Goal: Task Accomplishment & Management: Manage account settings

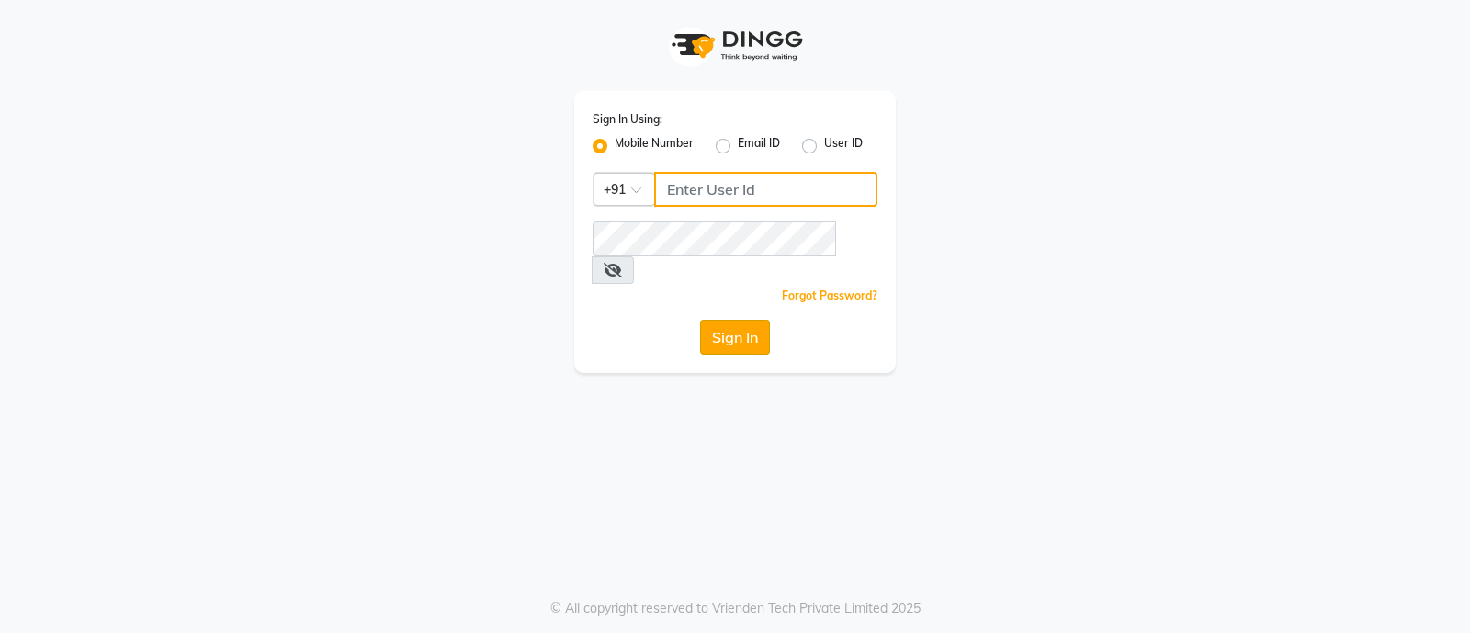
type input "7470344169"
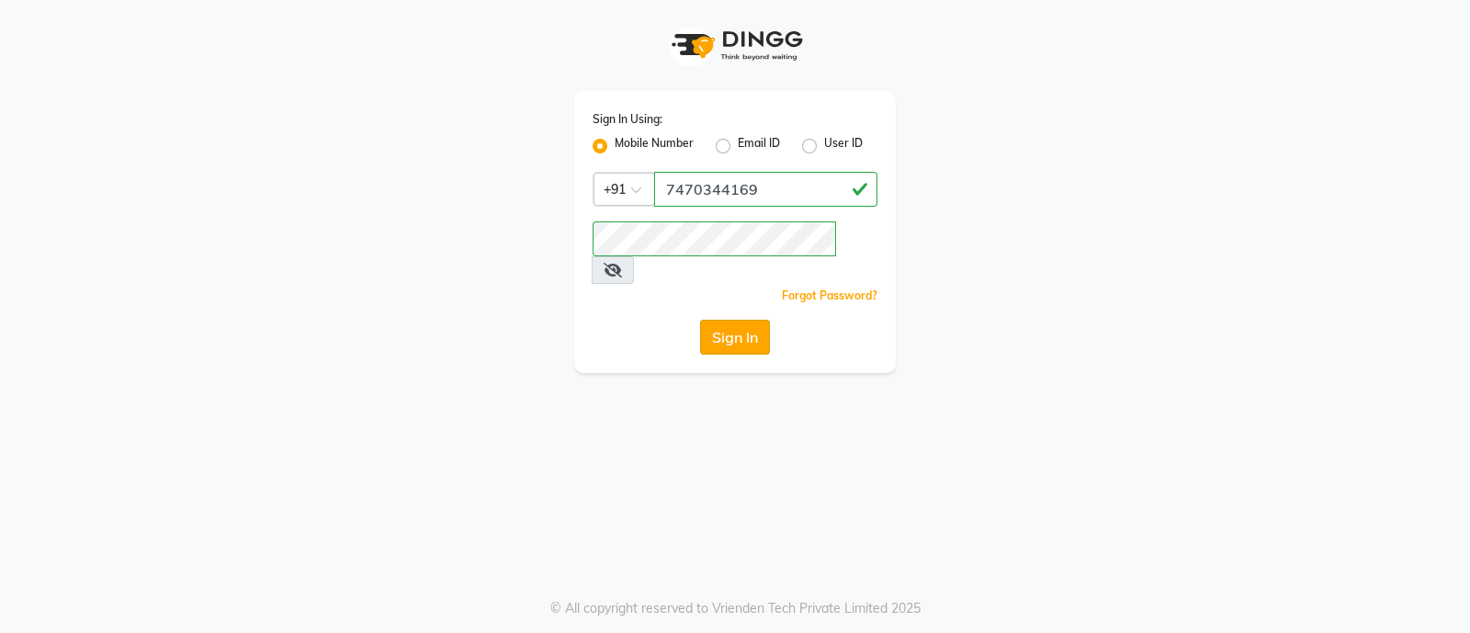
click at [717, 320] on button "Sign In" at bounding box center [735, 337] width 70 height 35
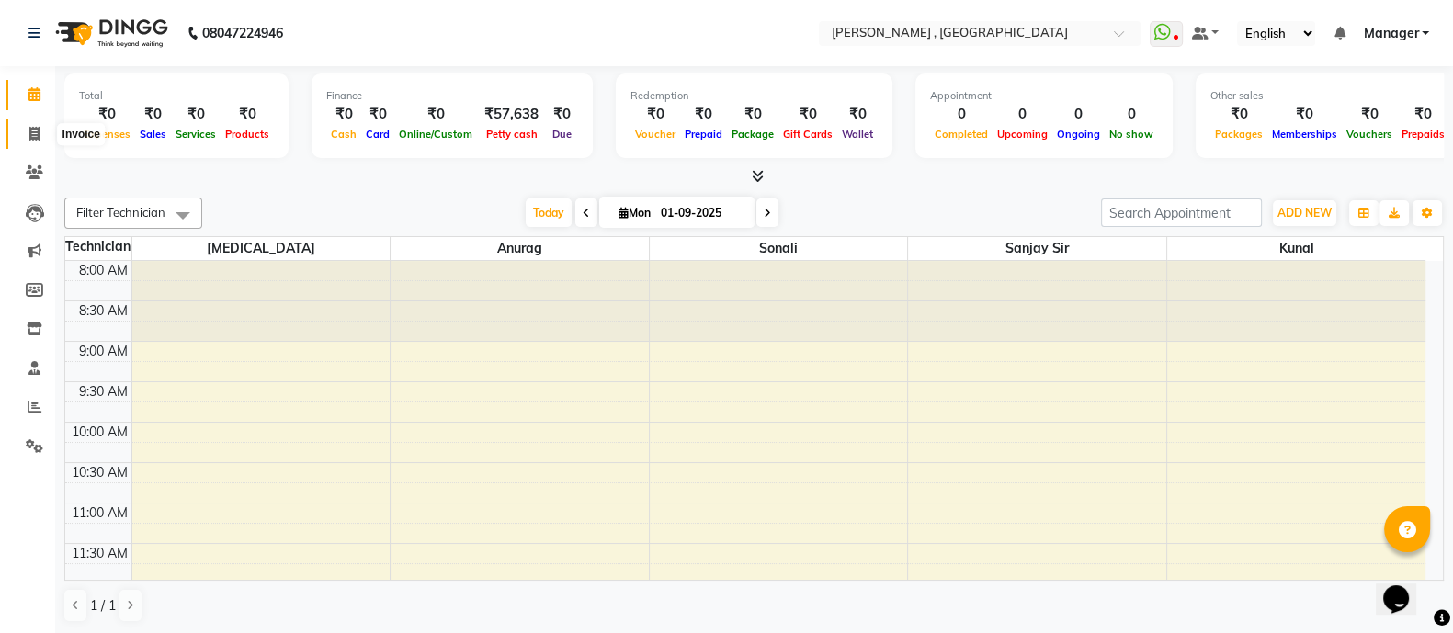
click at [29, 134] on icon at bounding box center [34, 134] width 10 height 14
select select "6445"
select select "service"
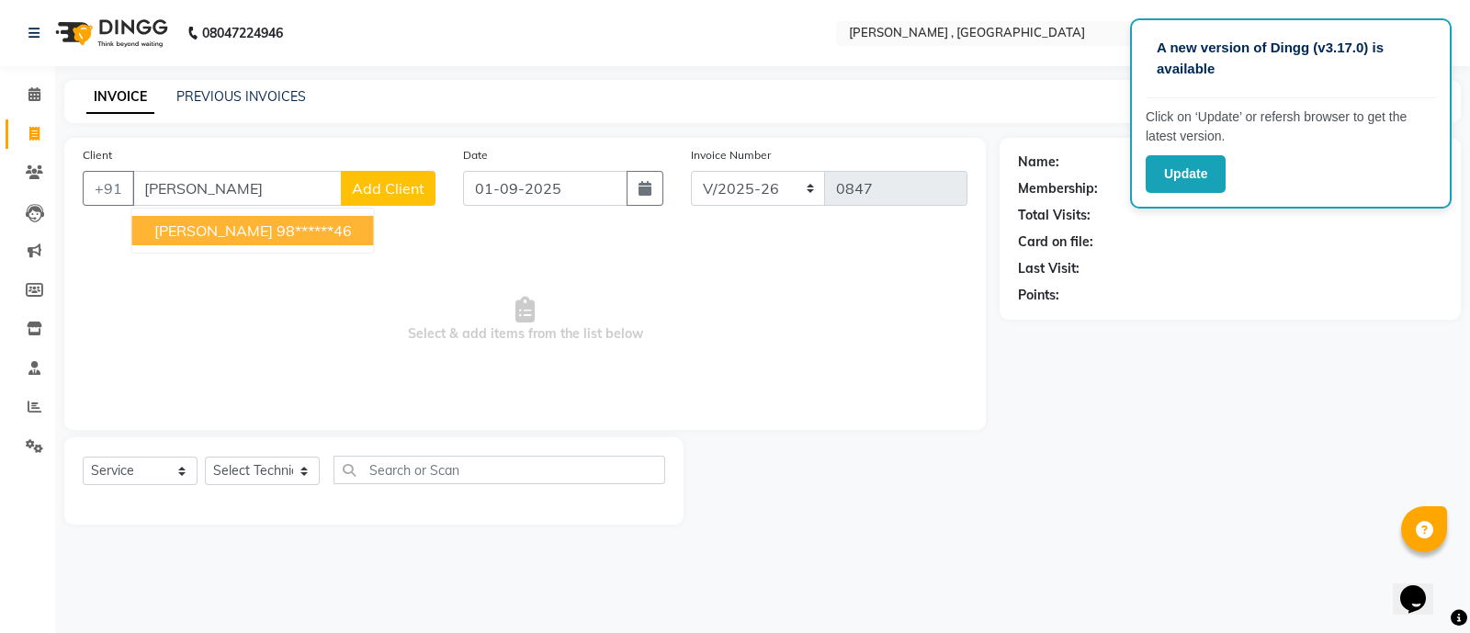
click at [193, 232] on span "[PERSON_NAME]" at bounding box center [213, 230] width 119 height 18
type input "98******46"
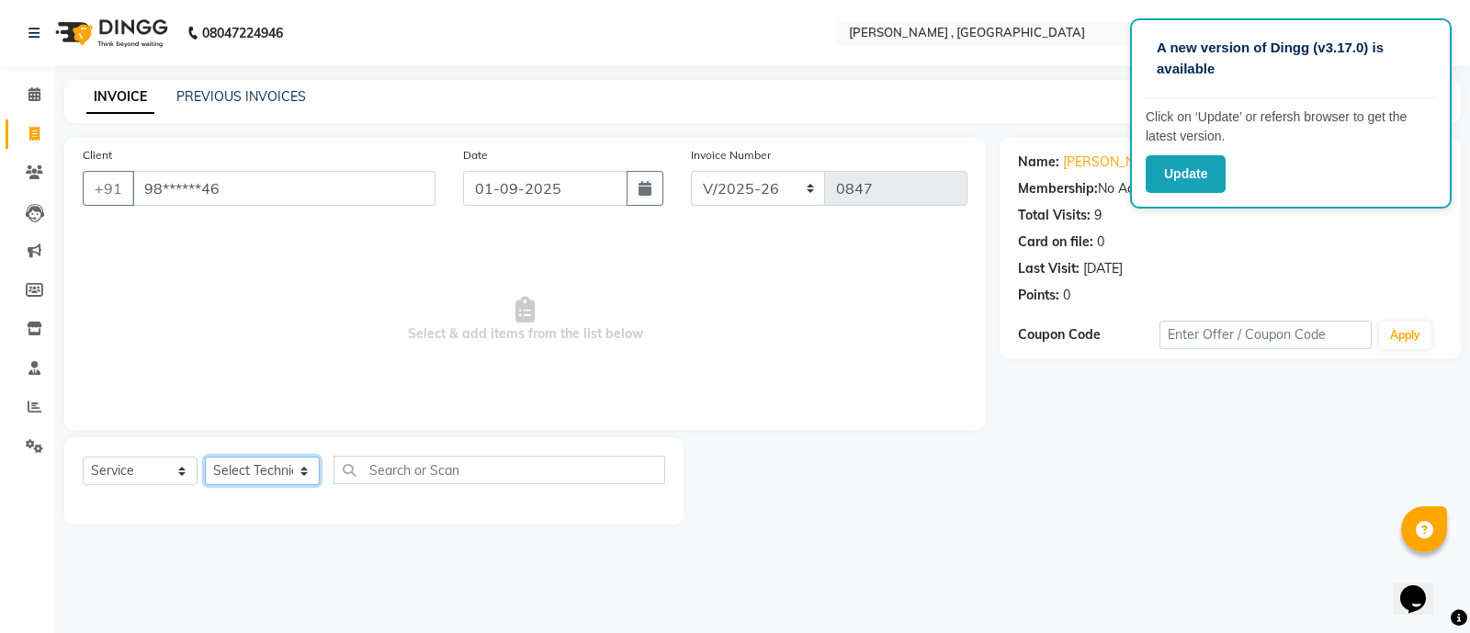
click at [254, 350] on select "Select Technician [PERSON_NAME] Manager [MEDICAL_DATA] [PERSON_NAME] sir [PERSO…" at bounding box center [262, 471] width 115 height 28
select select "83101"
click at [205, 350] on select "Select Technician [PERSON_NAME] Manager [MEDICAL_DATA] [PERSON_NAME] sir [PERSO…" at bounding box center [262, 471] width 115 height 28
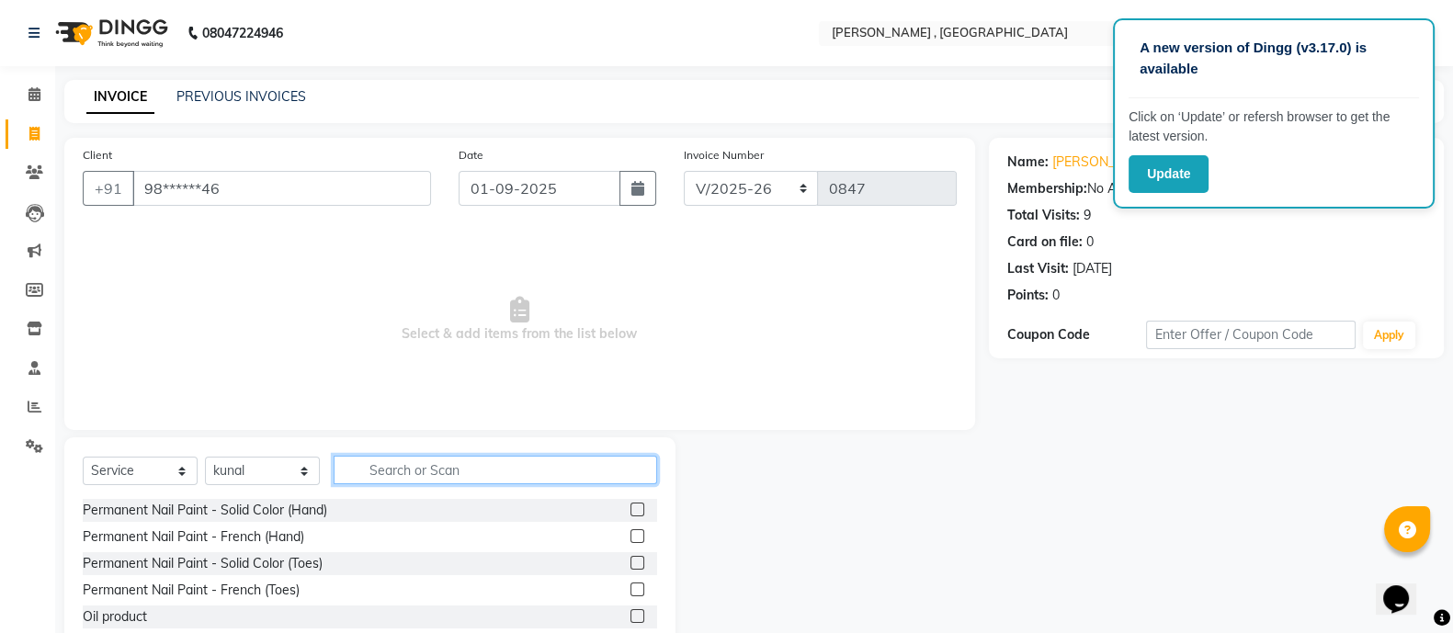
click at [422, 350] on input "text" at bounding box center [495, 470] width 323 height 28
type input "e"
type input "remov"
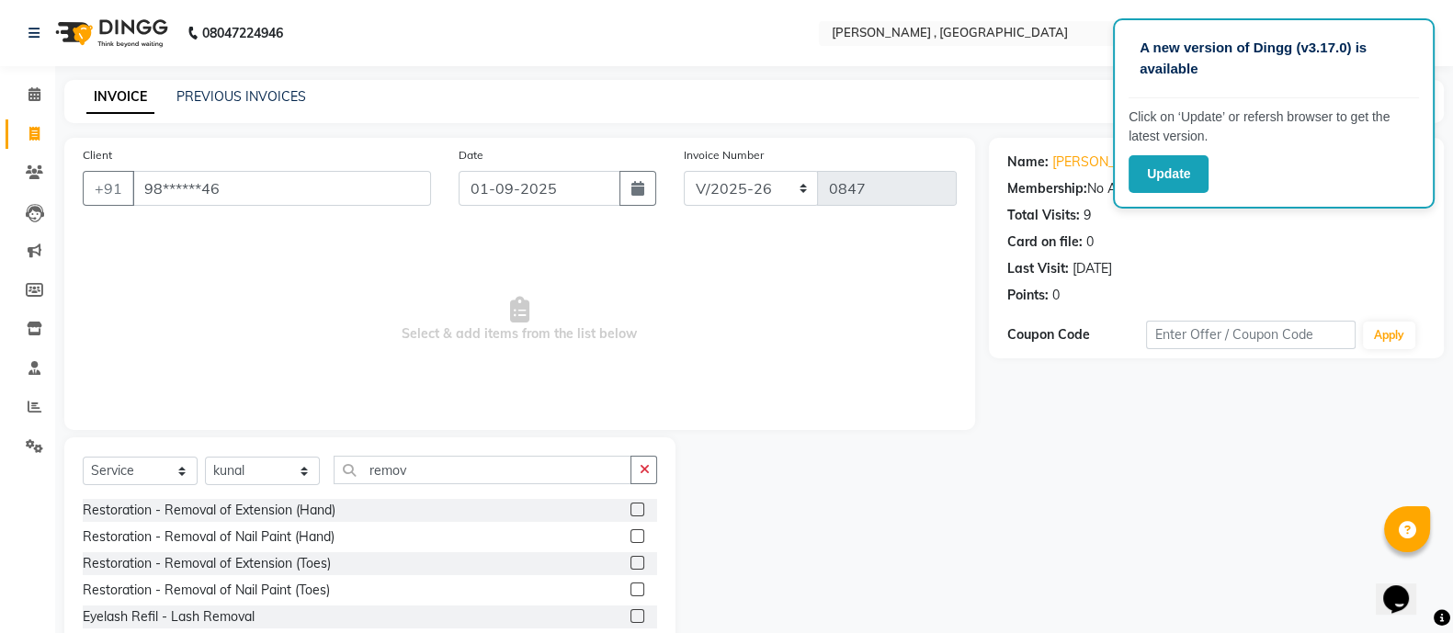
click at [640, 350] on label at bounding box center [637, 510] width 14 height 14
click at [640, 350] on input "checkbox" at bounding box center [636, 510] width 12 height 12
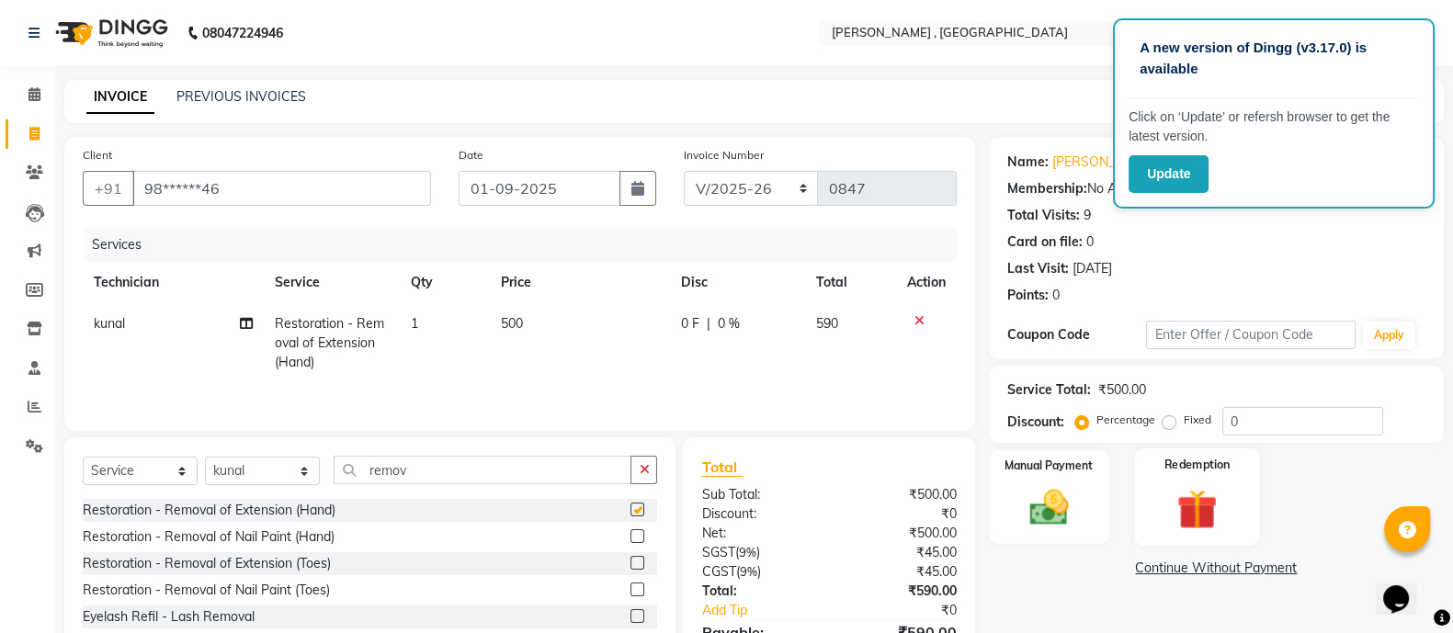
checkbox input "false"
click at [898, 350] on label "Fixed" at bounding box center [1197, 420] width 28 height 17
click at [898, 350] on input "Fixed" at bounding box center [1172, 419] width 13 height 13
radio input "true"
click at [898, 350] on input "0" at bounding box center [1302, 421] width 161 height 28
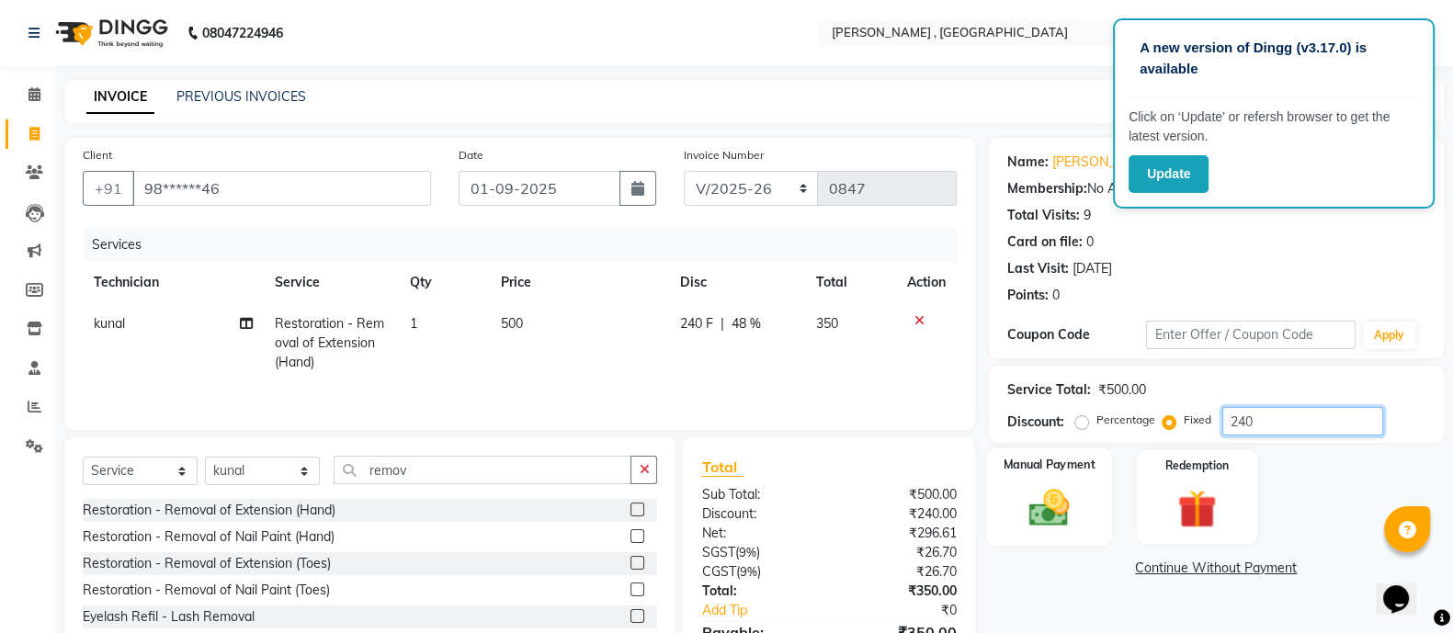
type input "240"
click at [898, 350] on img at bounding box center [1048, 507] width 65 height 46
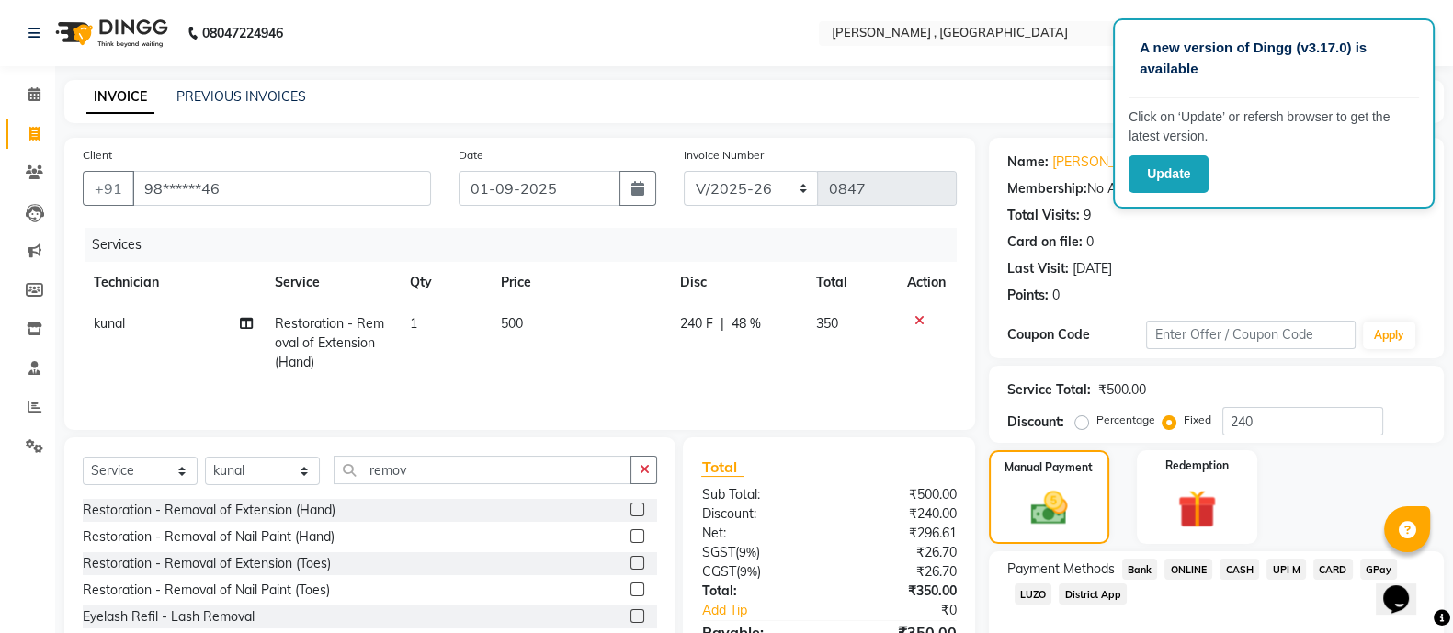
scroll to position [106, 0]
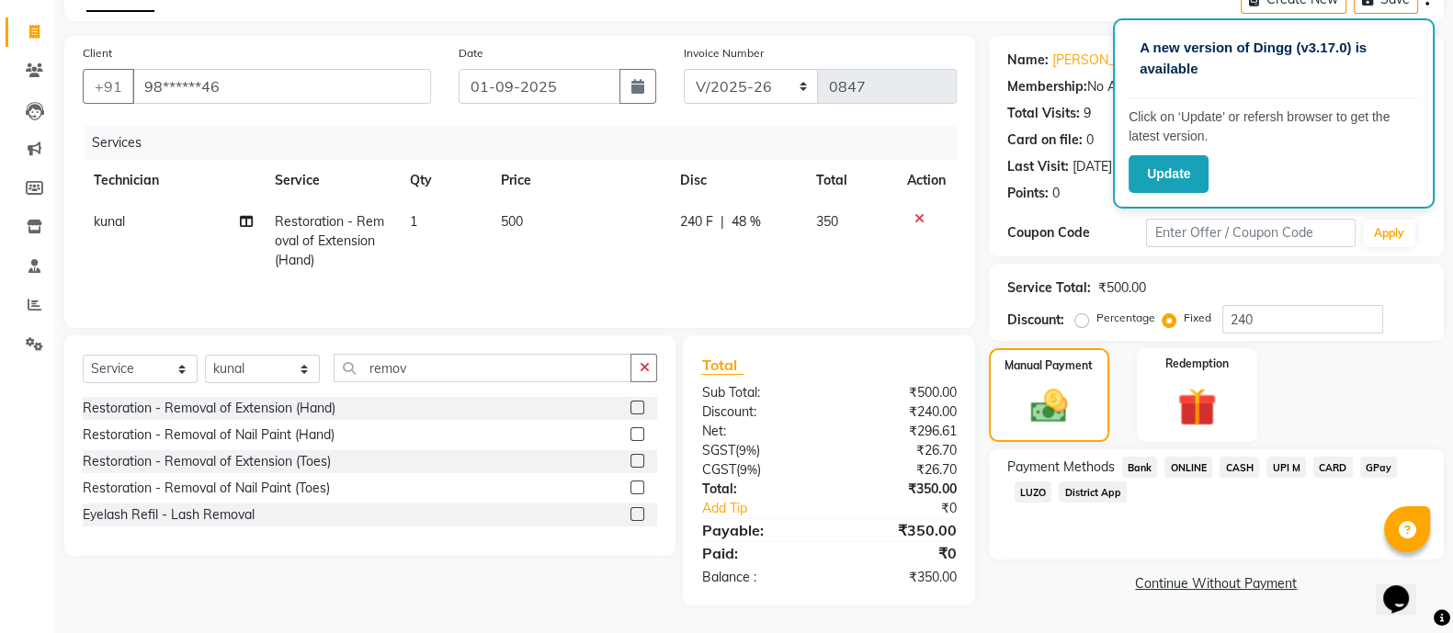
click at [898, 350] on span "ONLINE" at bounding box center [1188, 467] width 48 height 21
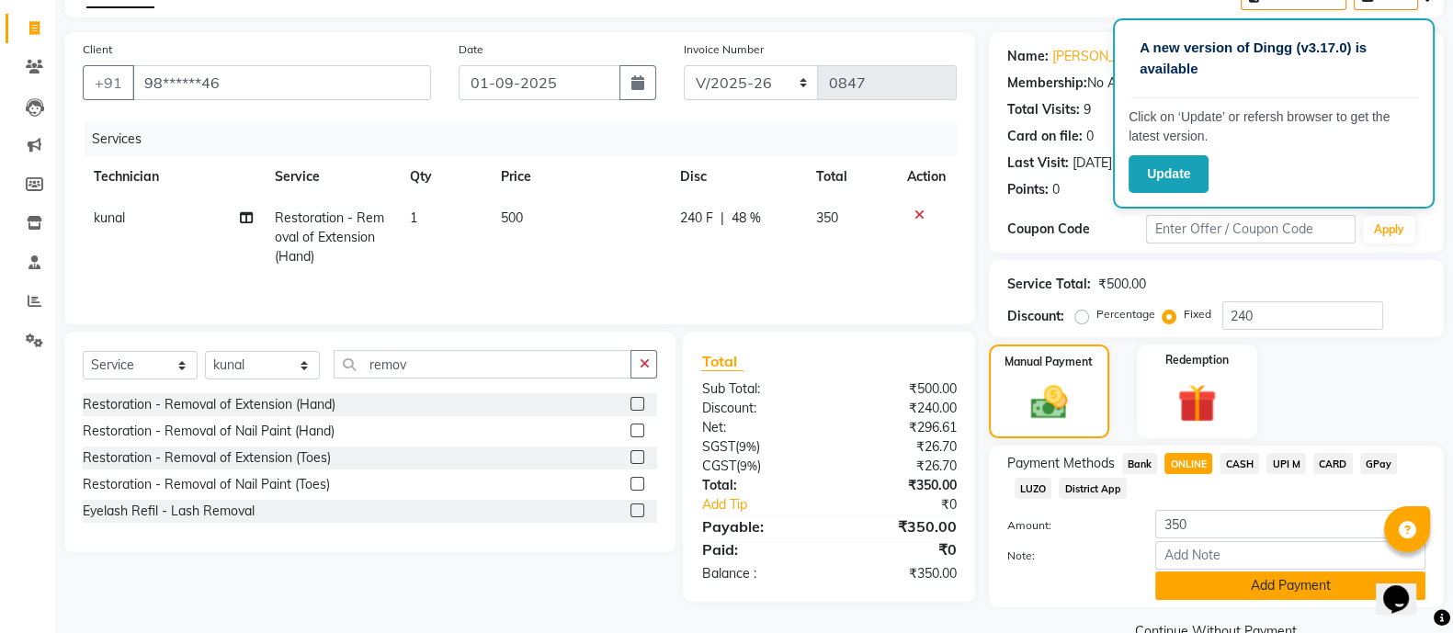
click at [898, 350] on button "Add Payment" at bounding box center [1290, 586] width 270 height 28
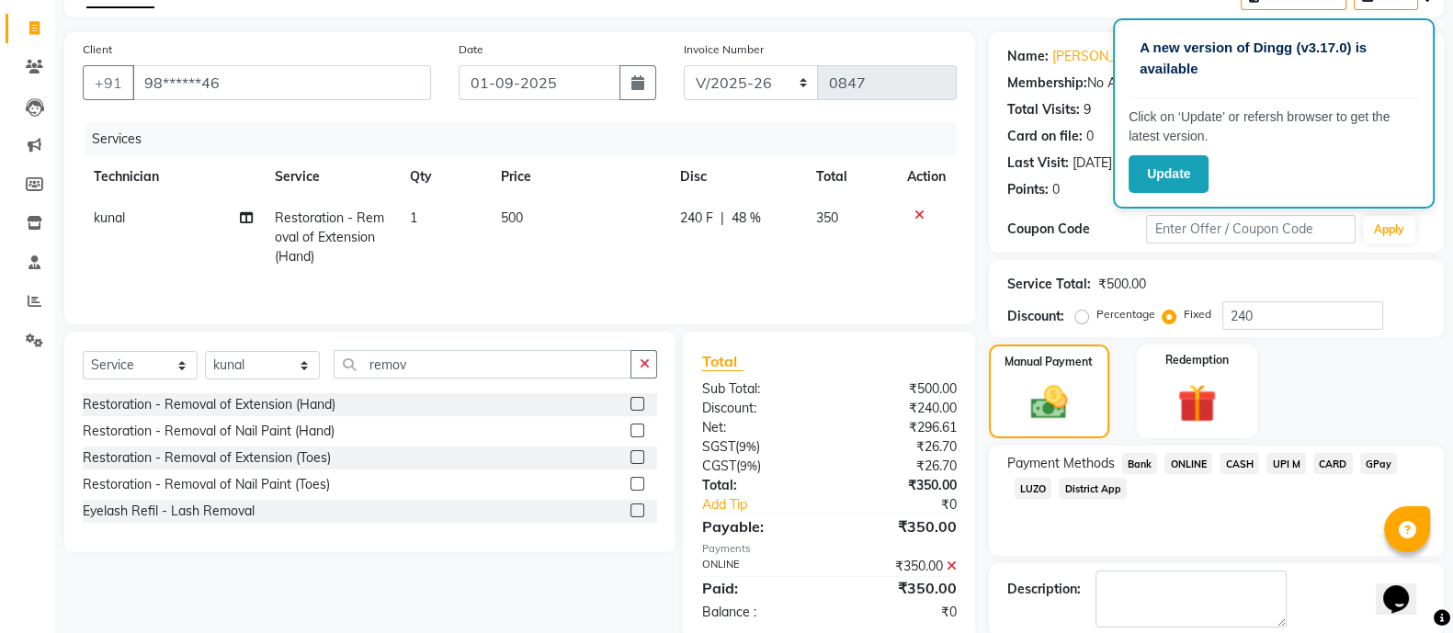
scroll to position [197, 0]
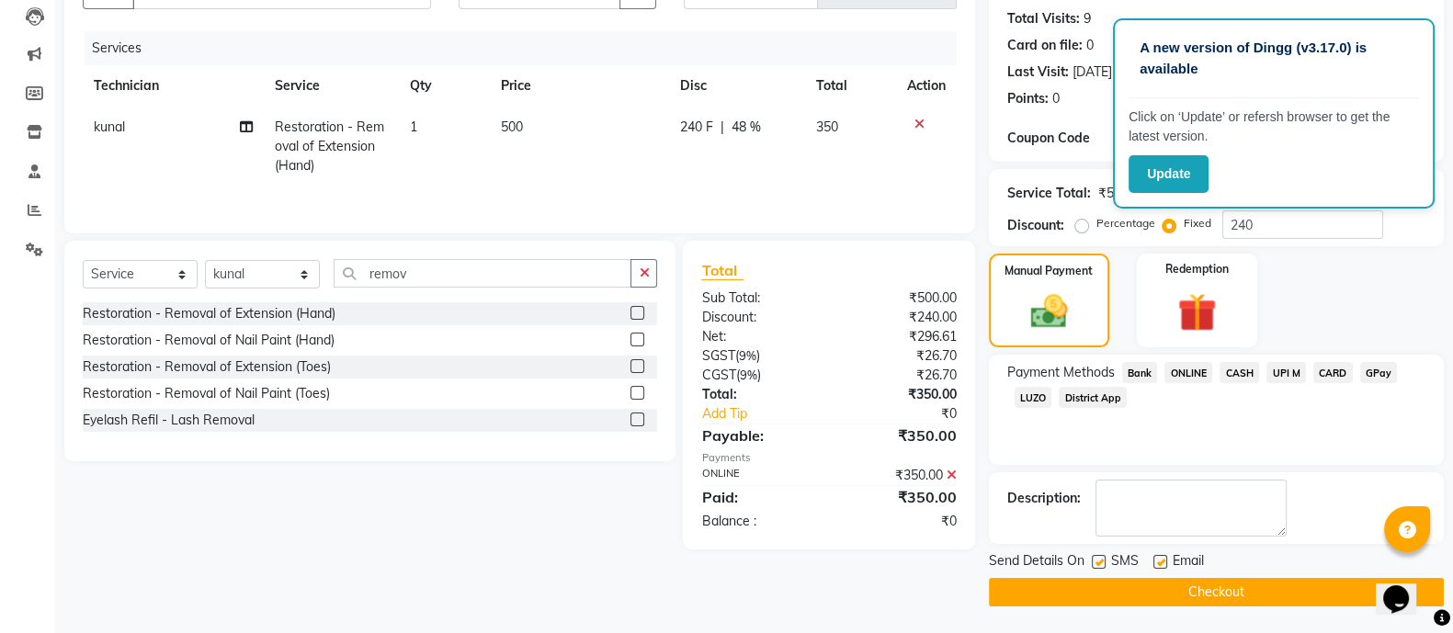
click at [898, 350] on button "Checkout" at bounding box center [1216, 592] width 455 height 28
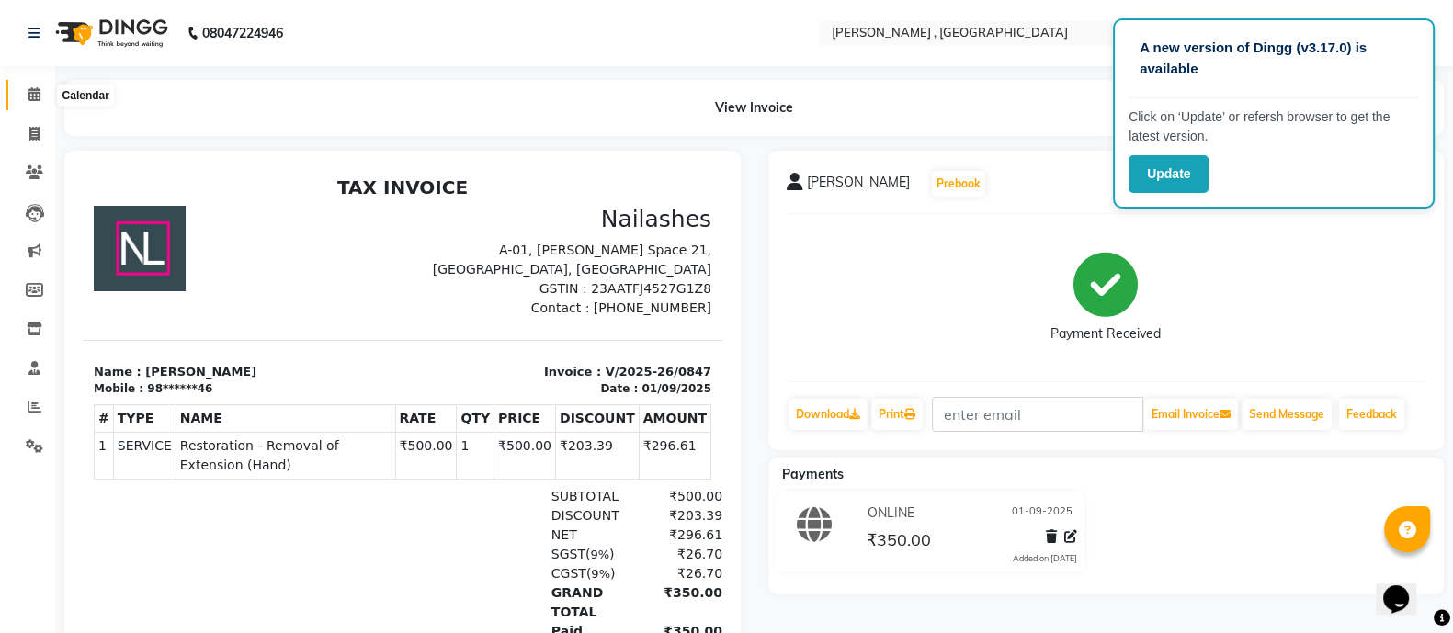
click at [32, 96] on icon at bounding box center [34, 94] width 12 height 14
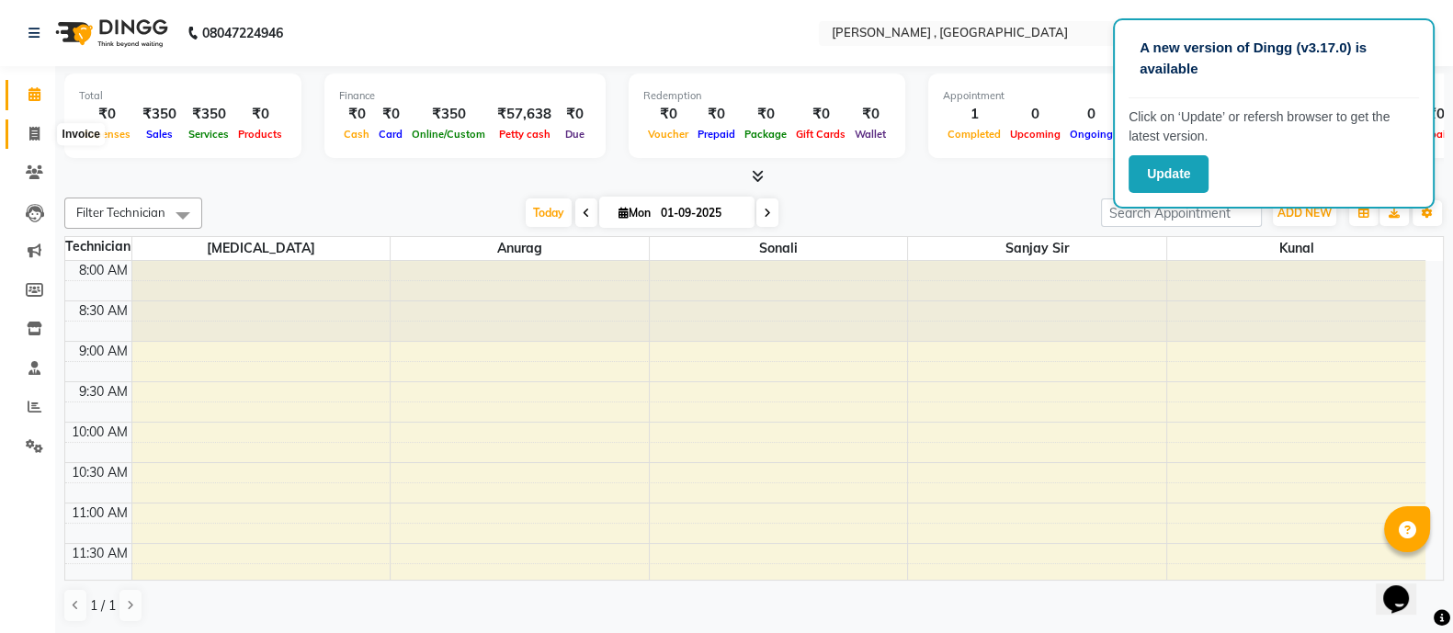
click at [42, 134] on span at bounding box center [34, 134] width 32 height 21
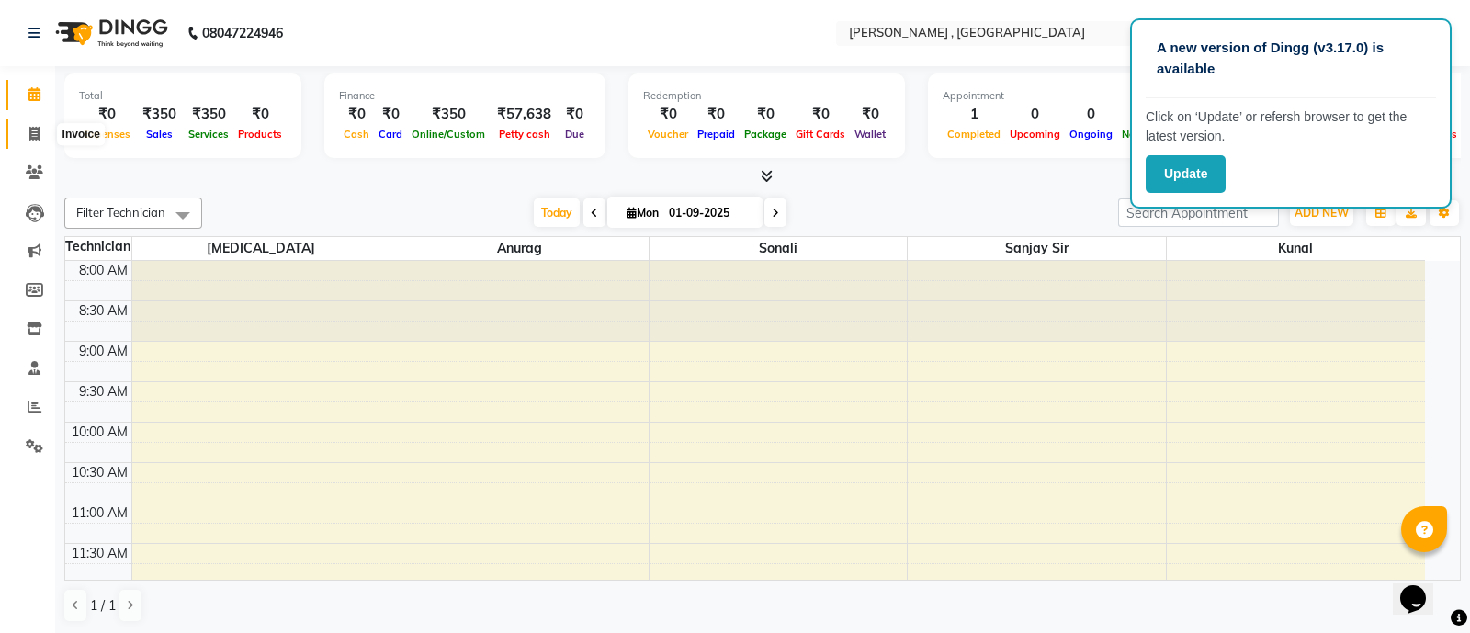
select select "6445"
select select "service"
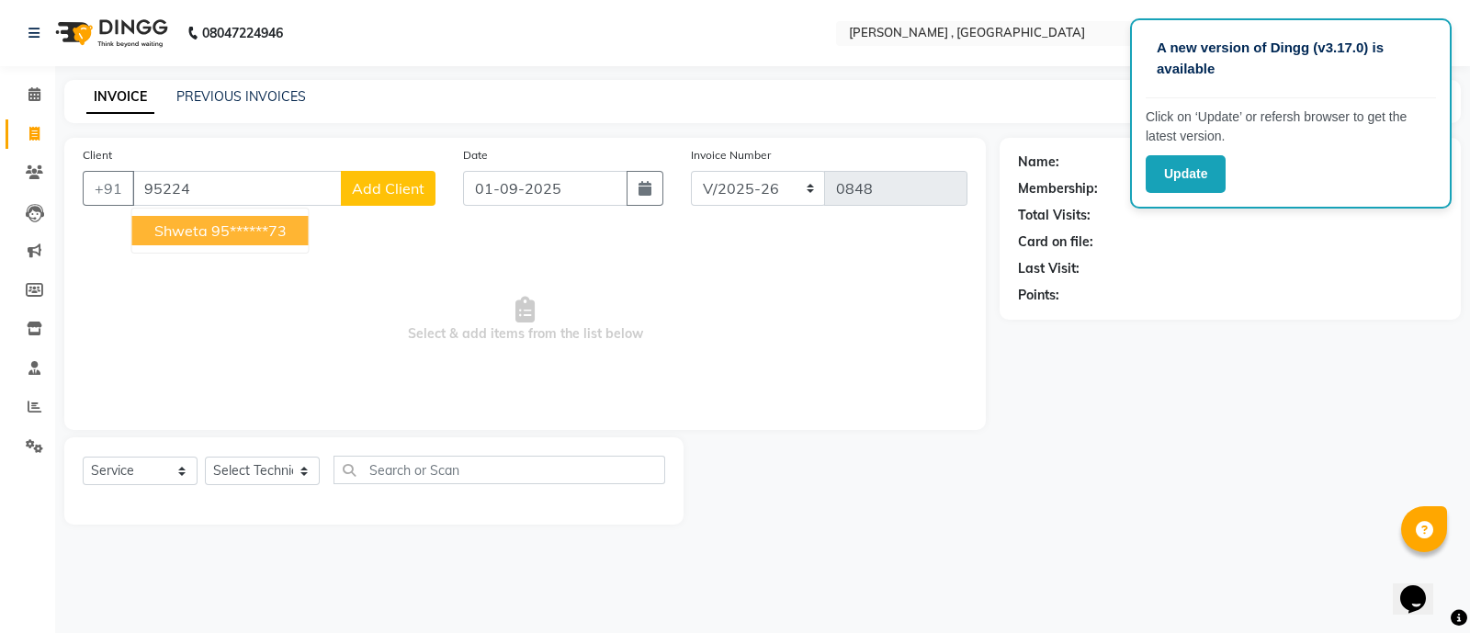
click at [188, 225] on span "shweta" at bounding box center [180, 230] width 53 height 18
type input "95******73"
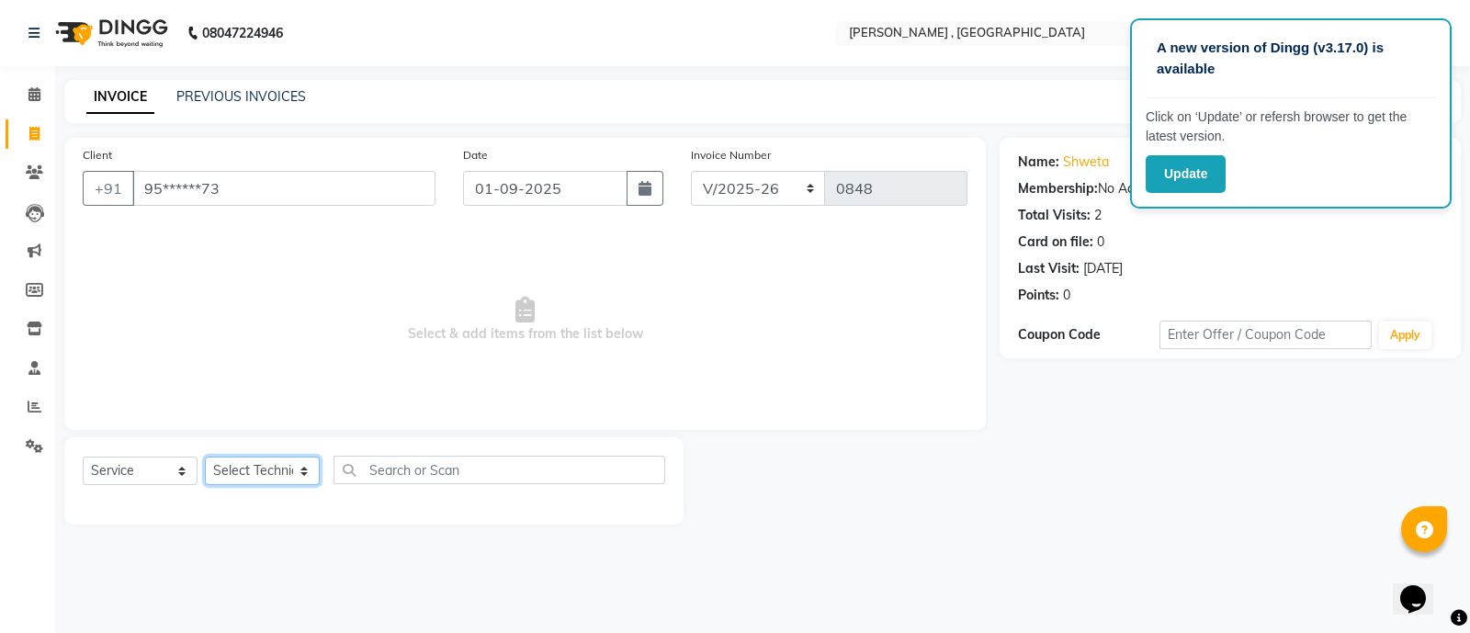
click at [274, 350] on select "Select Technician [PERSON_NAME] Manager [MEDICAL_DATA] [PERSON_NAME] sir [PERSO…" at bounding box center [262, 471] width 115 height 28
select select "48912"
click at [205, 350] on select "Select Technician [PERSON_NAME] Manager [MEDICAL_DATA] [PERSON_NAME] sir [PERSO…" at bounding box center [262, 471] width 115 height 28
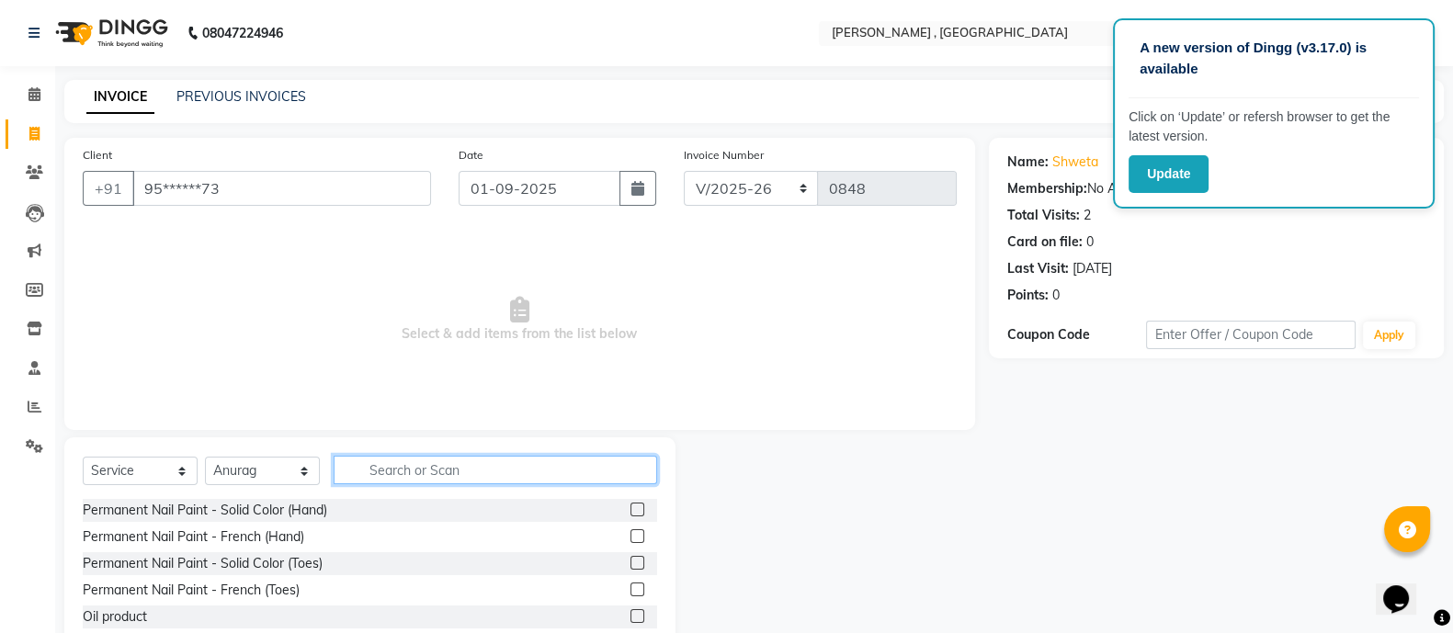
click at [379, 350] on input "text" at bounding box center [495, 470] width 323 height 28
type input "remo"
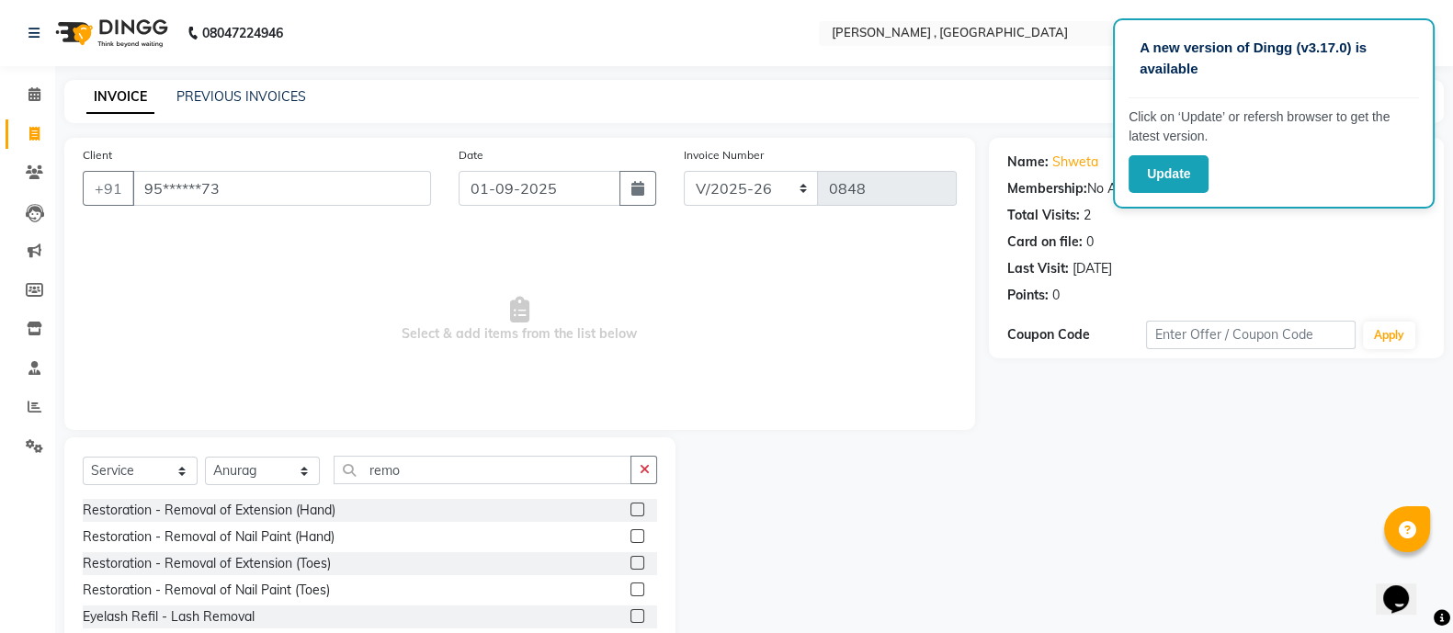
click at [645, 350] on div at bounding box center [643, 510] width 27 height 23
click at [634, 350] on label at bounding box center [637, 510] width 14 height 14
click at [634, 350] on input "checkbox" at bounding box center [636, 510] width 12 height 12
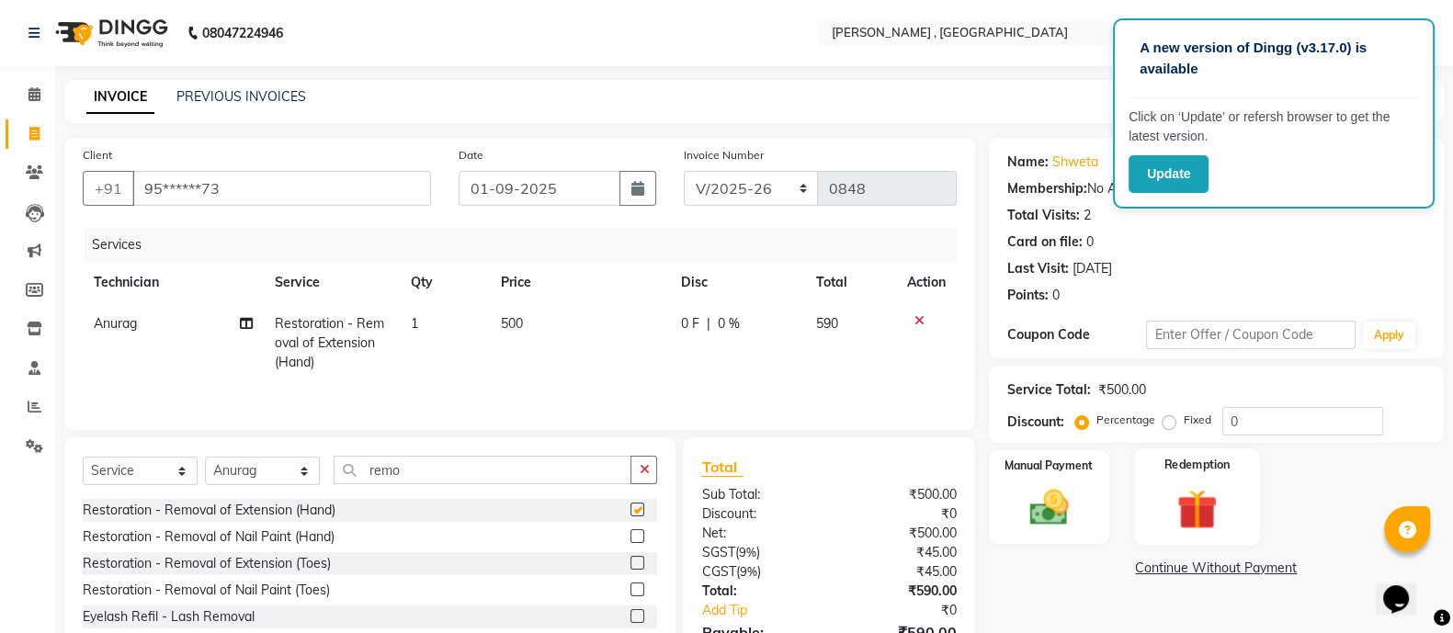
checkbox input "false"
click at [898, 350] on label "Fixed" at bounding box center [1197, 420] width 28 height 17
click at [898, 350] on input "Fixed" at bounding box center [1172, 419] width 13 height 13
radio input "true"
click at [898, 350] on input "0" at bounding box center [1302, 421] width 161 height 28
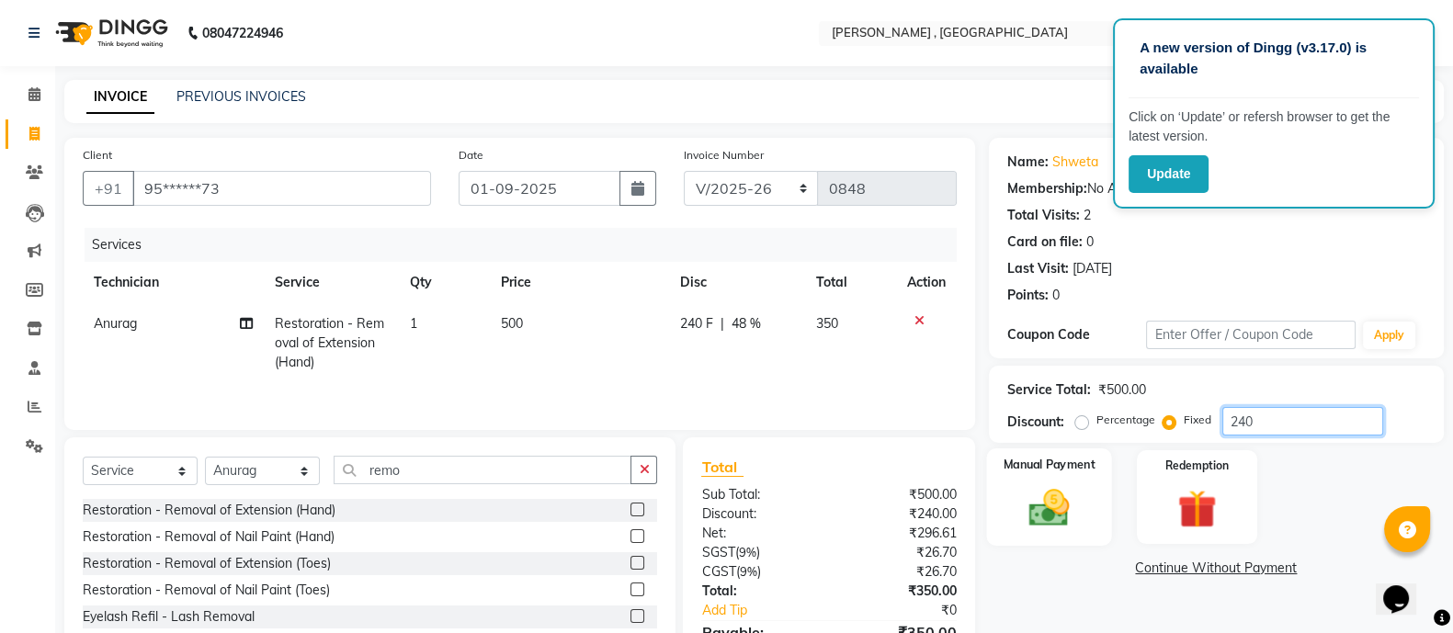
type input "240"
click at [898, 350] on img at bounding box center [1048, 507] width 65 height 46
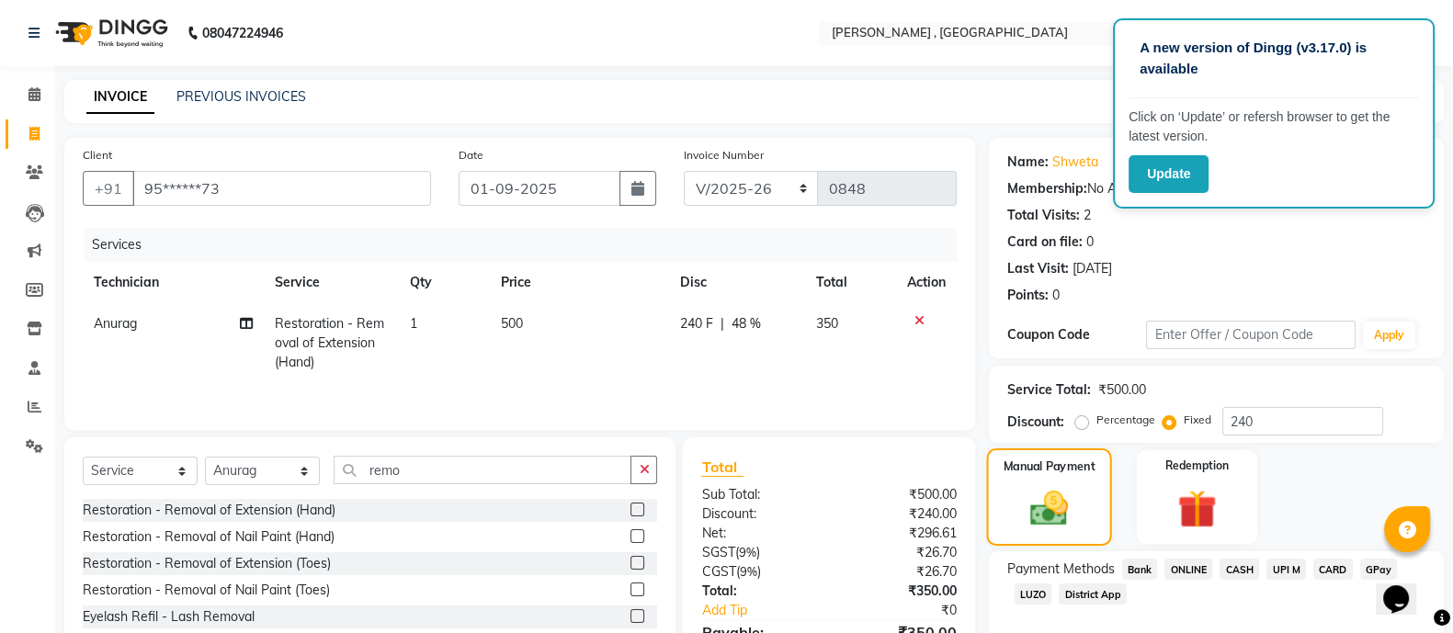
scroll to position [106, 0]
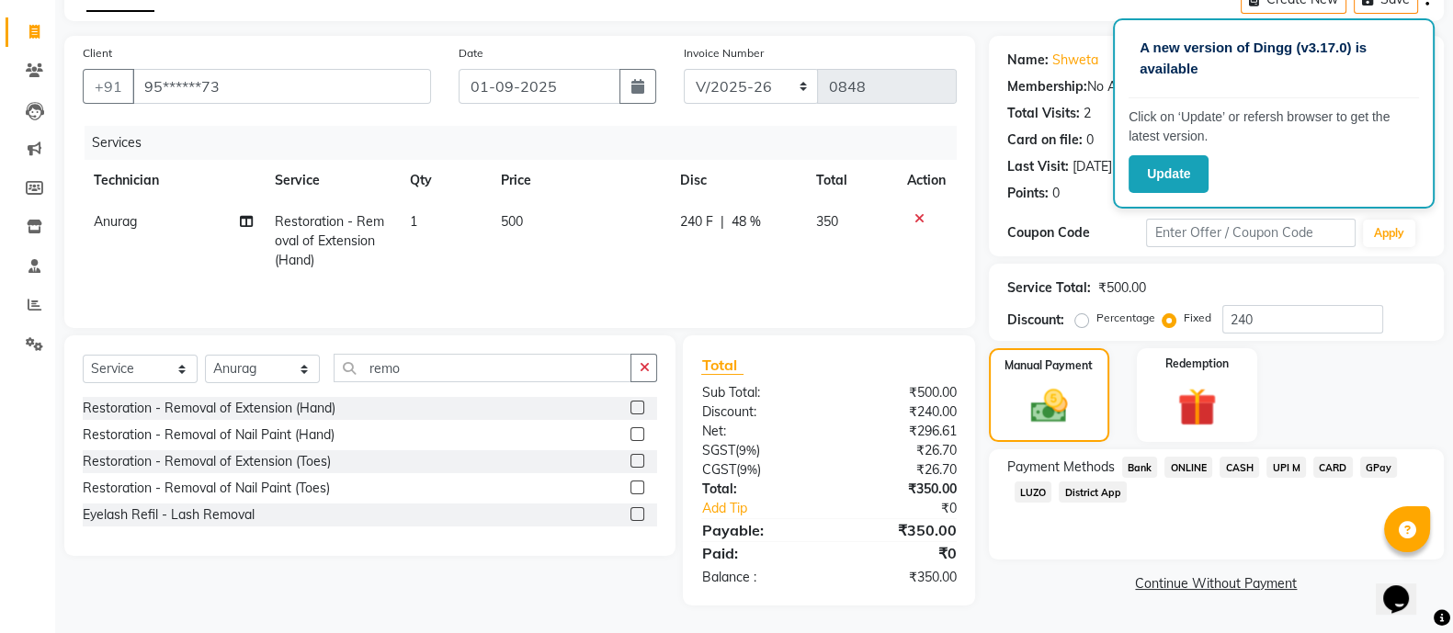
click at [898, 350] on span "CASH" at bounding box center [1239, 467] width 40 height 21
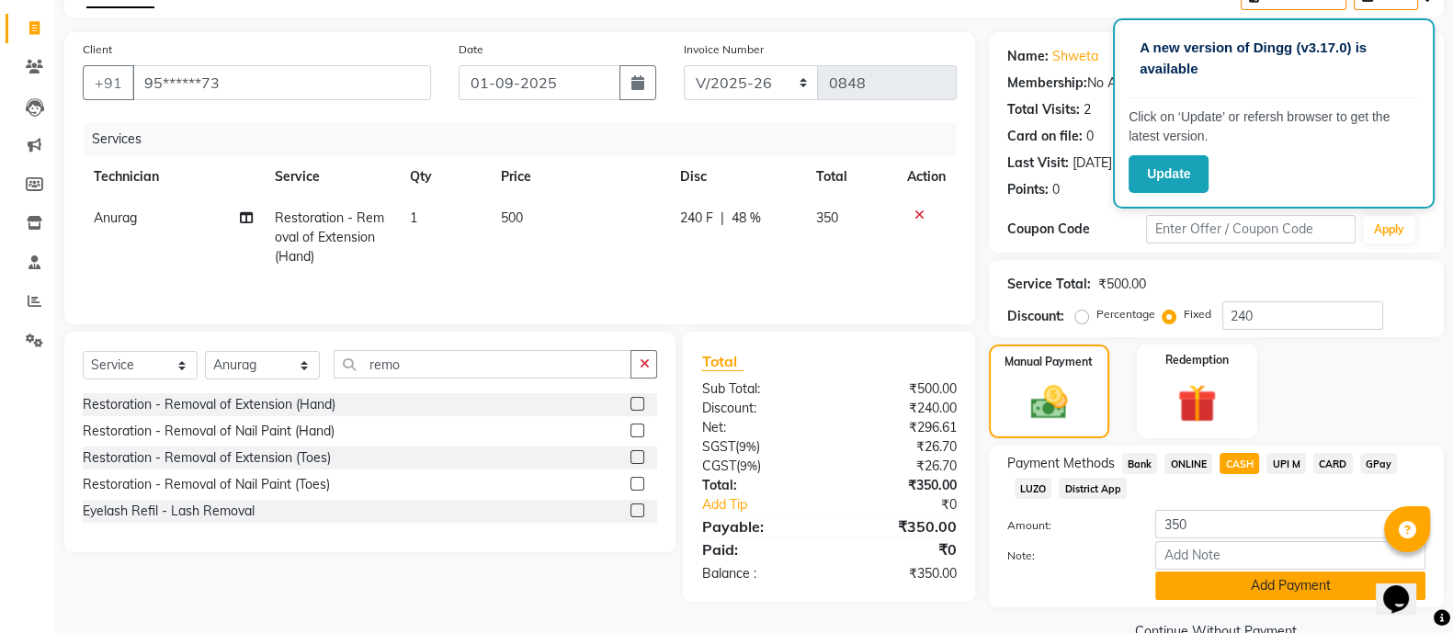
click at [898, 350] on button "Add Payment" at bounding box center [1290, 586] width 270 height 28
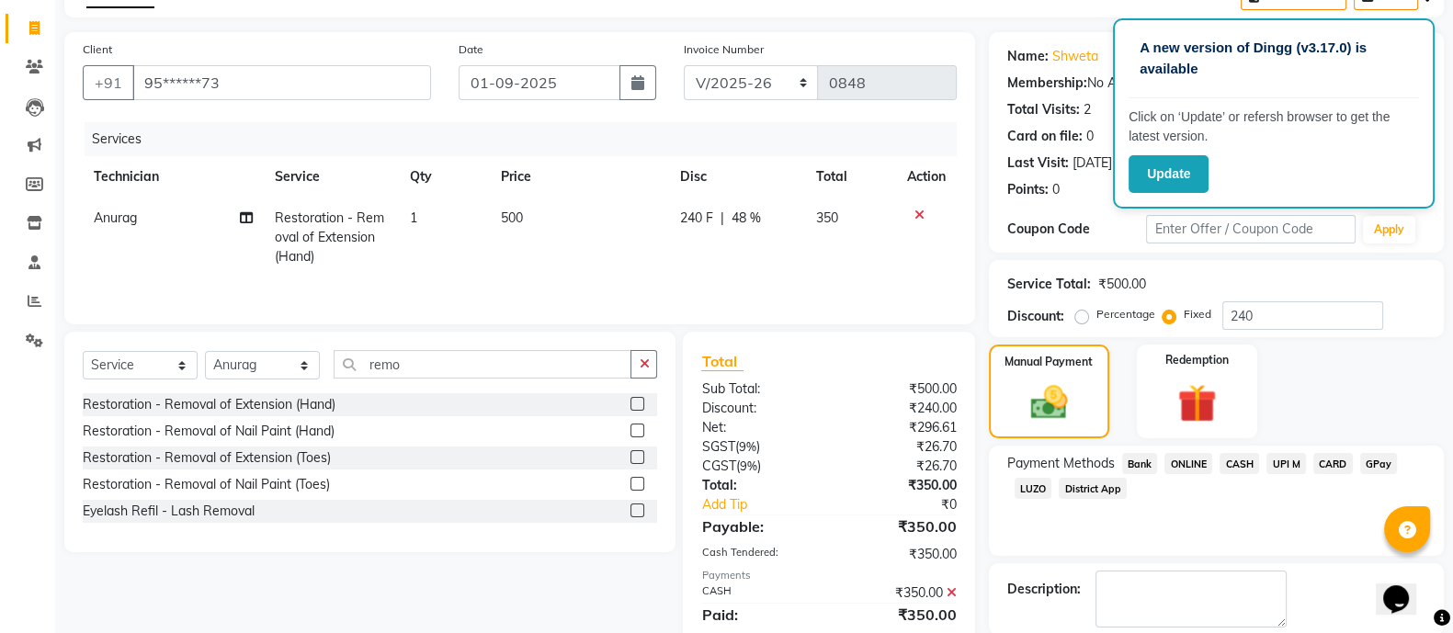
scroll to position [197, 0]
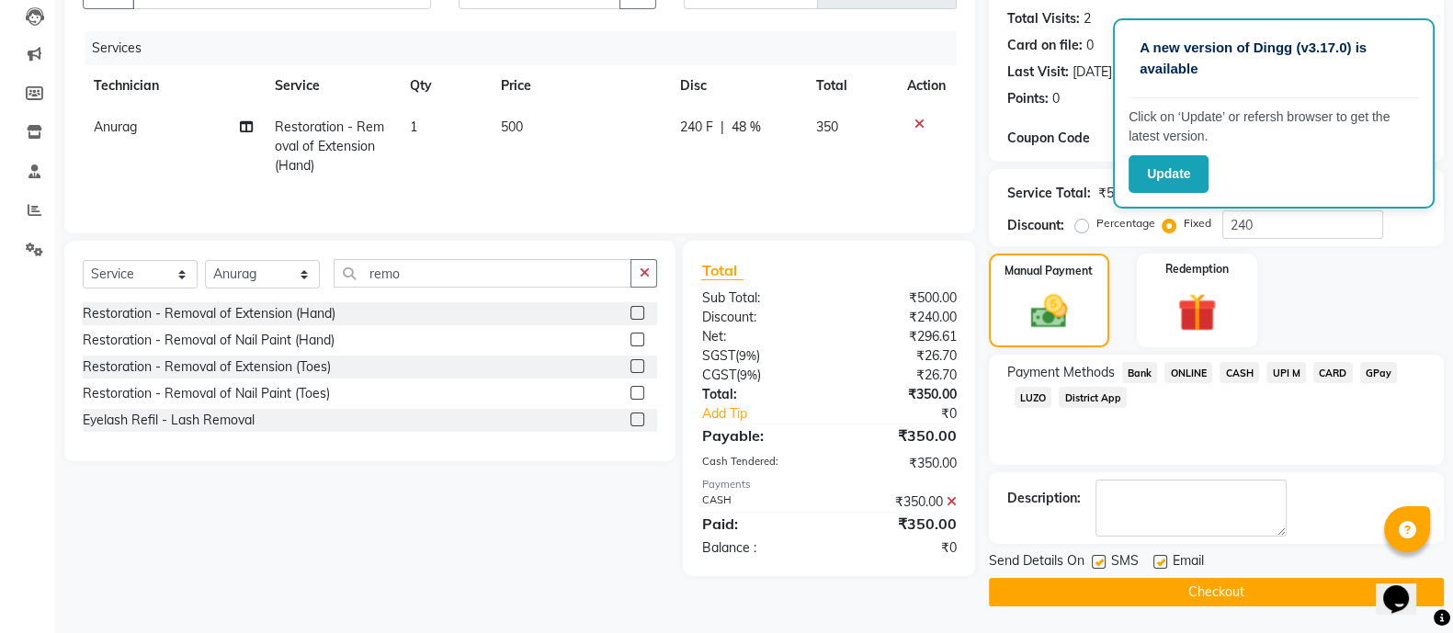
click at [898, 350] on button "Checkout" at bounding box center [1216, 592] width 455 height 28
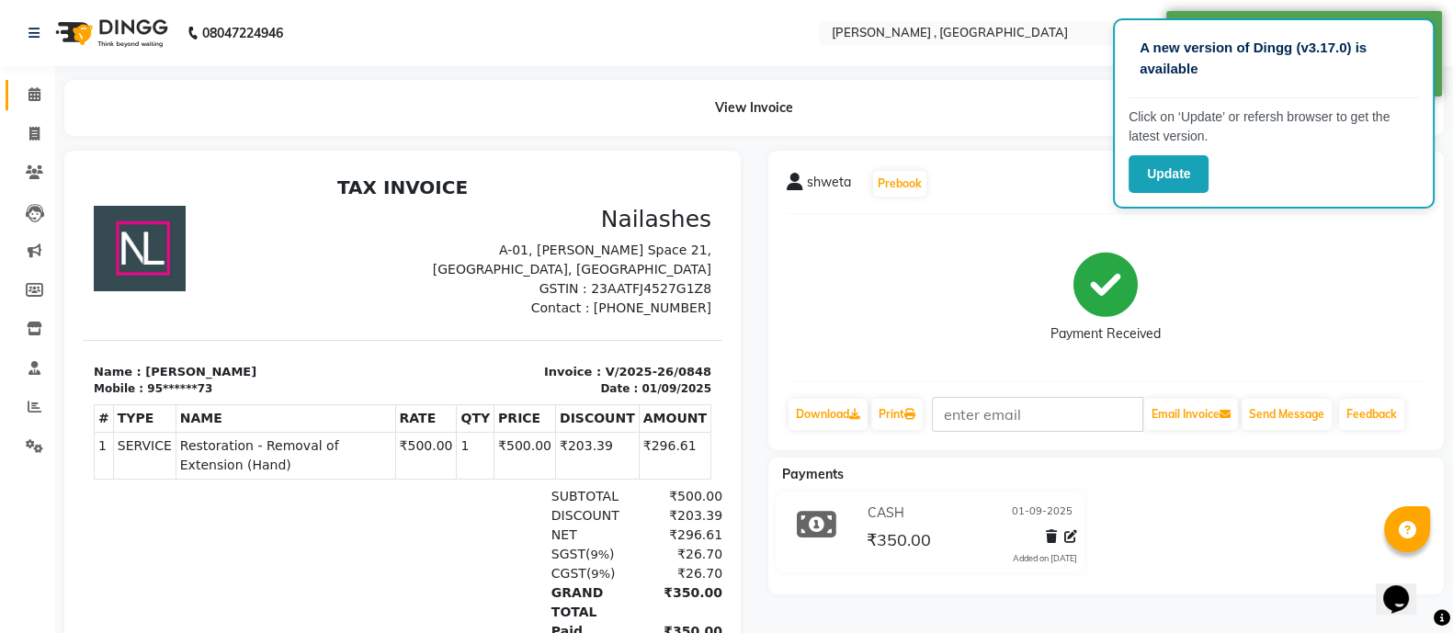
click at [27, 105] on link "Calendar" at bounding box center [28, 95] width 44 height 30
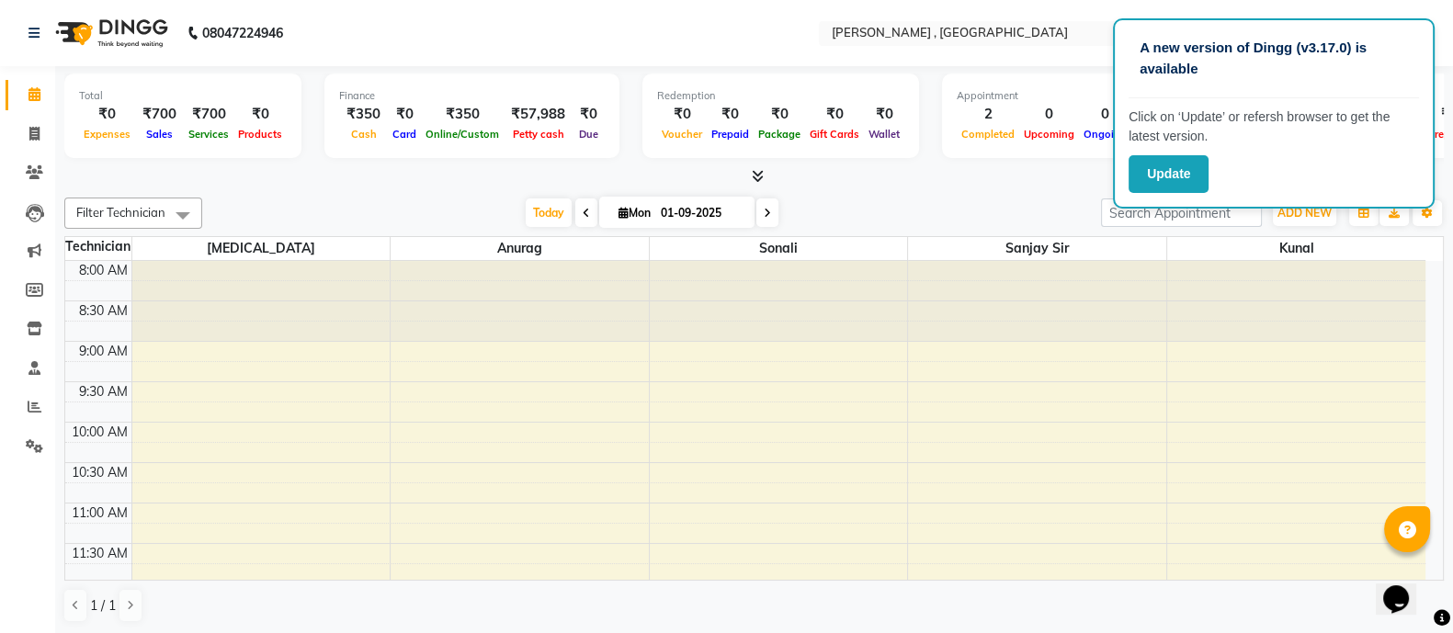
click at [27, 105] on link "Calendar" at bounding box center [28, 95] width 44 height 30
click at [898, 176] on button "Update" at bounding box center [1168, 174] width 80 height 38
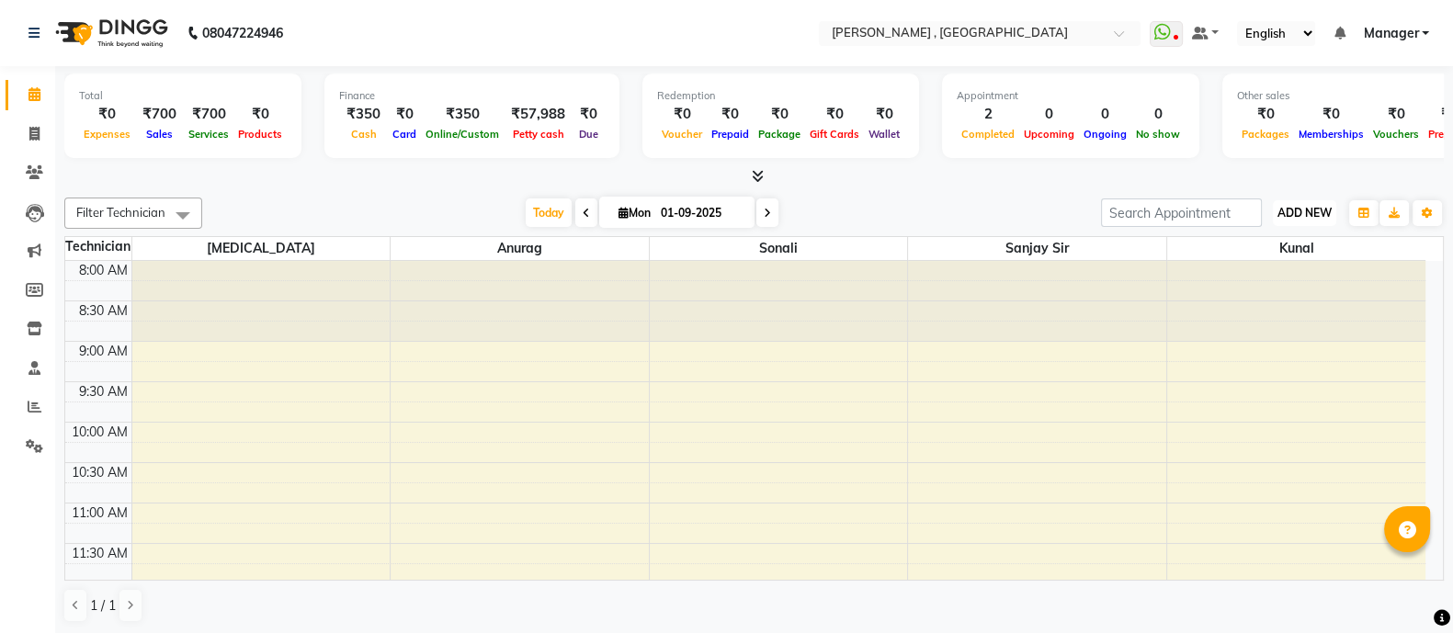
click at [1281, 203] on button "ADD NEW Toggle Dropdown" at bounding box center [1304, 213] width 63 height 26
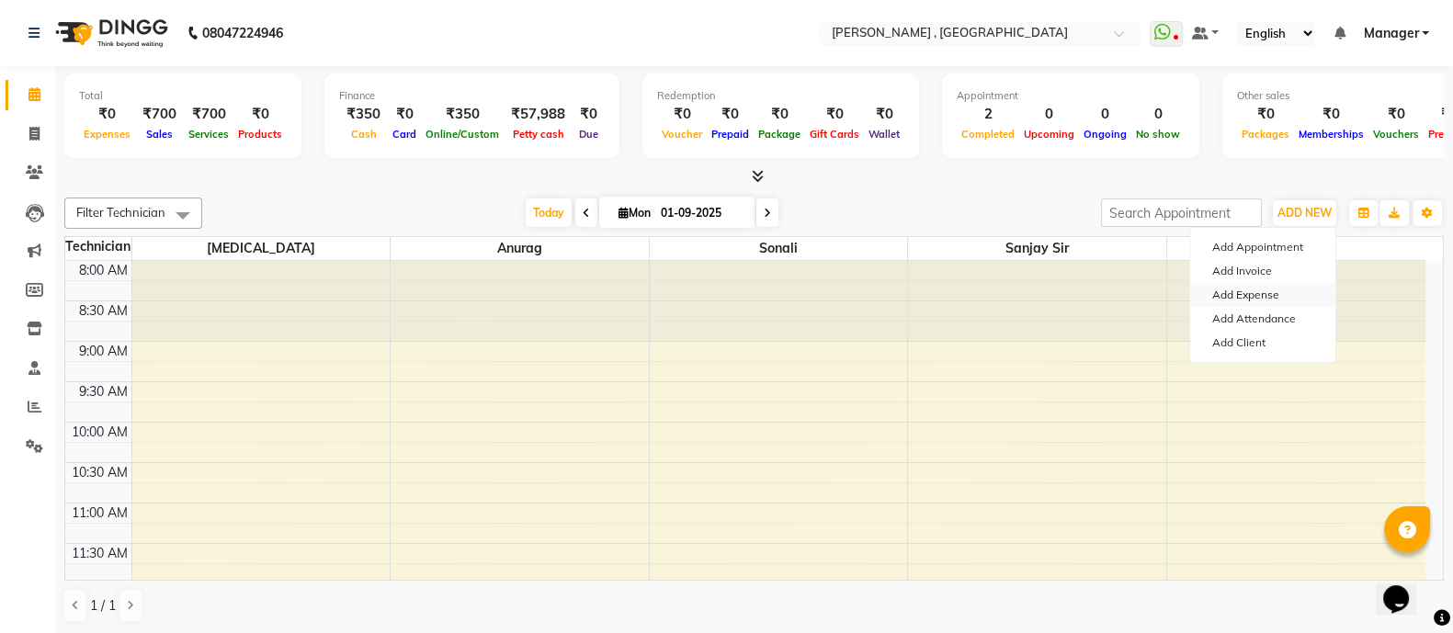
click at [1268, 287] on link "Add Expense" at bounding box center [1262, 295] width 145 height 24
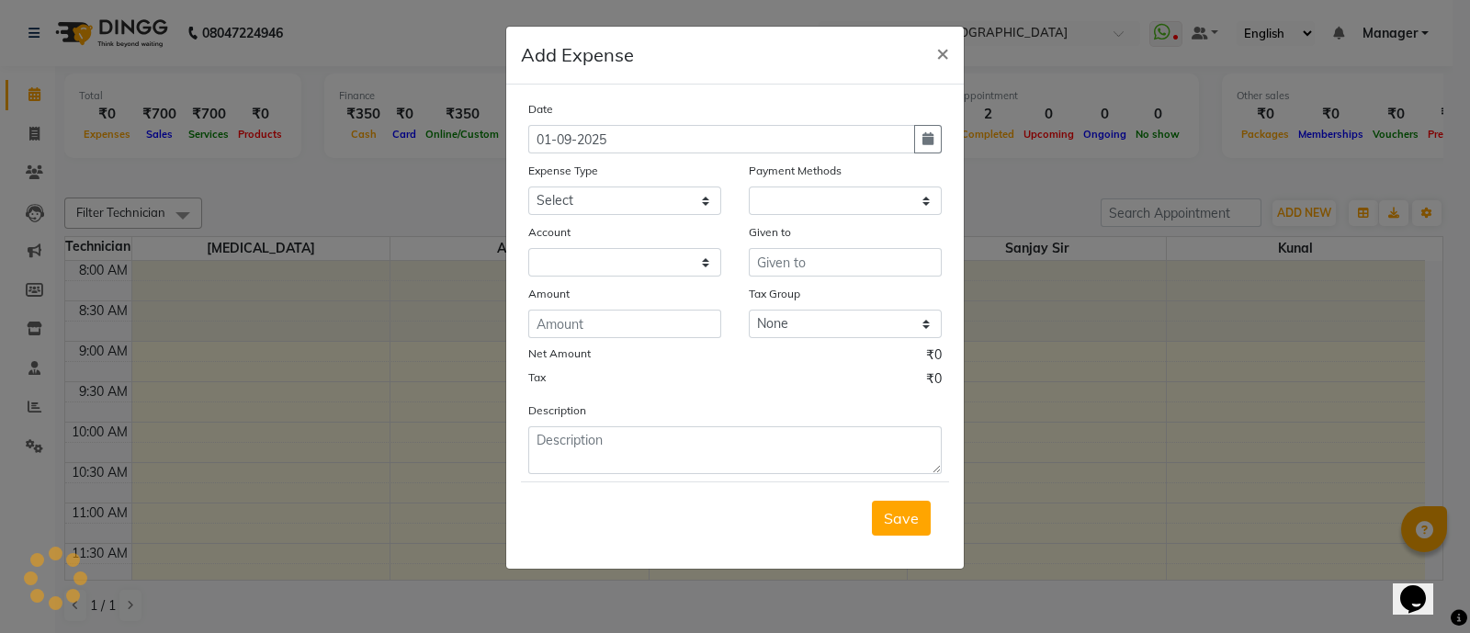
select select "1"
select select "5466"
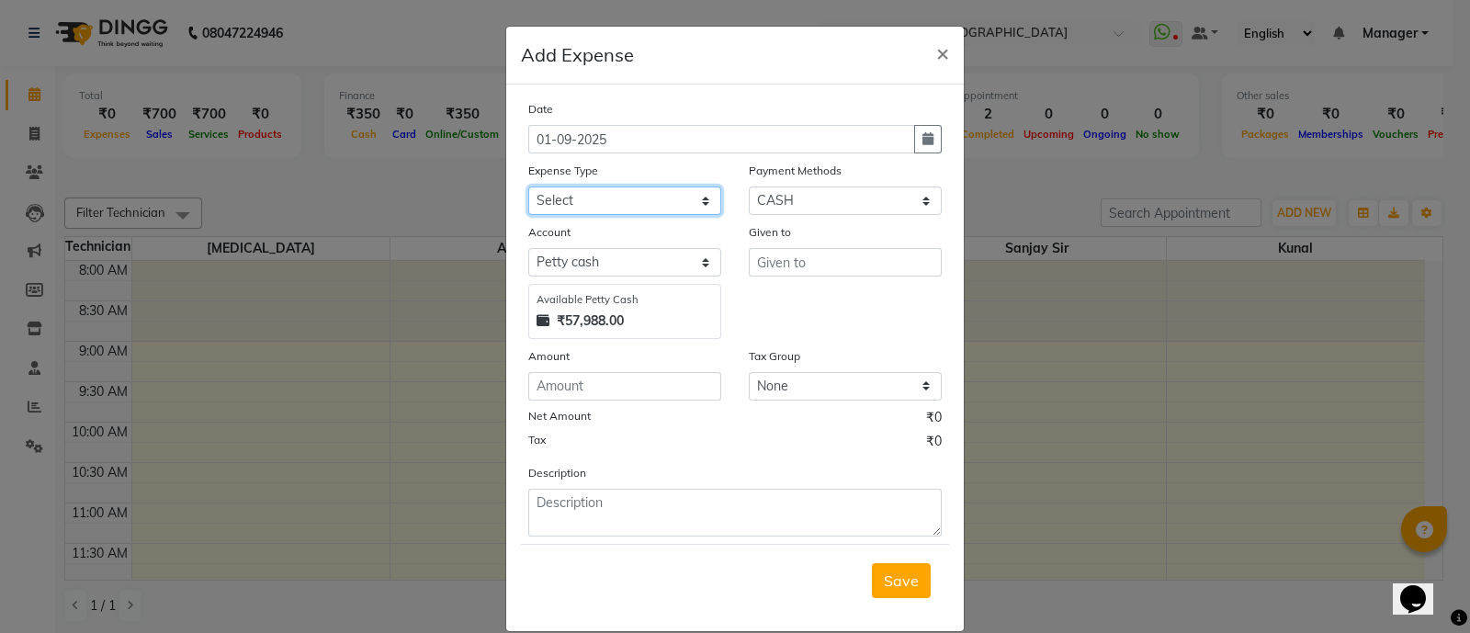
click at [643, 205] on select "Select acetone Advance Salary bank deposite BBMP Beauty products Bed charges BI…" at bounding box center [624, 201] width 193 height 28
select select "3130"
click at [528, 188] on select "Select acetone Advance Salary bank deposite BBMP Beauty products Bed charges BI…" at bounding box center [624, 201] width 193 height 28
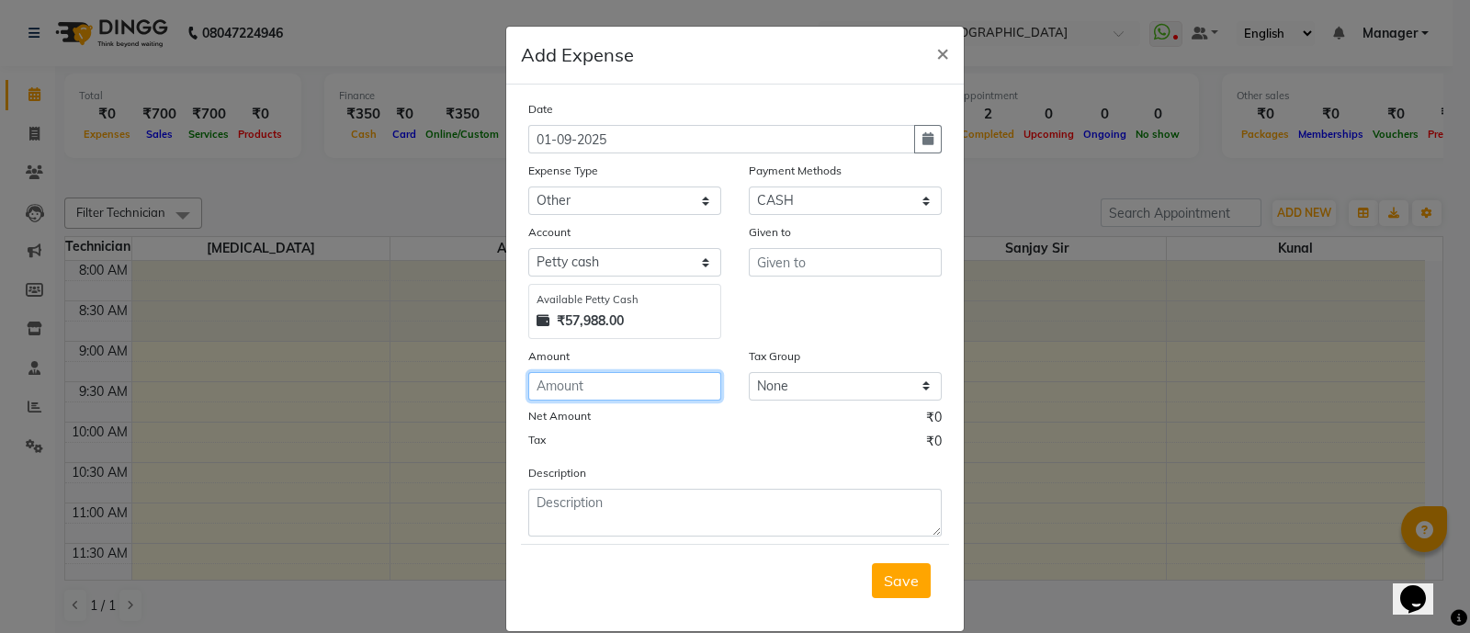
click at [633, 379] on input "number" at bounding box center [624, 386] width 193 height 28
type input "450"
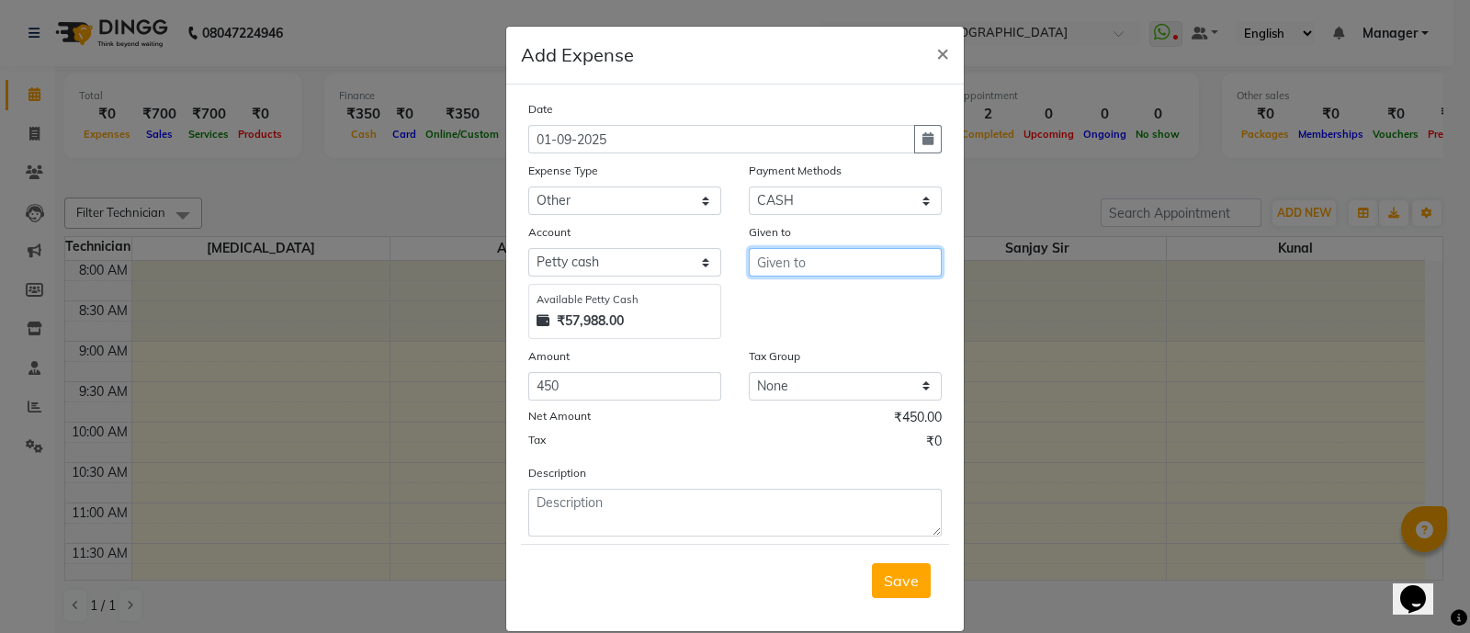
click at [796, 269] on input "text" at bounding box center [845, 262] width 193 height 28
click at [799, 307] on ngb-highlight "Niki ta" at bounding box center [841, 303] width 139 height 18
type input "[MEDICAL_DATA]"
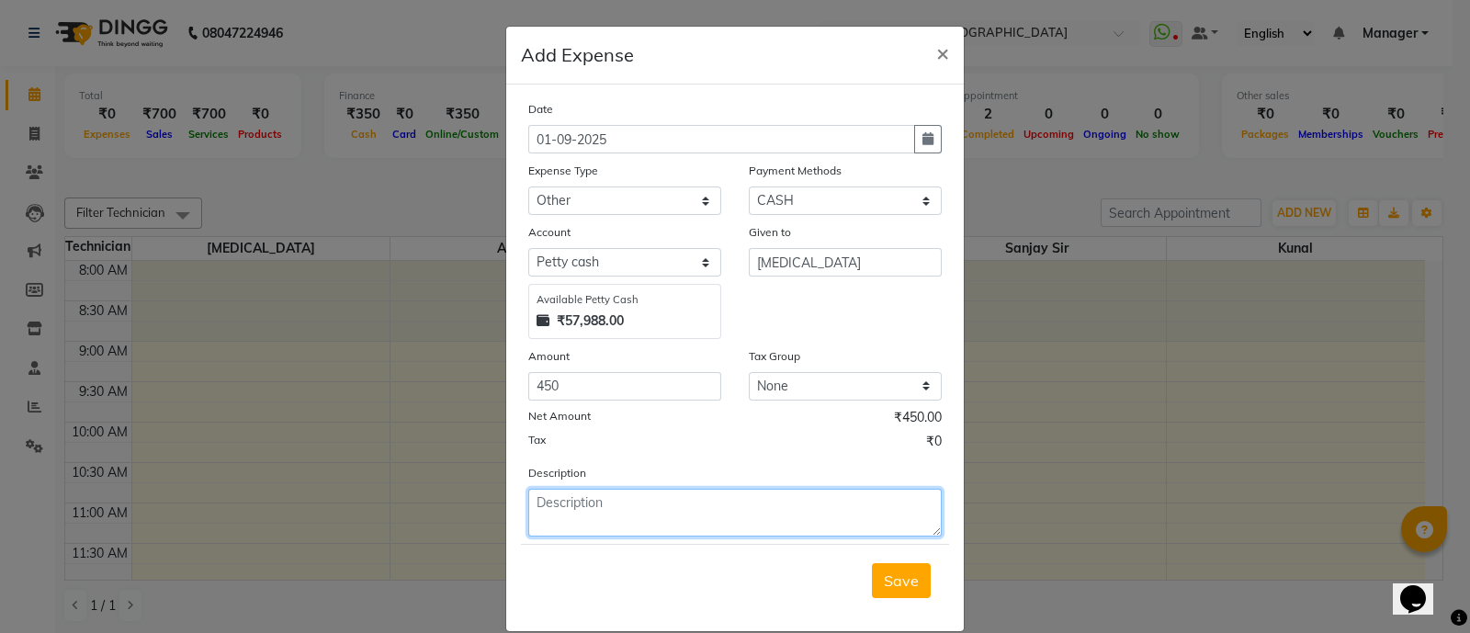
click at [753, 516] on textarea at bounding box center [734, 513] width 413 height 48
type textarea "water can"
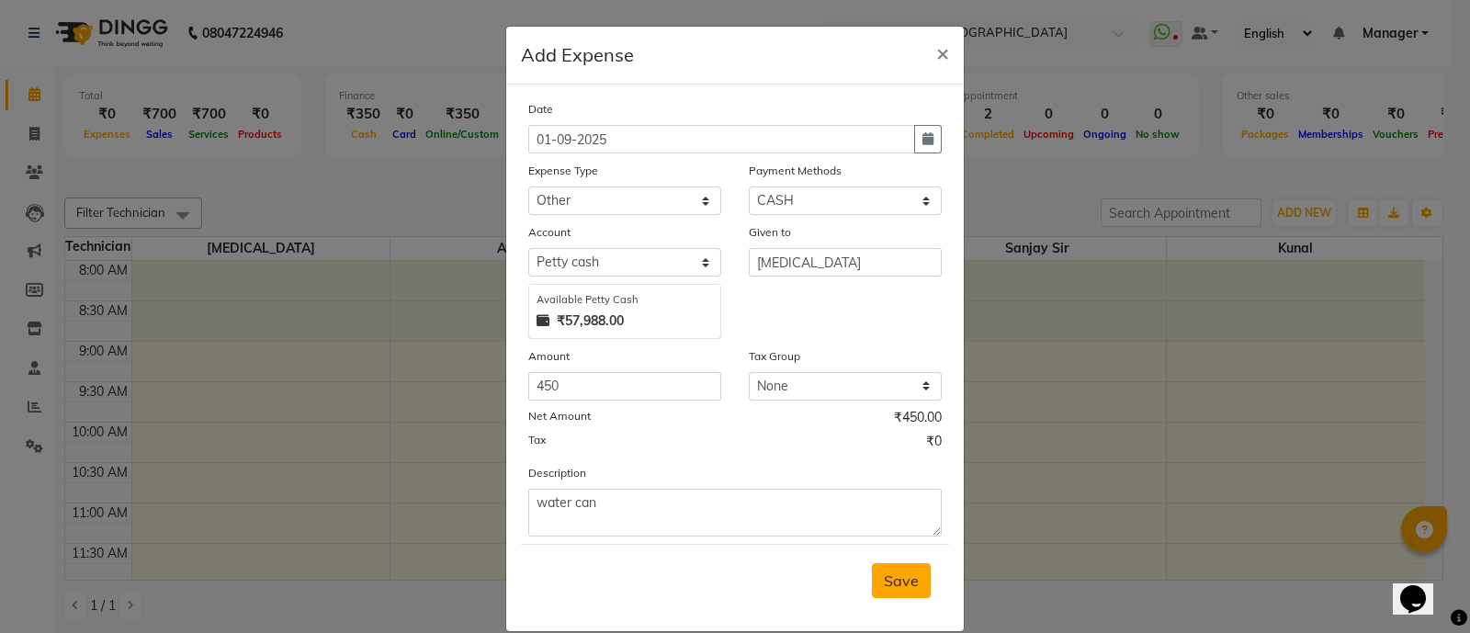
click at [872, 594] on button "Save" at bounding box center [901, 580] width 59 height 35
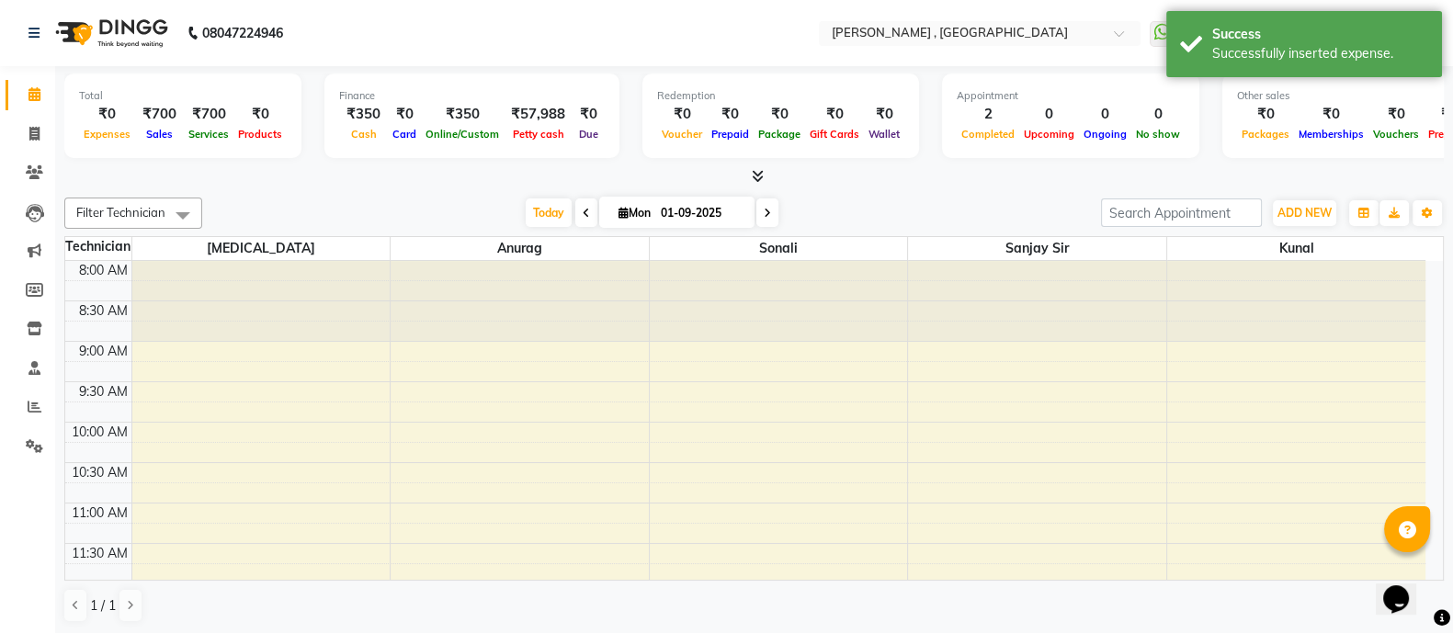
click at [753, 171] on icon at bounding box center [758, 176] width 12 height 14
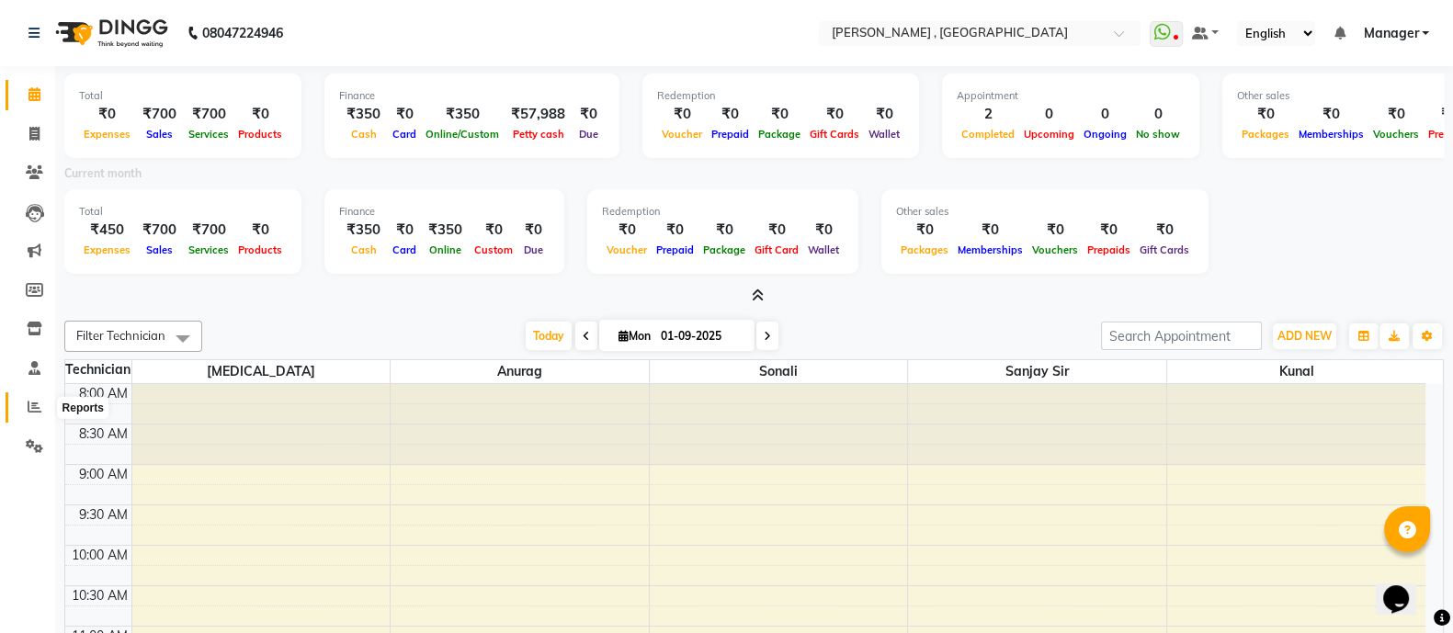
click at [30, 401] on icon at bounding box center [35, 407] width 14 height 14
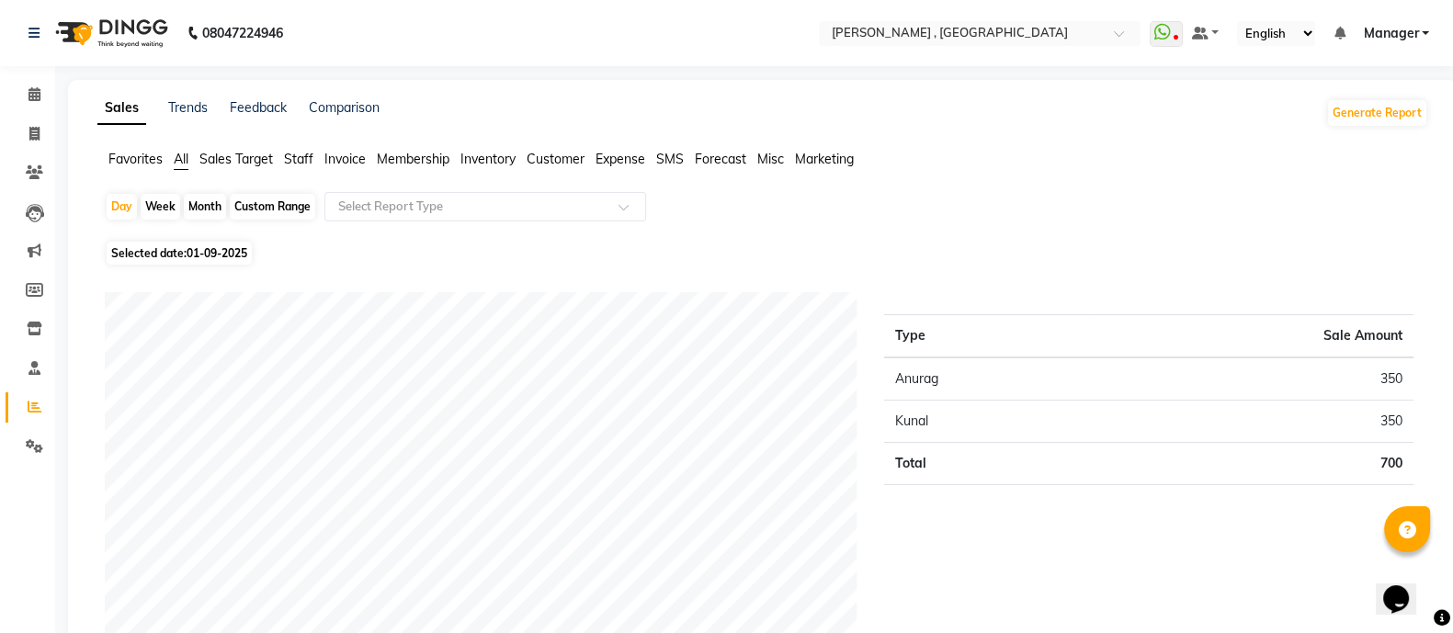
click at [215, 252] on span "01-09-2025" at bounding box center [217, 253] width 61 height 14
select select "9"
select select "2025"
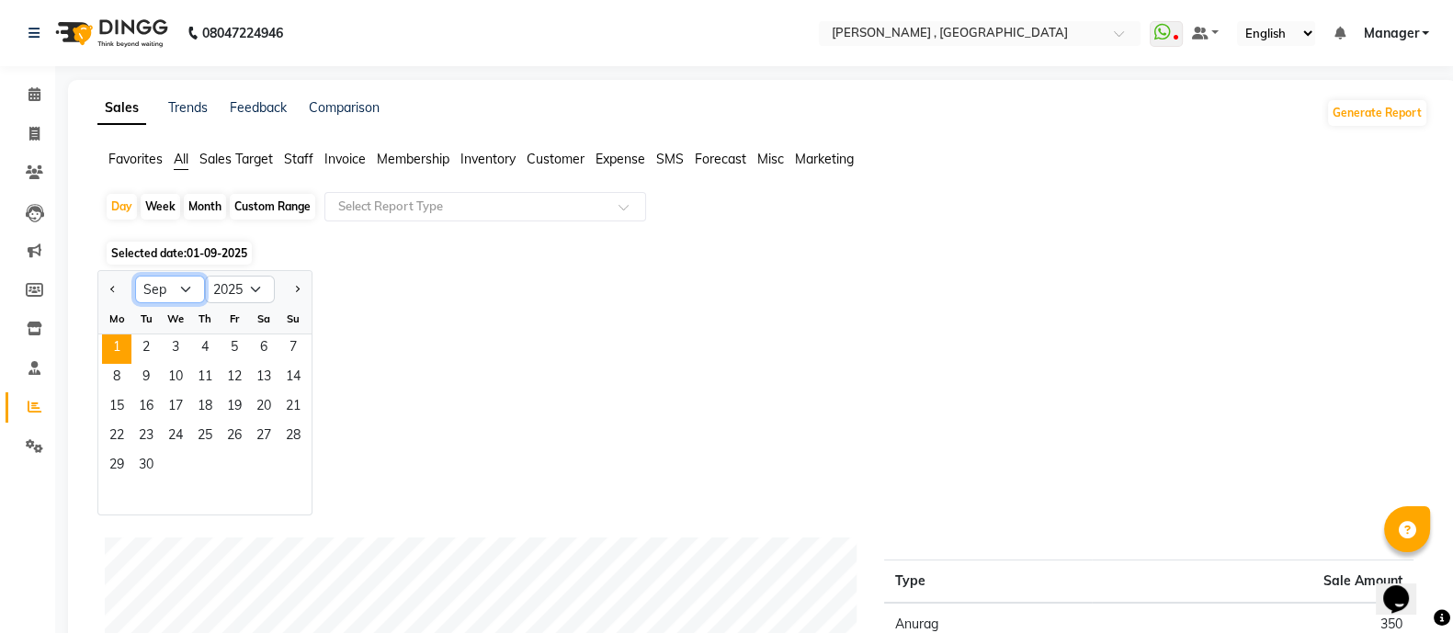
click at [175, 286] on select "Jan Feb Mar Apr May Jun Jul Aug Sep Oct Nov Dec" at bounding box center [170, 290] width 70 height 28
select select "8"
click at [135, 276] on select "Jan Feb Mar Apr May Jun Jul Aug Sep Oct Nov Dec" at bounding box center [170, 290] width 70 height 28
click at [227, 344] on span "1" at bounding box center [234, 348] width 29 height 29
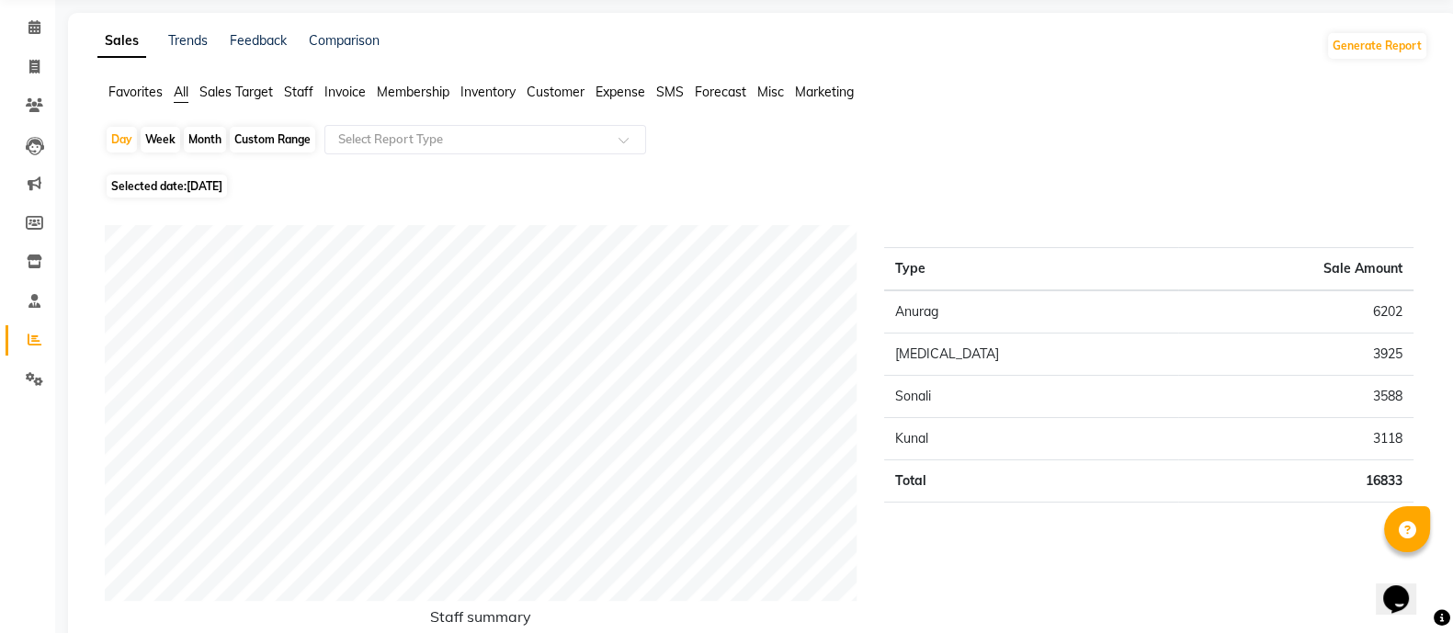
scroll to position [69, 0]
click at [222, 181] on span "01-08-2025" at bounding box center [205, 184] width 36 height 14
select select "8"
select select "2025"
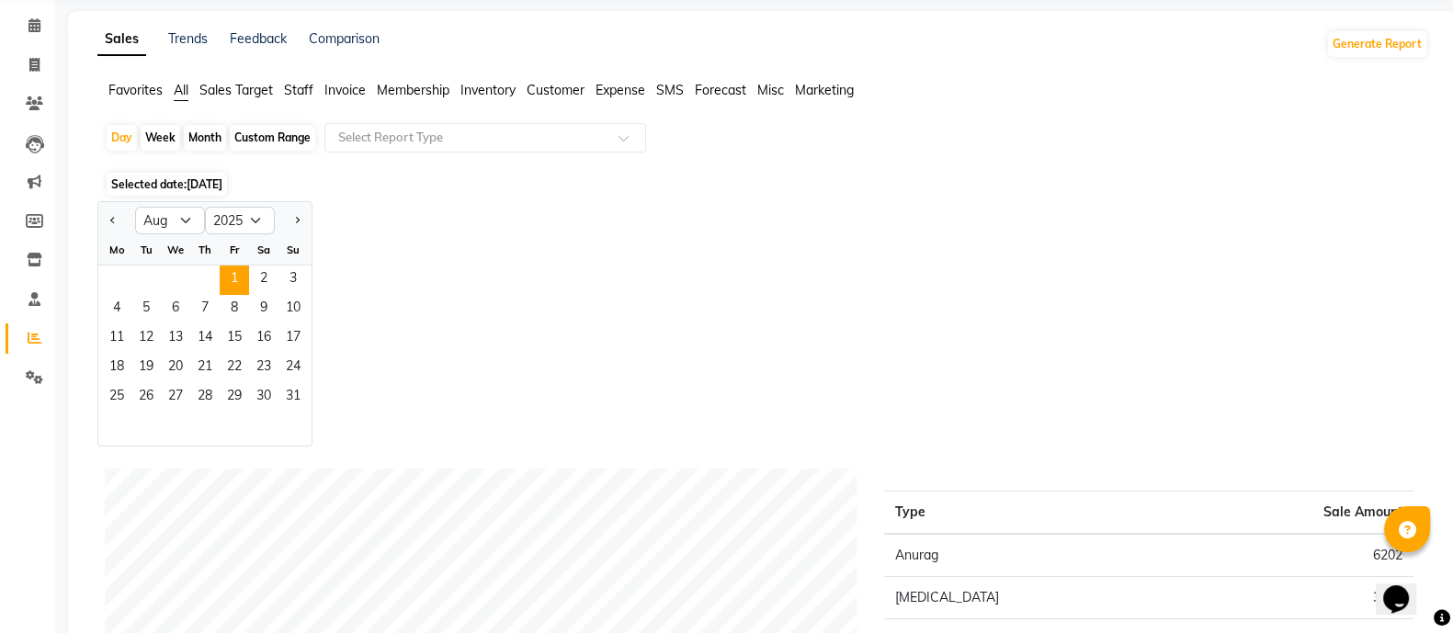
click at [200, 135] on div "Month" at bounding box center [205, 138] width 42 height 26
select select "8"
select select "2025"
click at [229, 273] on span "1" at bounding box center [234, 280] width 29 height 29
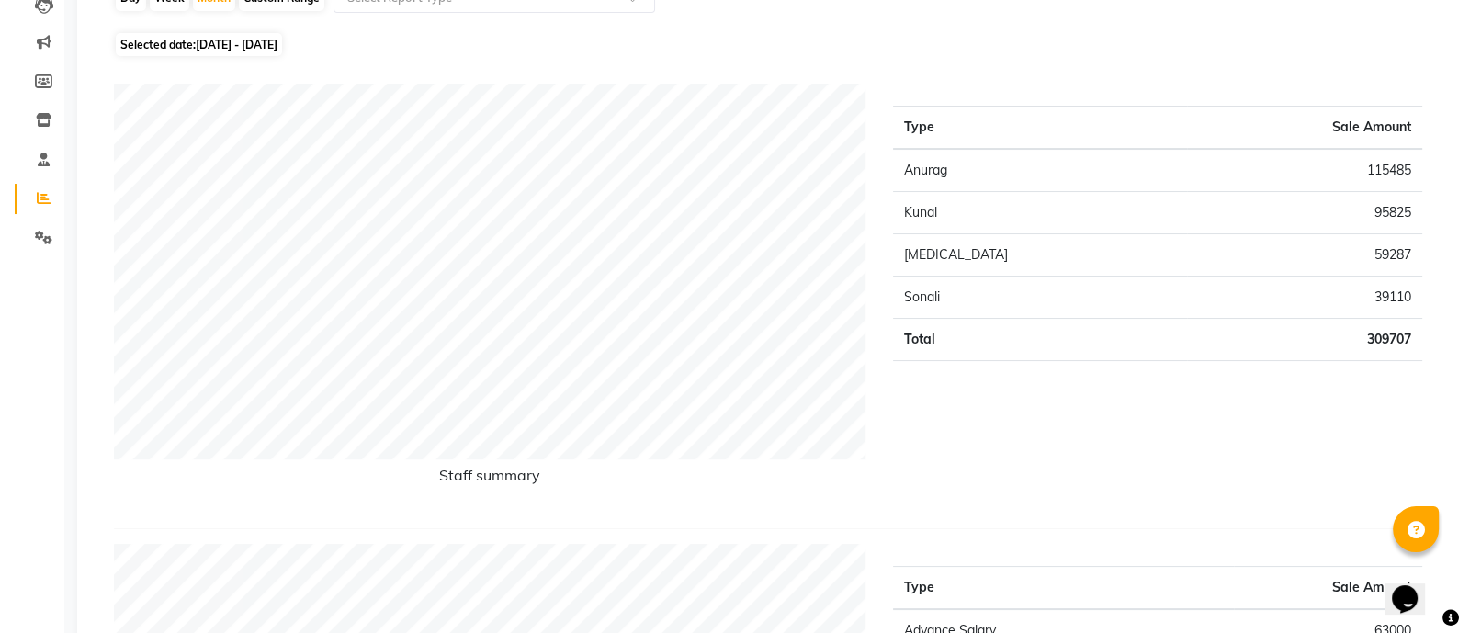
scroll to position [0, 0]
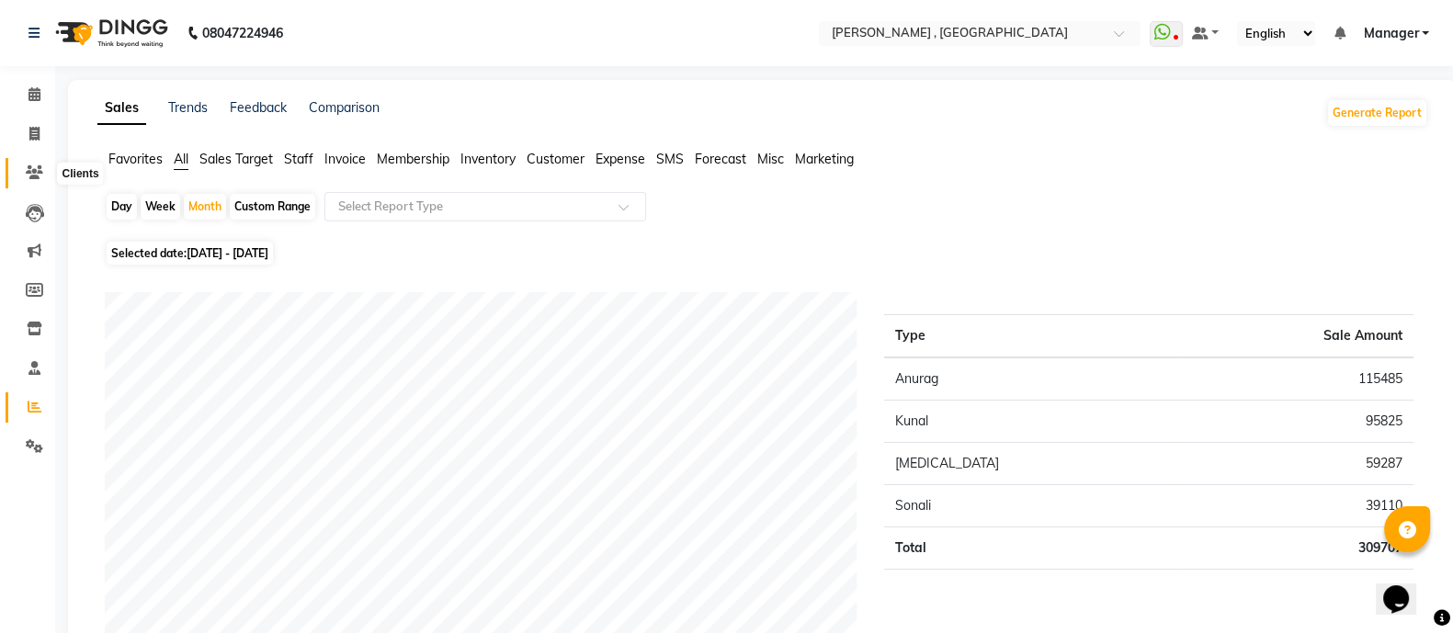
click at [28, 166] on icon at bounding box center [34, 172] width 17 height 14
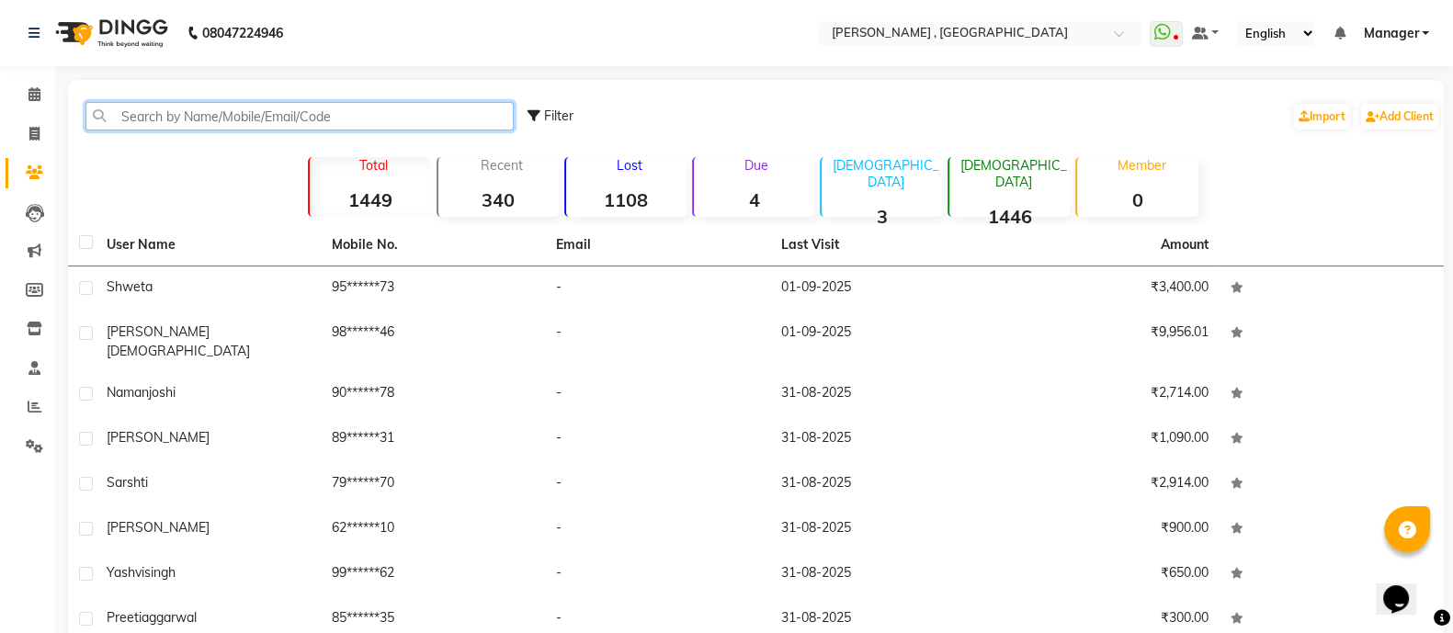
click at [209, 126] on input "text" at bounding box center [299, 116] width 428 height 28
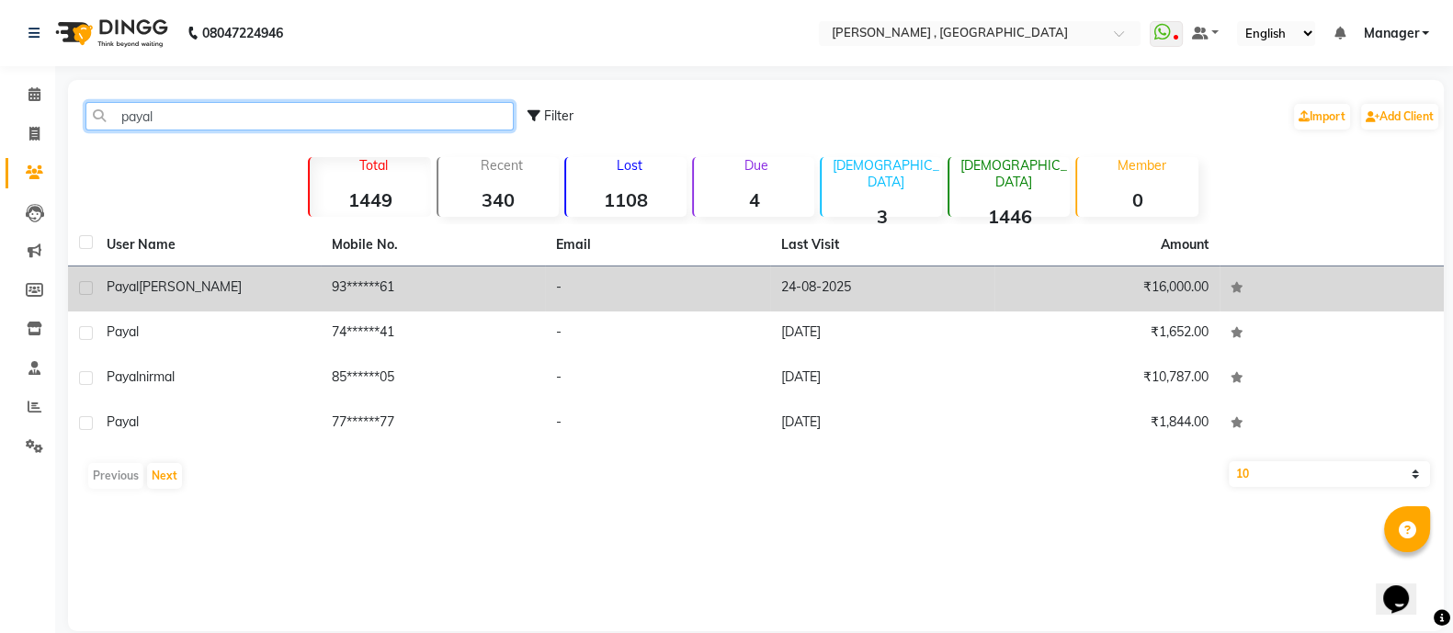
type input "payal"
click at [322, 282] on td "93******61" at bounding box center [433, 288] width 225 height 45
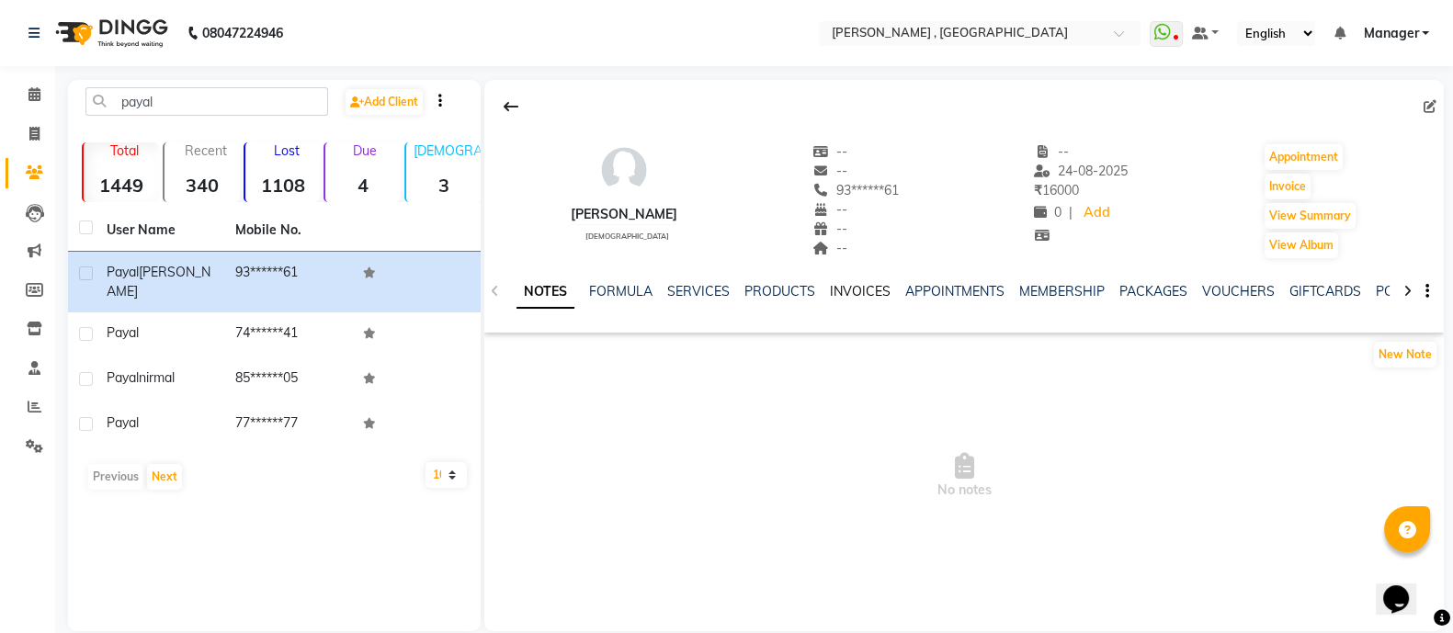
click at [866, 283] on link "INVOICES" at bounding box center [860, 291] width 61 height 17
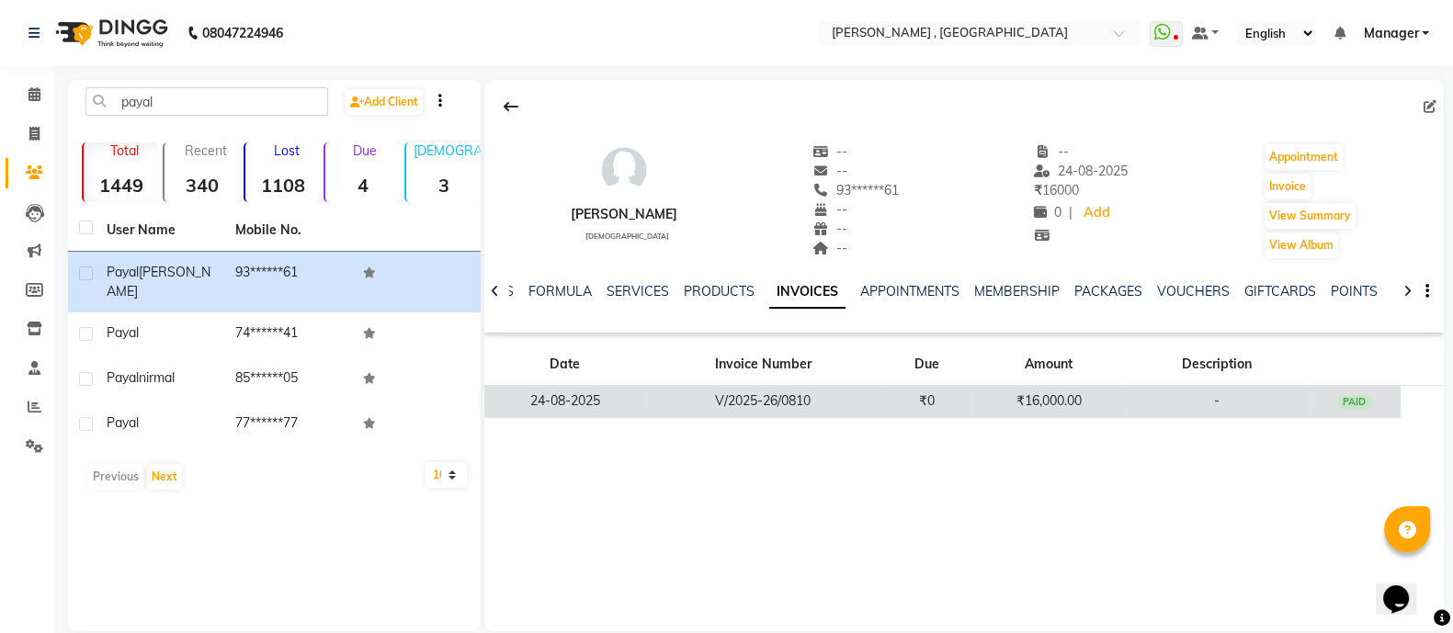
click at [869, 402] on td "V/2025-26/0810" at bounding box center [763, 402] width 234 height 32
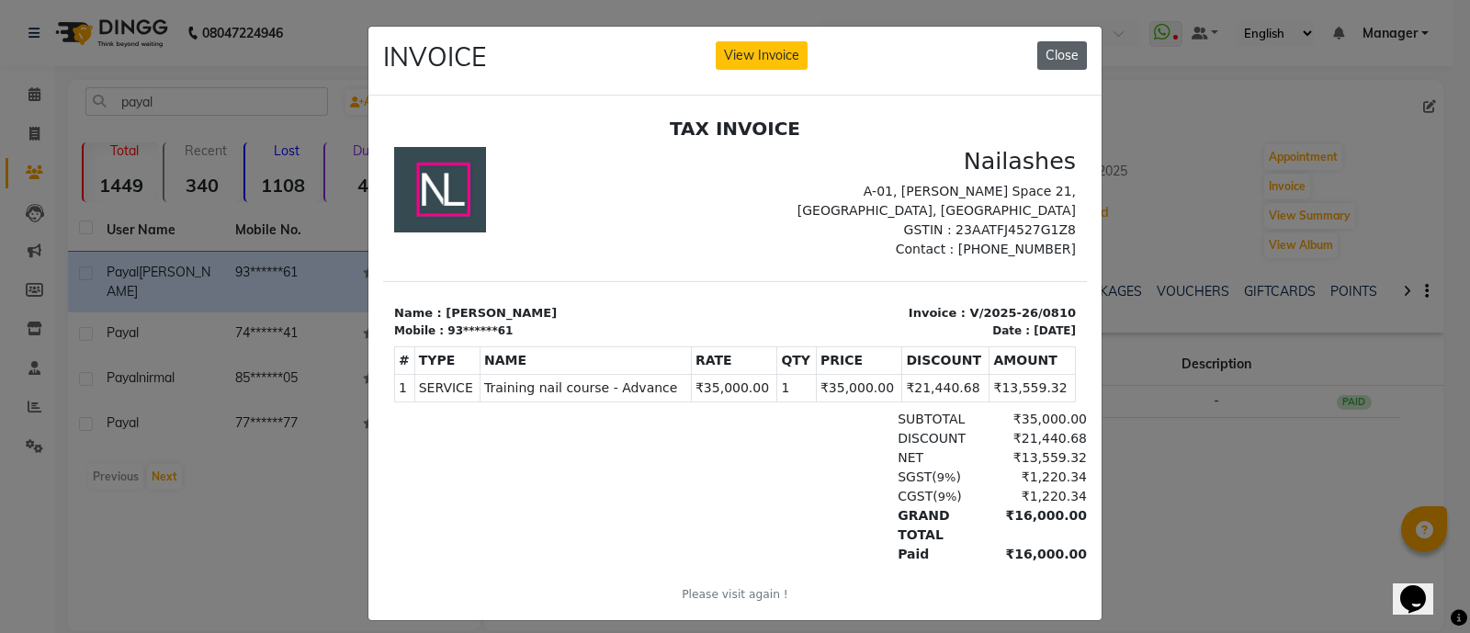
click at [1070, 52] on button "Close" at bounding box center [1062, 55] width 50 height 28
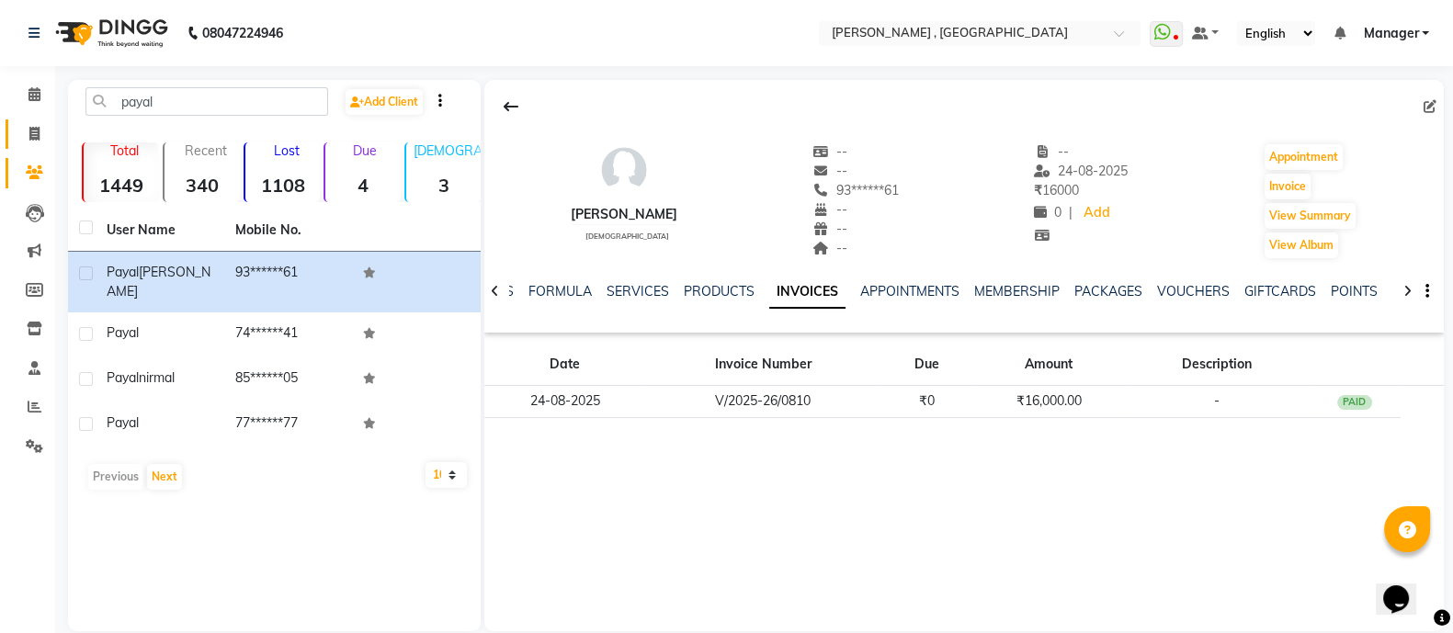
click at [37, 134] on icon at bounding box center [34, 134] width 10 height 14
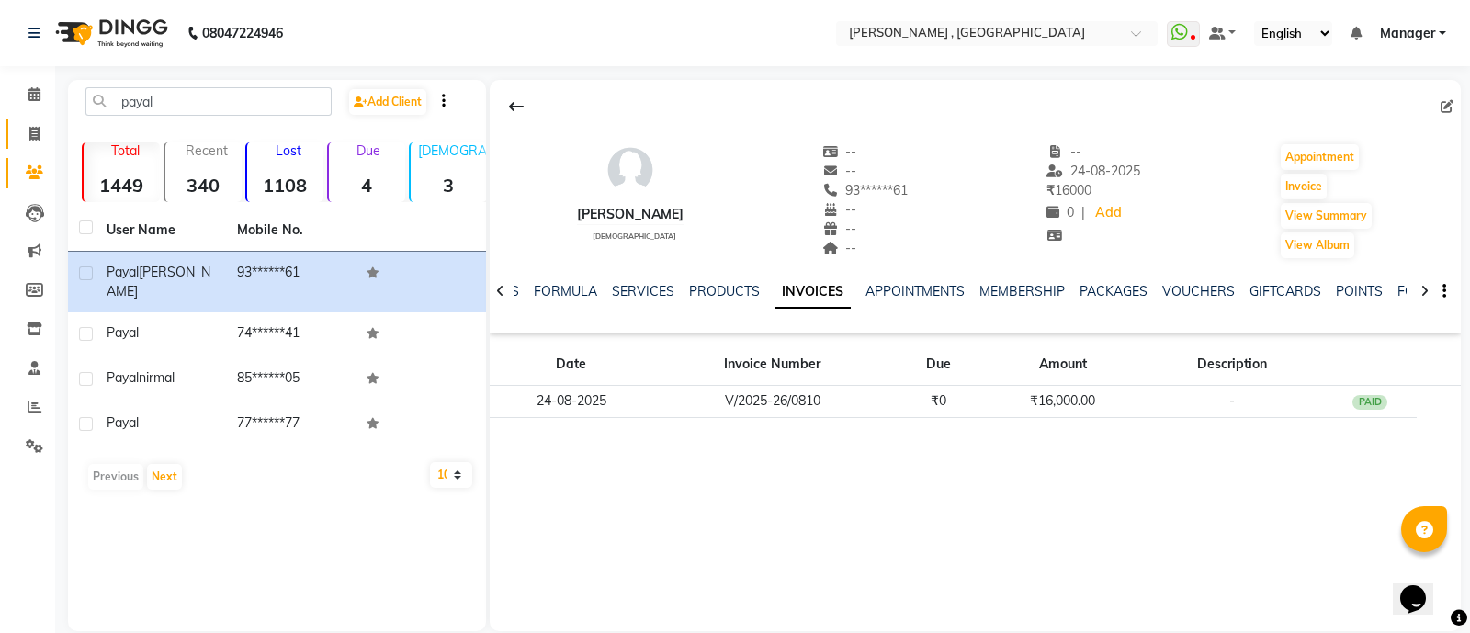
select select "6445"
select select "service"
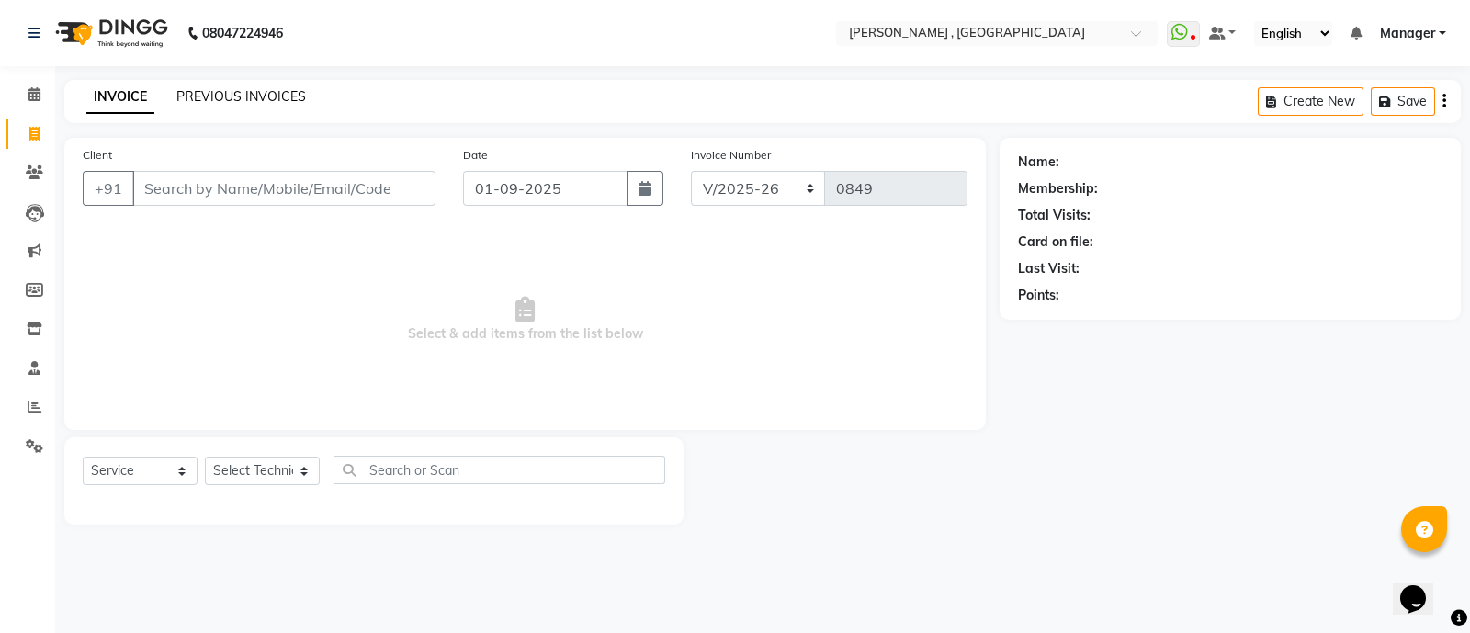
click at [232, 103] on link "PREVIOUS INVOICES" at bounding box center [241, 96] width 130 height 17
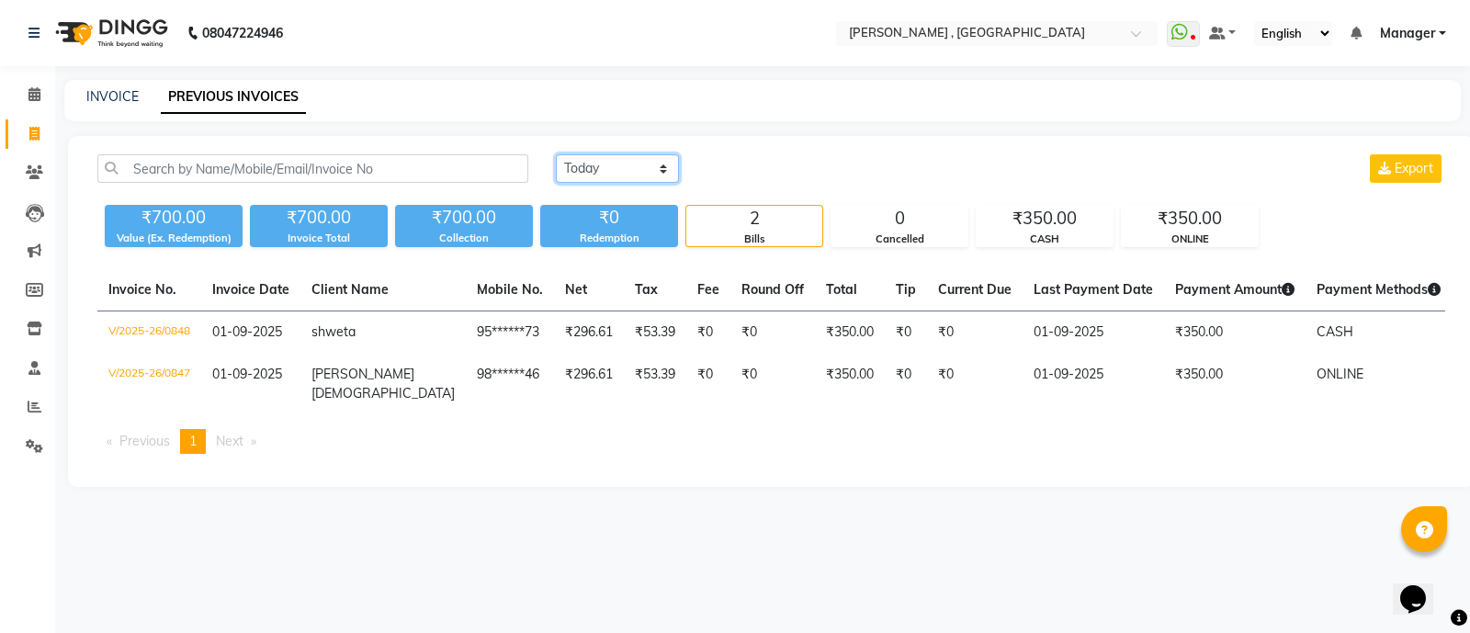
click at [561, 179] on select "Today Yesterday Custom Range" at bounding box center [617, 168] width 123 height 28
select select "yesterday"
click at [556, 154] on select "Today Yesterday Custom Range" at bounding box center [617, 168] width 123 height 28
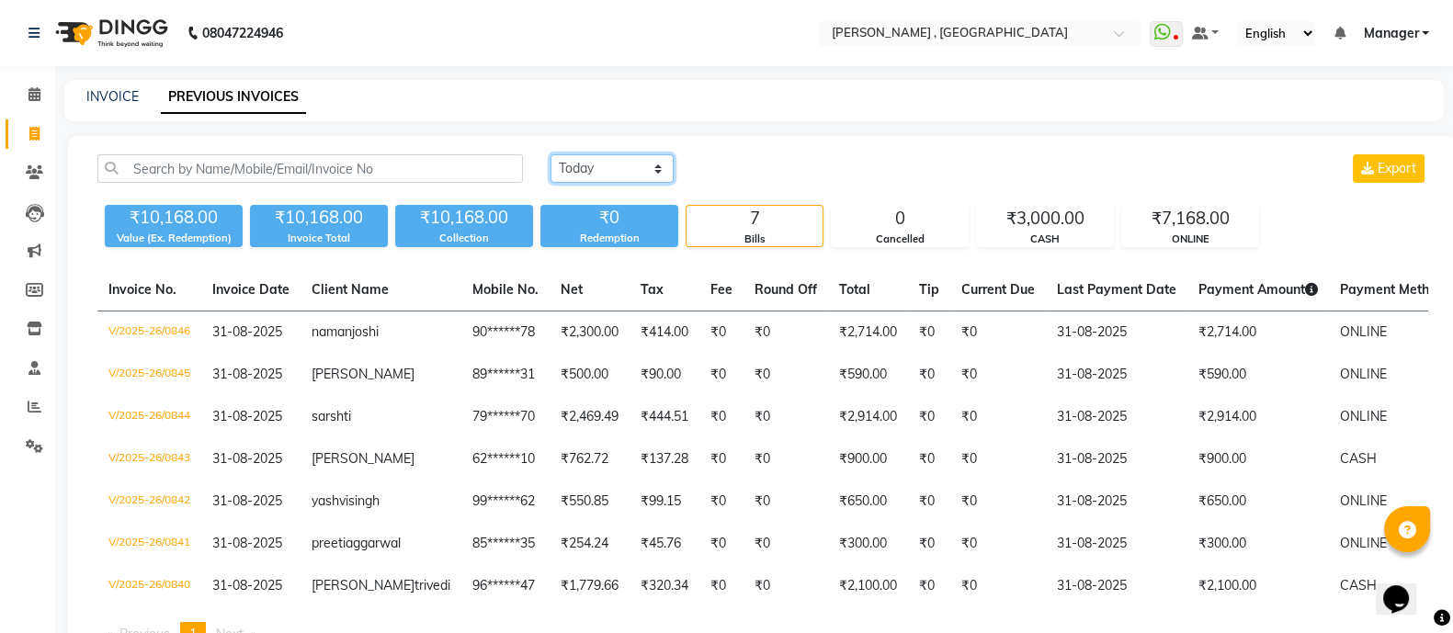
scroll to position [130, 0]
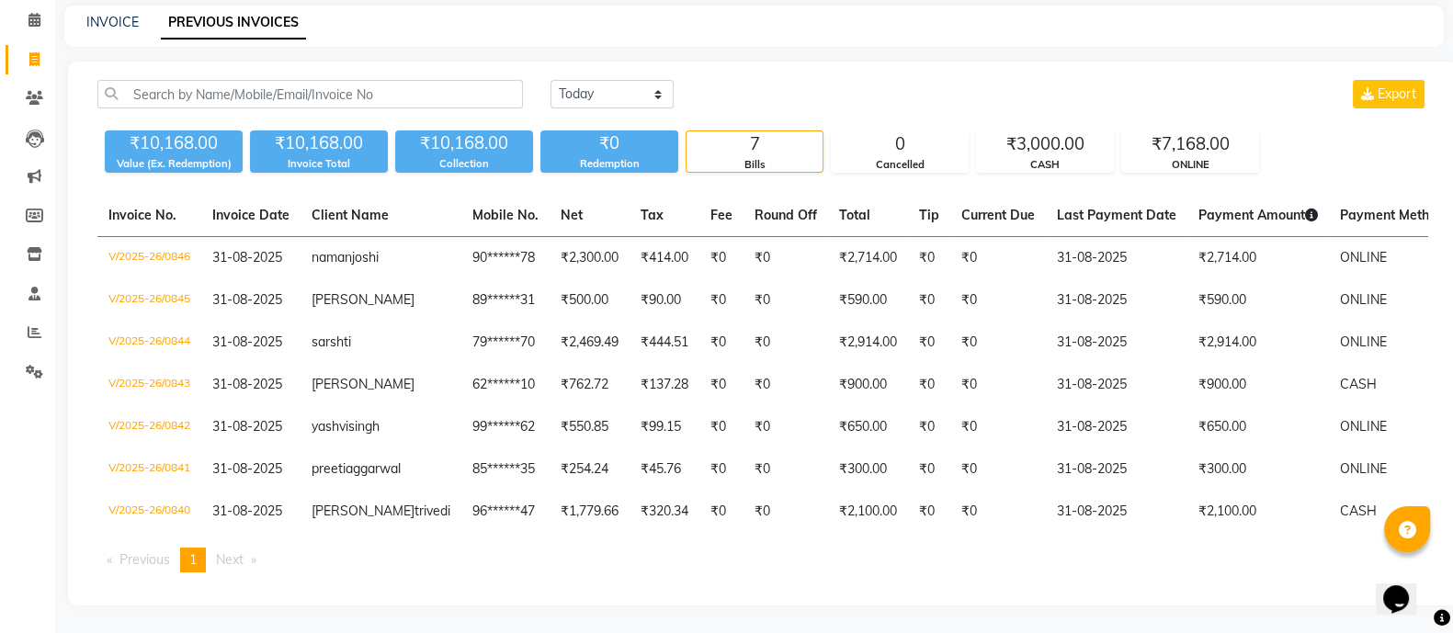
click at [1201, 195] on th "Payment Amount" at bounding box center [1257, 216] width 141 height 42
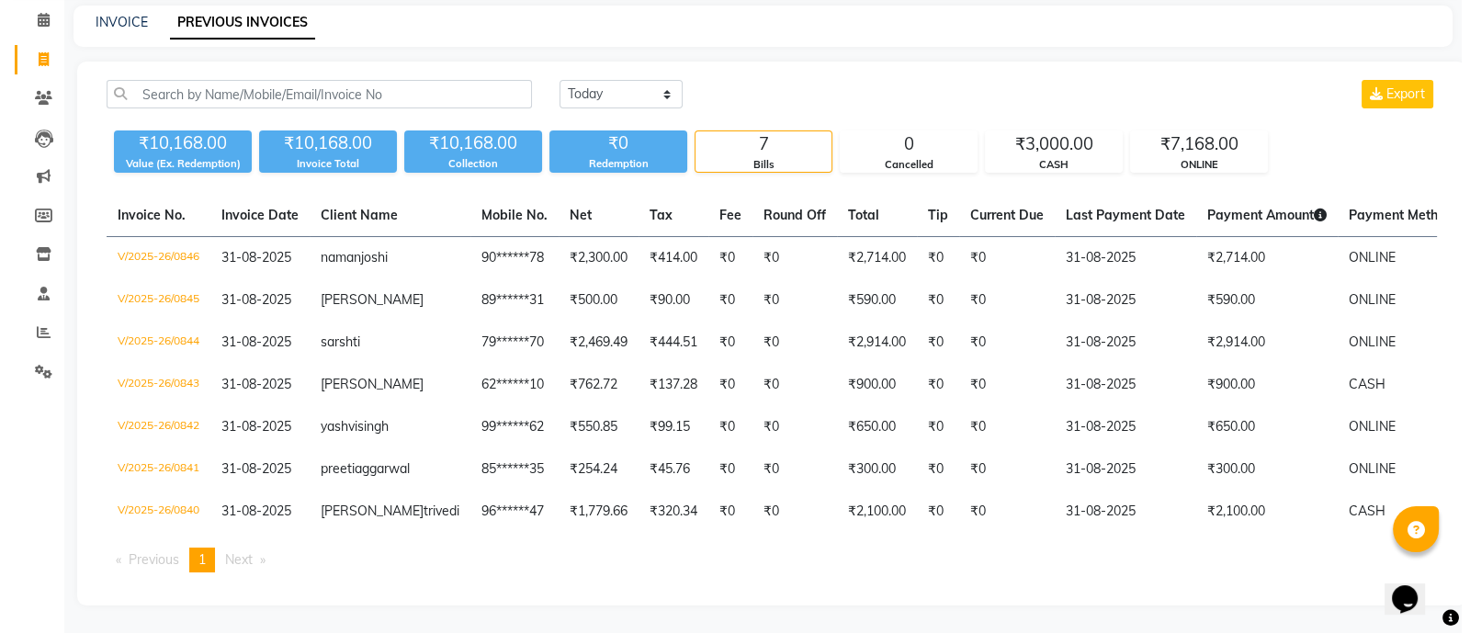
scroll to position [0, 0]
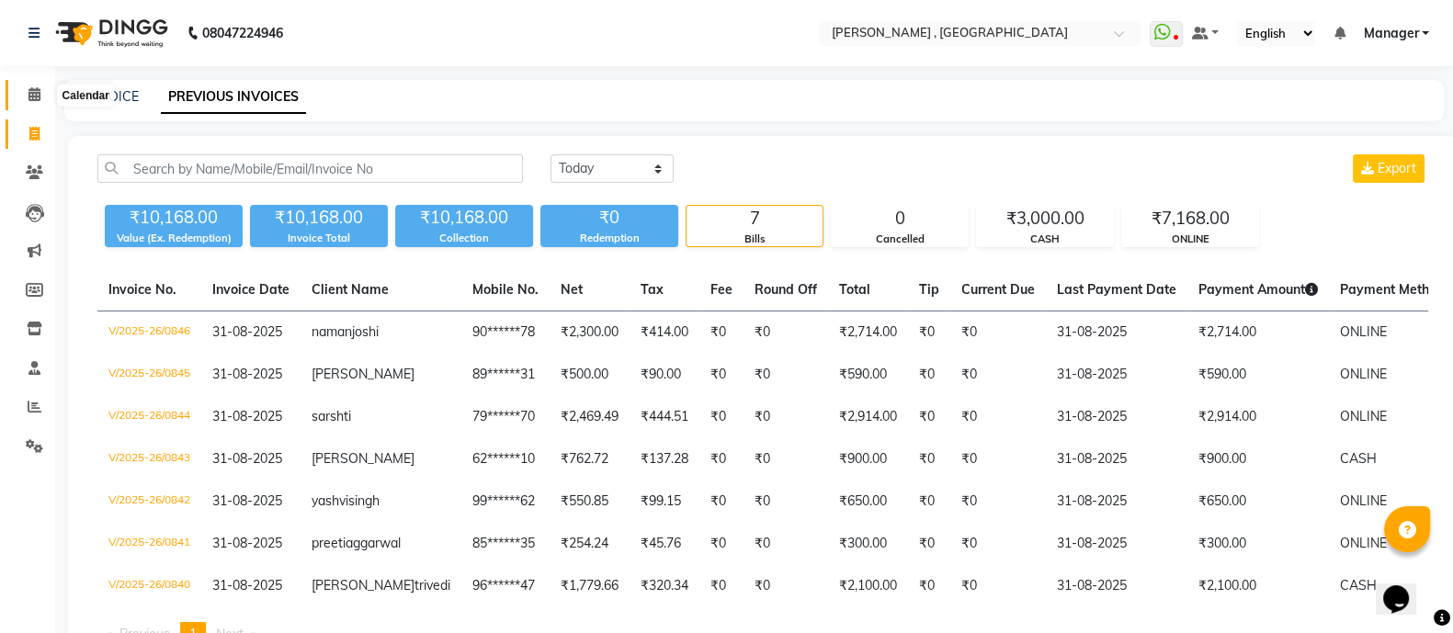
click at [38, 93] on icon at bounding box center [34, 94] width 12 height 14
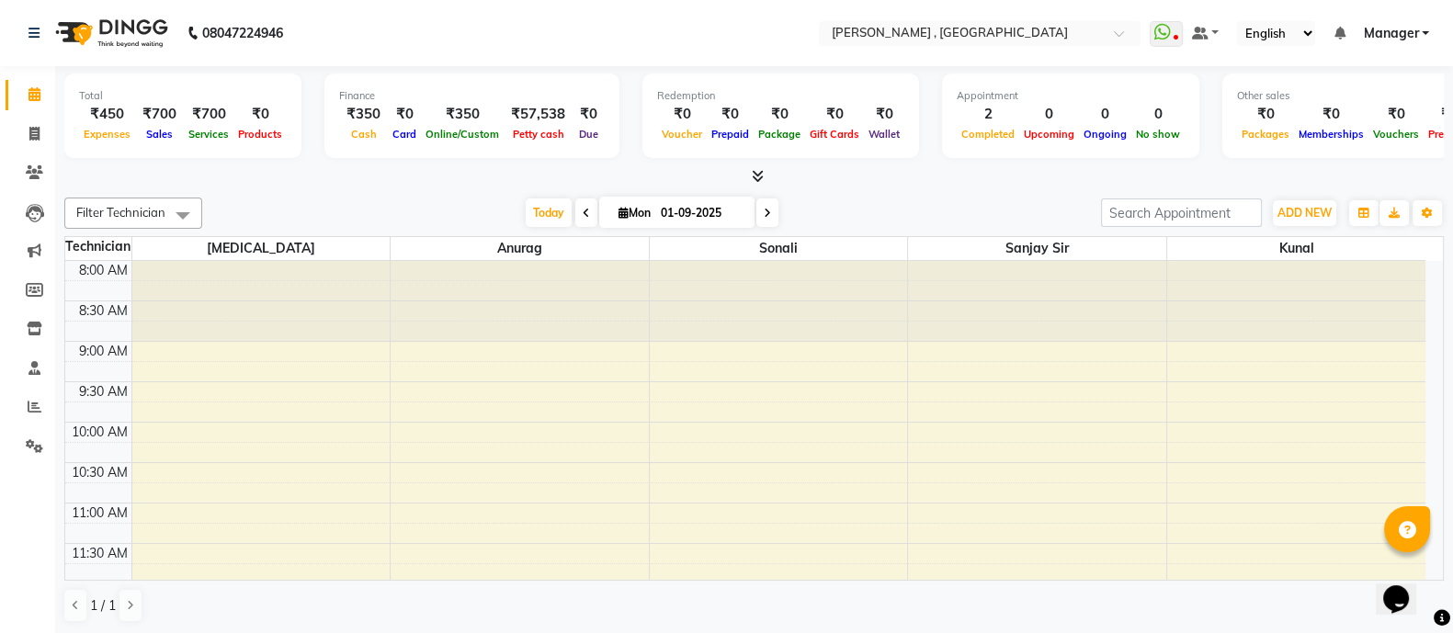
click at [760, 175] on icon at bounding box center [758, 176] width 12 height 14
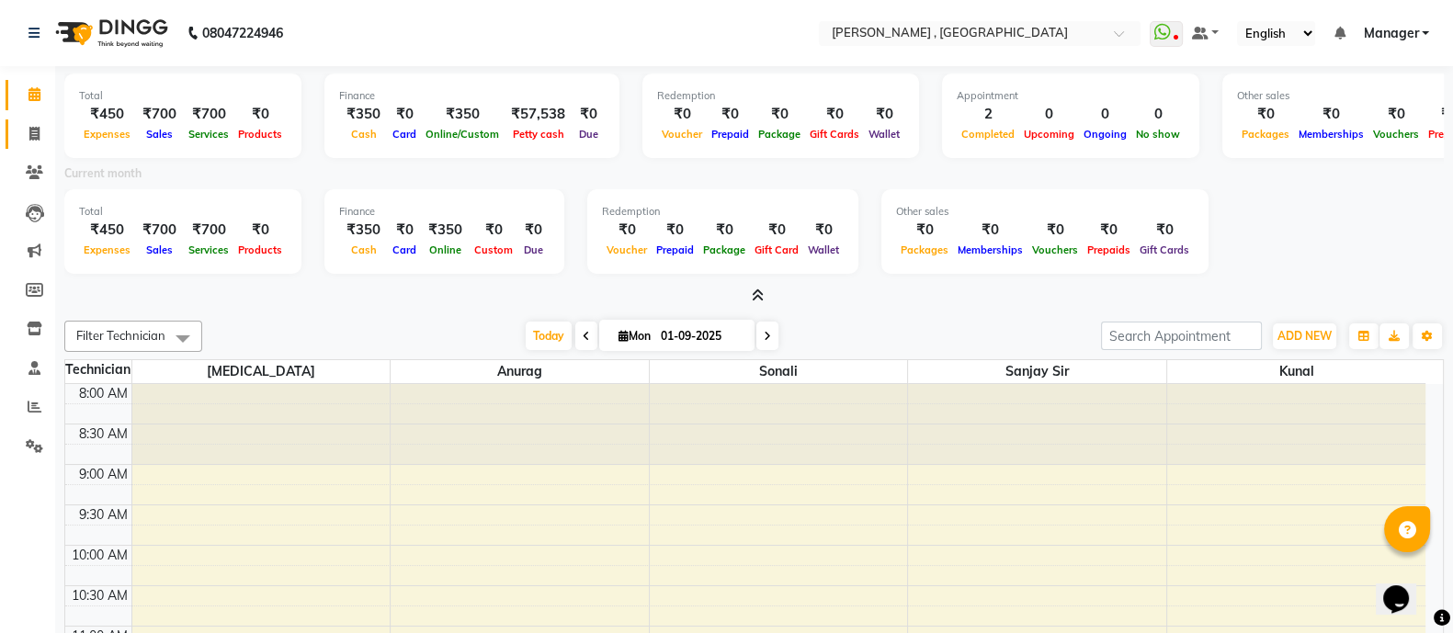
click at [36, 127] on icon at bounding box center [34, 134] width 10 height 14
select select "service"
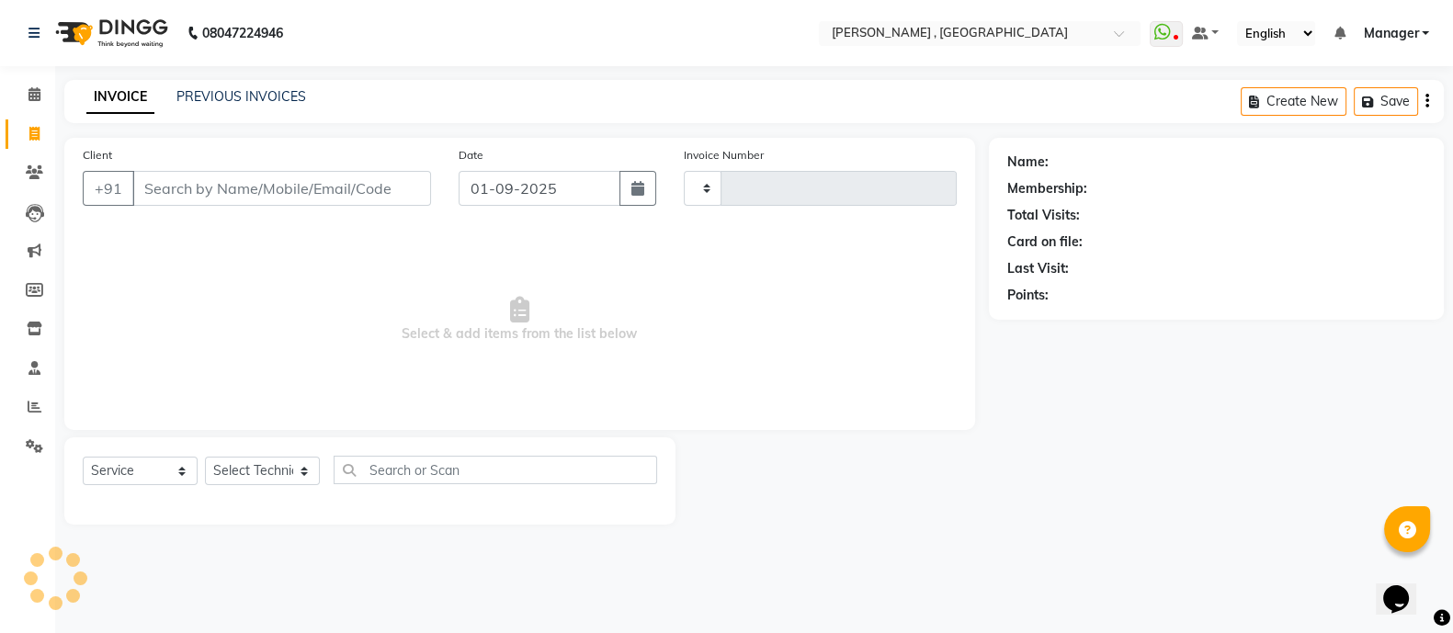
type input "0849"
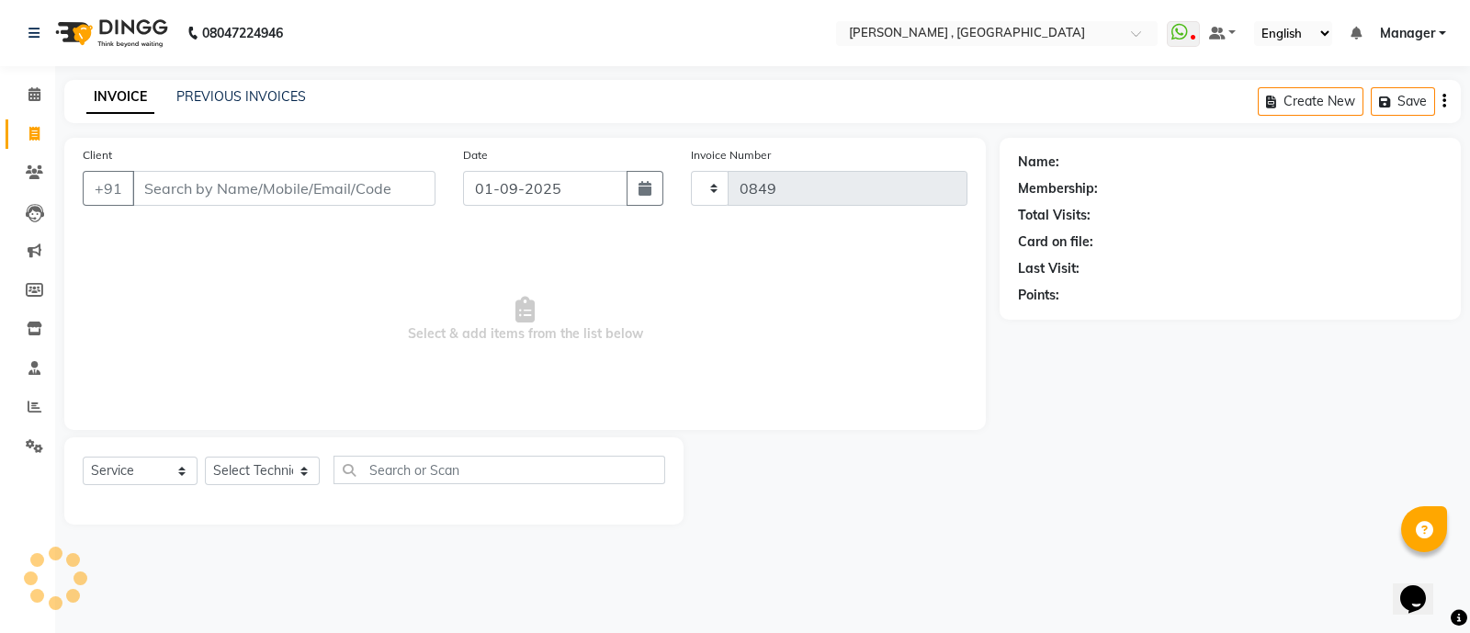
select select "6445"
click at [34, 174] on icon at bounding box center [34, 172] width 17 height 14
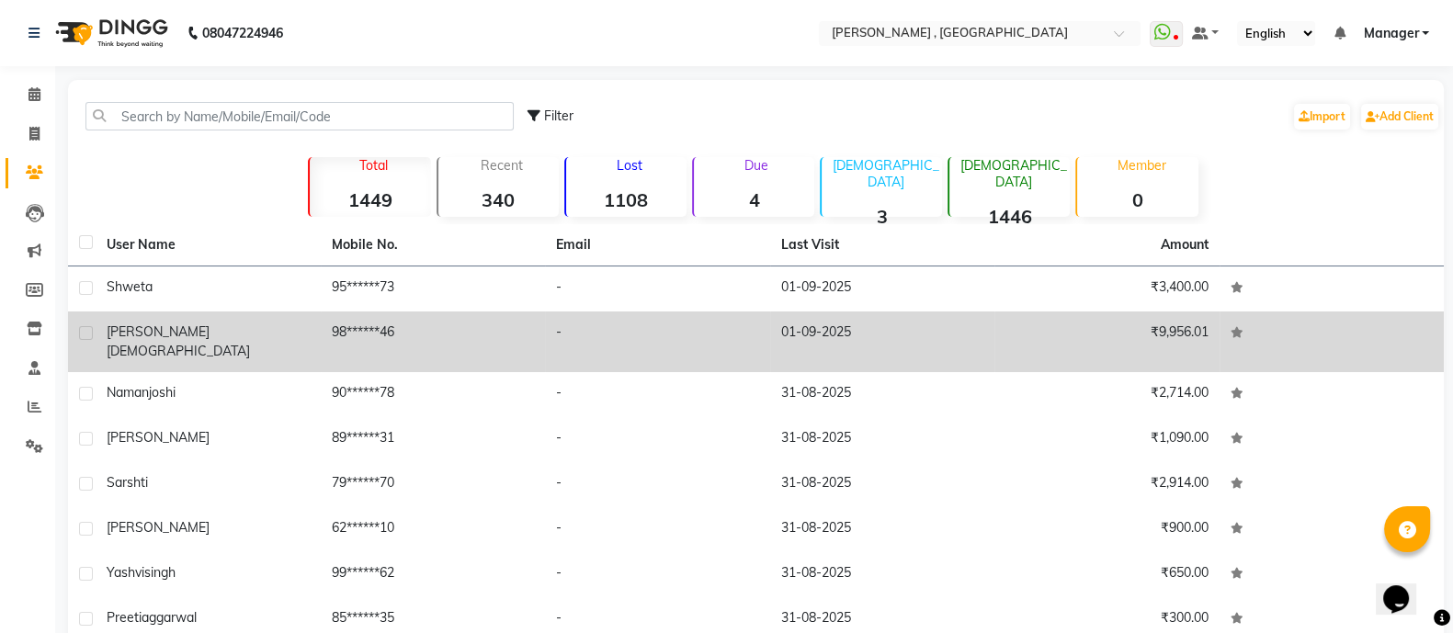
click at [336, 315] on td "98******46" at bounding box center [433, 341] width 225 height 61
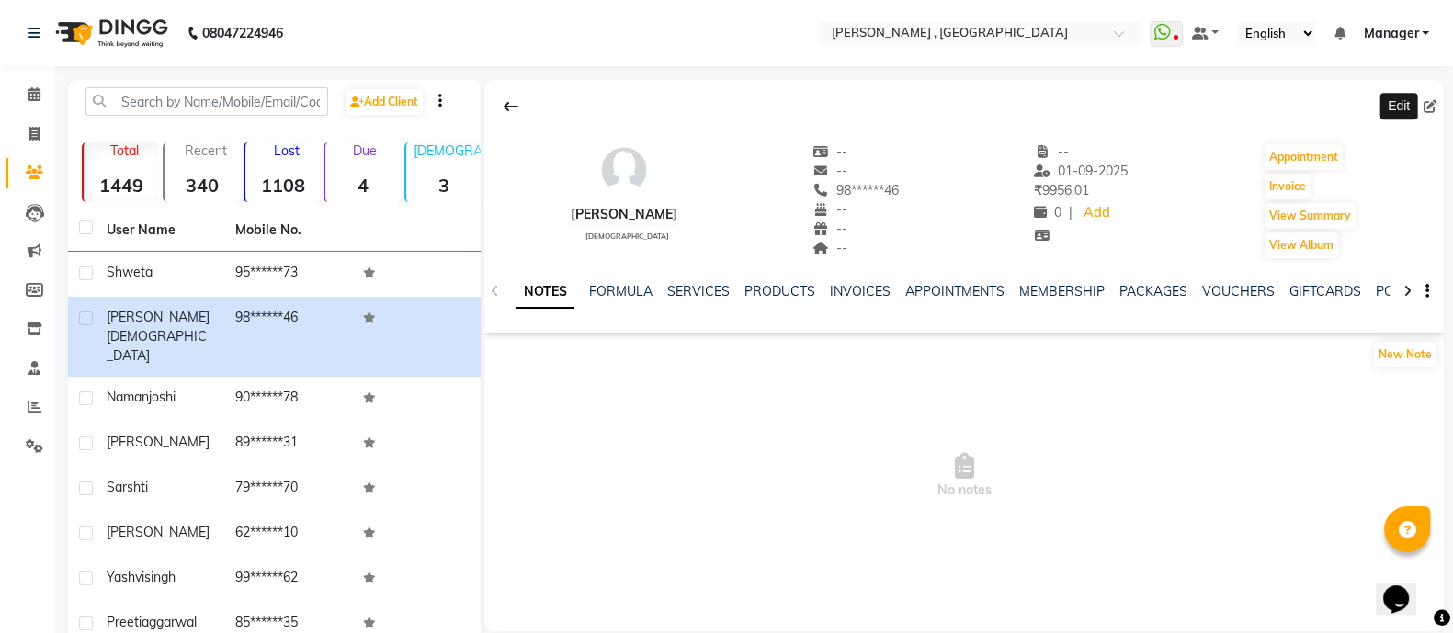
click at [1431, 97] on span at bounding box center [1433, 106] width 20 height 19
click at [1421, 115] on div at bounding box center [963, 106] width 959 height 35
click at [1424, 110] on icon at bounding box center [1429, 106] width 13 height 13
select select "21"
select select "female"
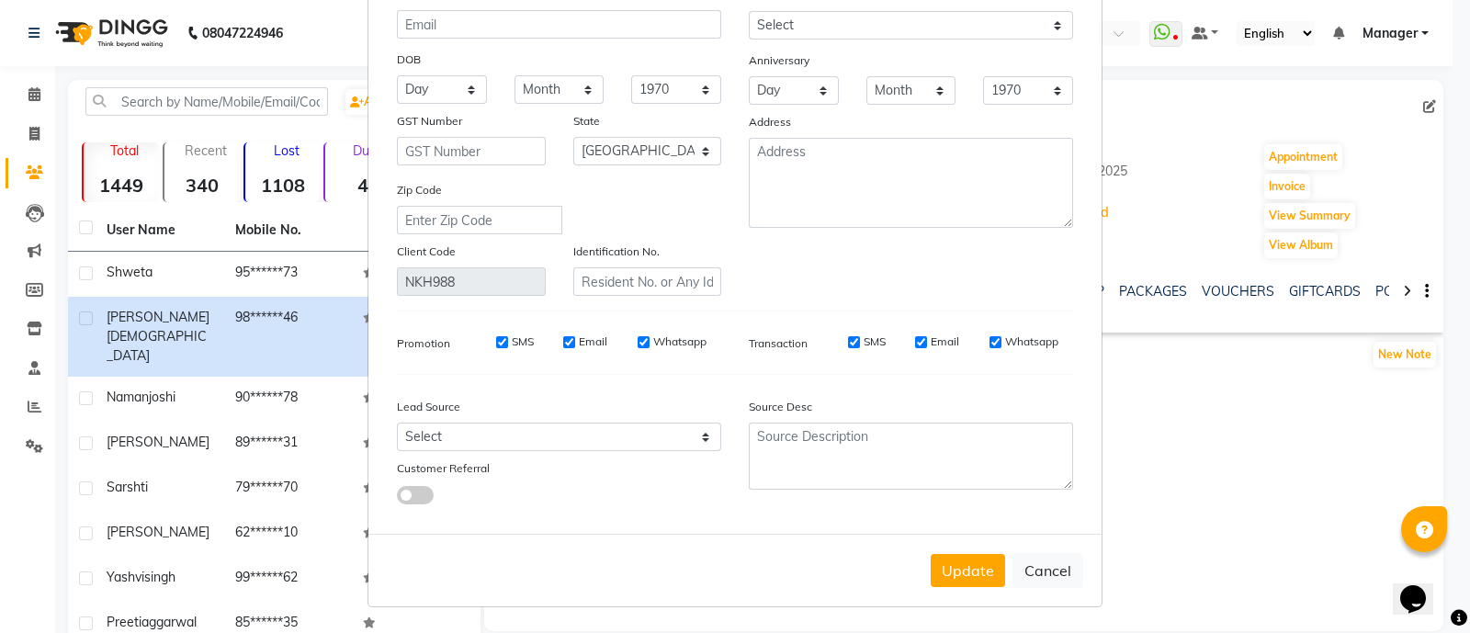
scroll to position [192, 0]
click at [1047, 562] on button "Cancel" at bounding box center [1048, 570] width 71 height 35
select select
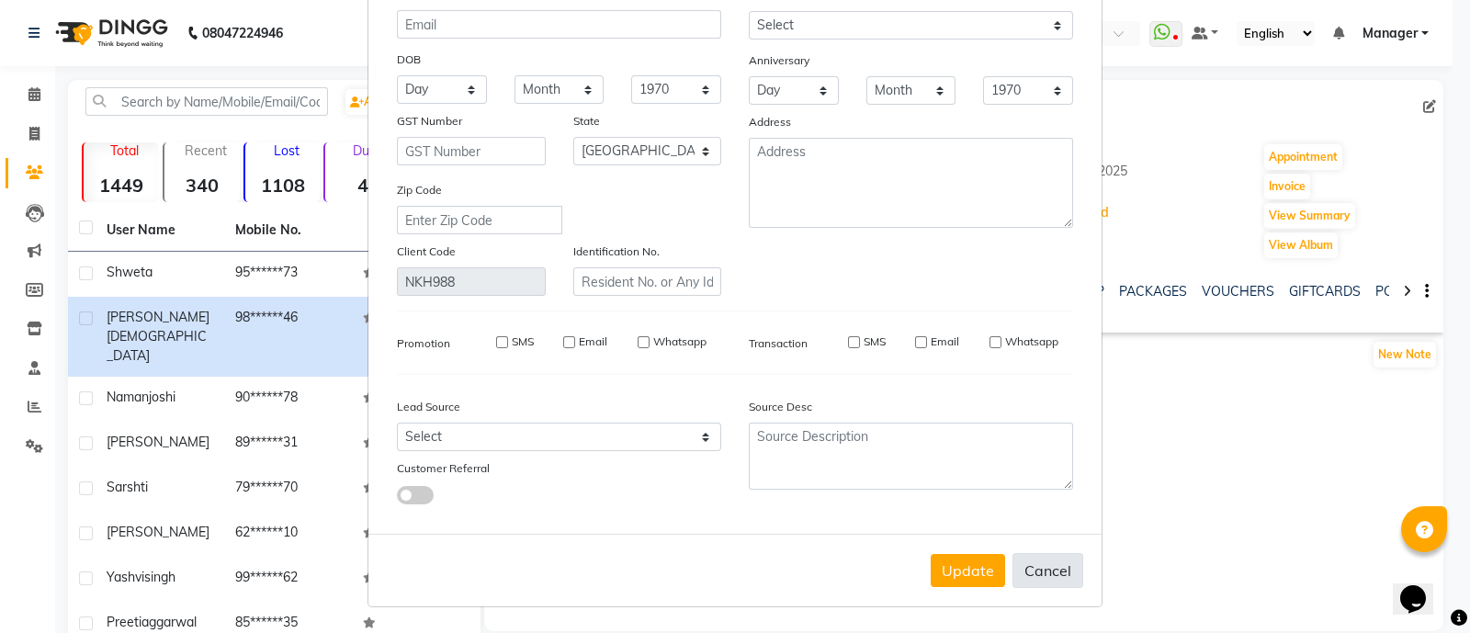
select select "null"
select select
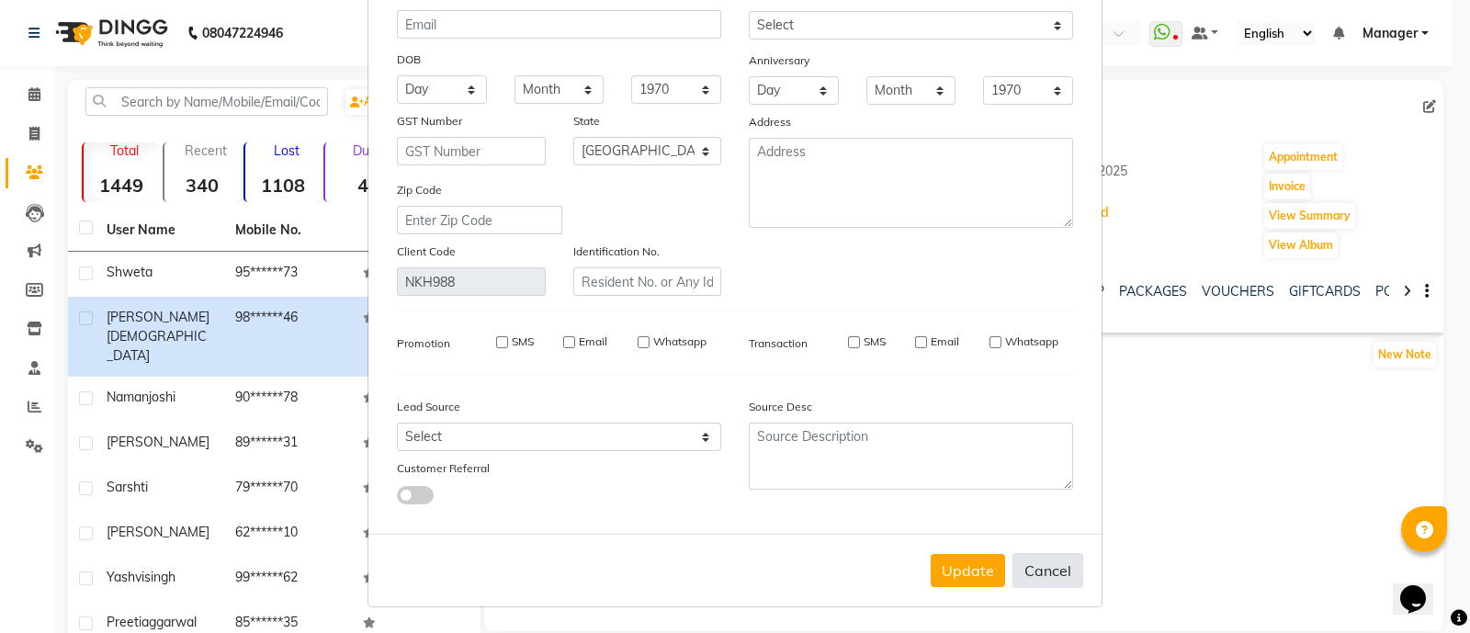
checkbox input "false"
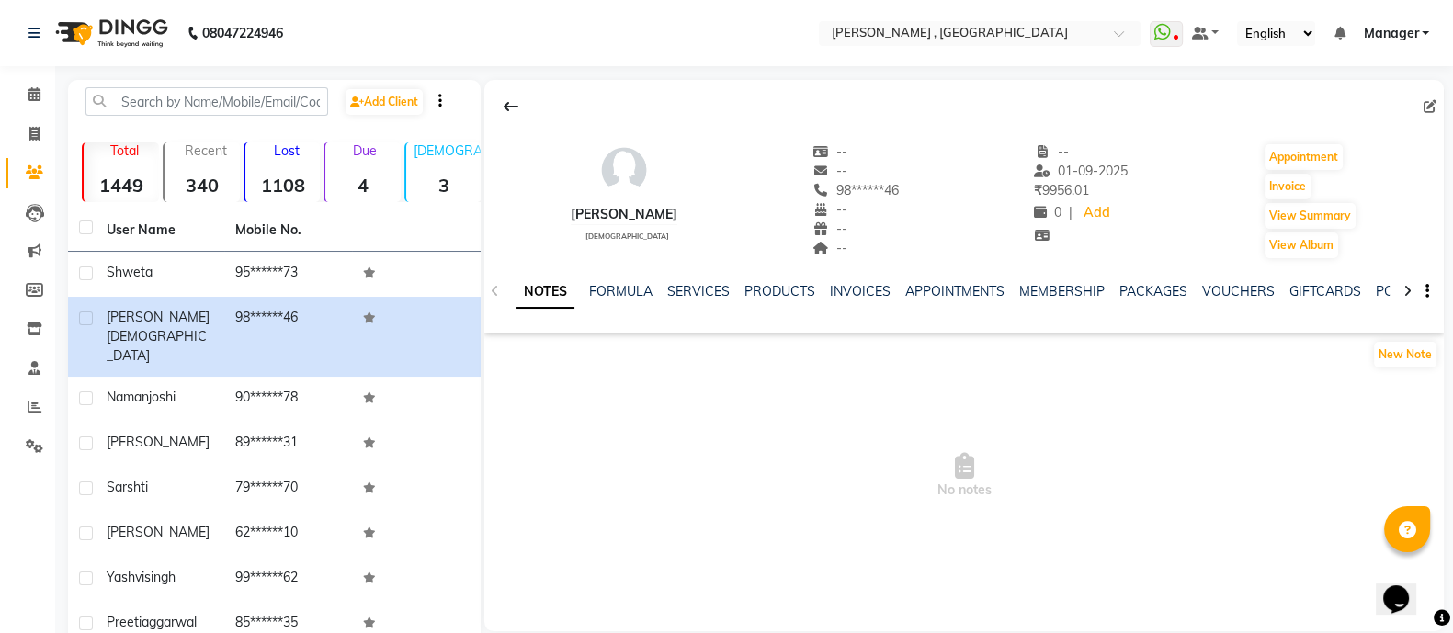
click at [169, 250] on th "User Name" at bounding box center [160, 230] width 129 height 42
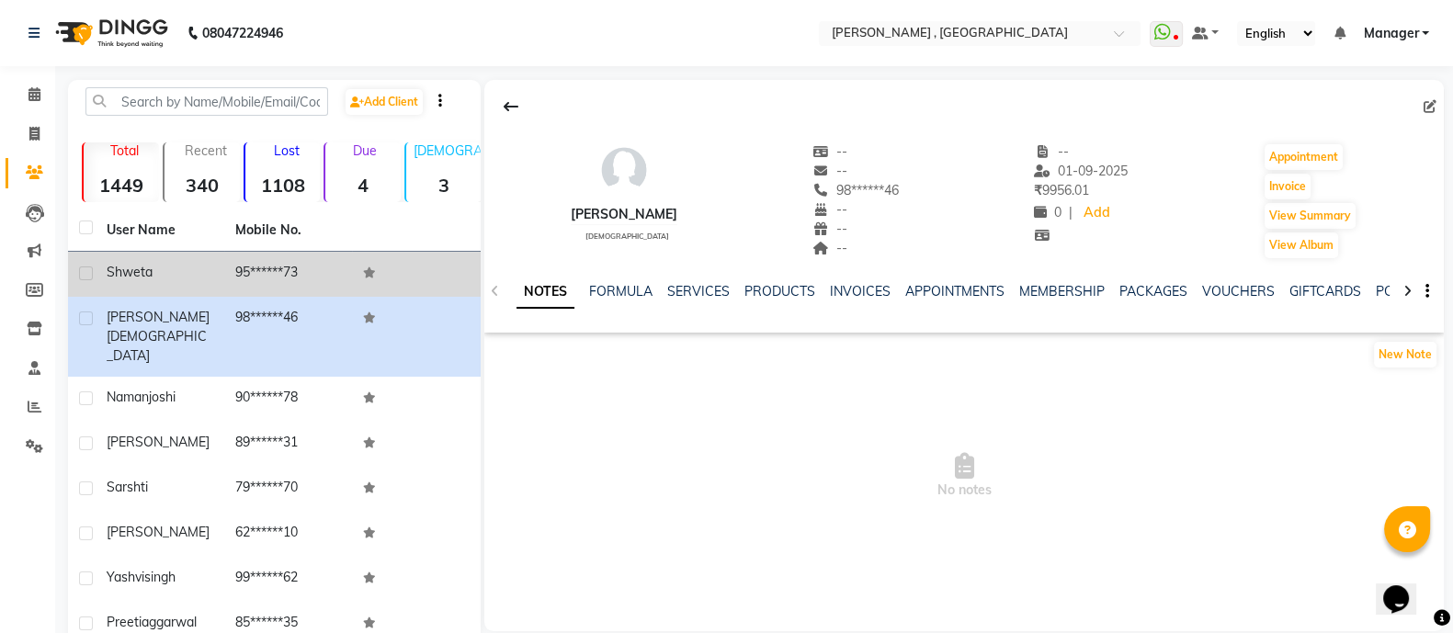
click at [175, 277] on div "shweta" at bounding box center [160, 272] width 107 height 19
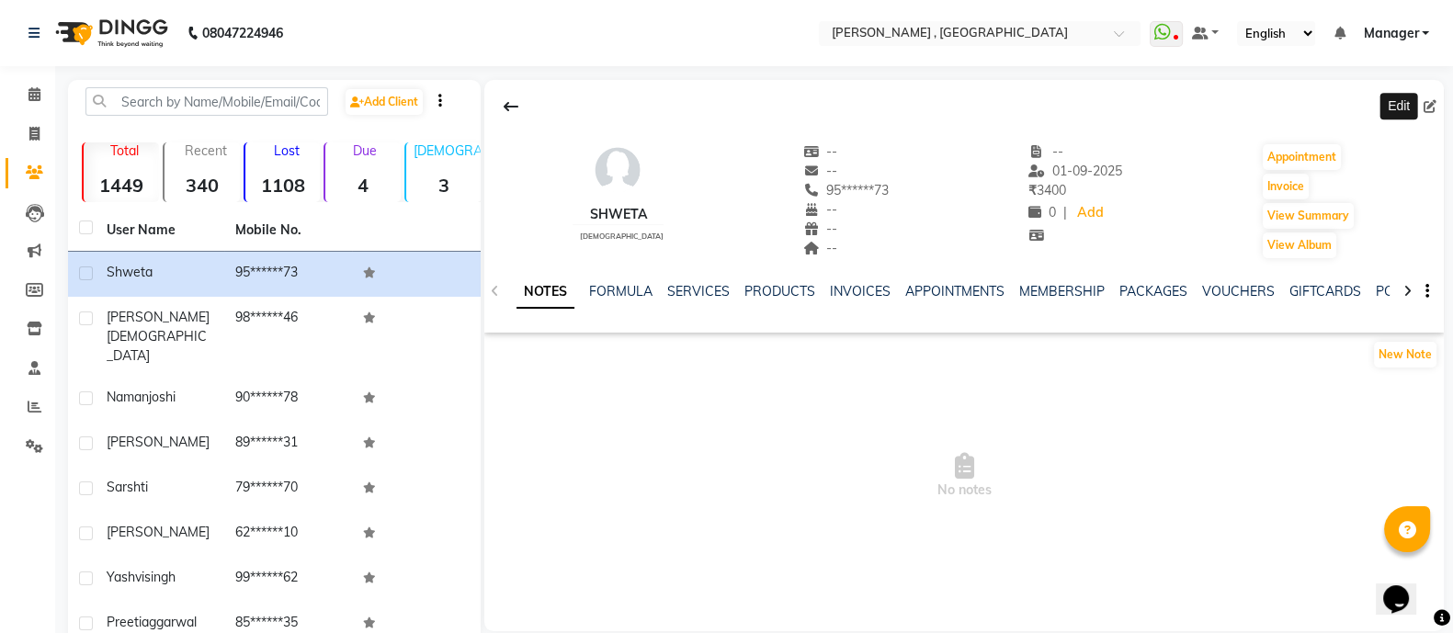
click at [1429, 107] on icon at bounding box center [1429, 106] width 13 height 13
select select "21"
select select "female"
select select "45966"
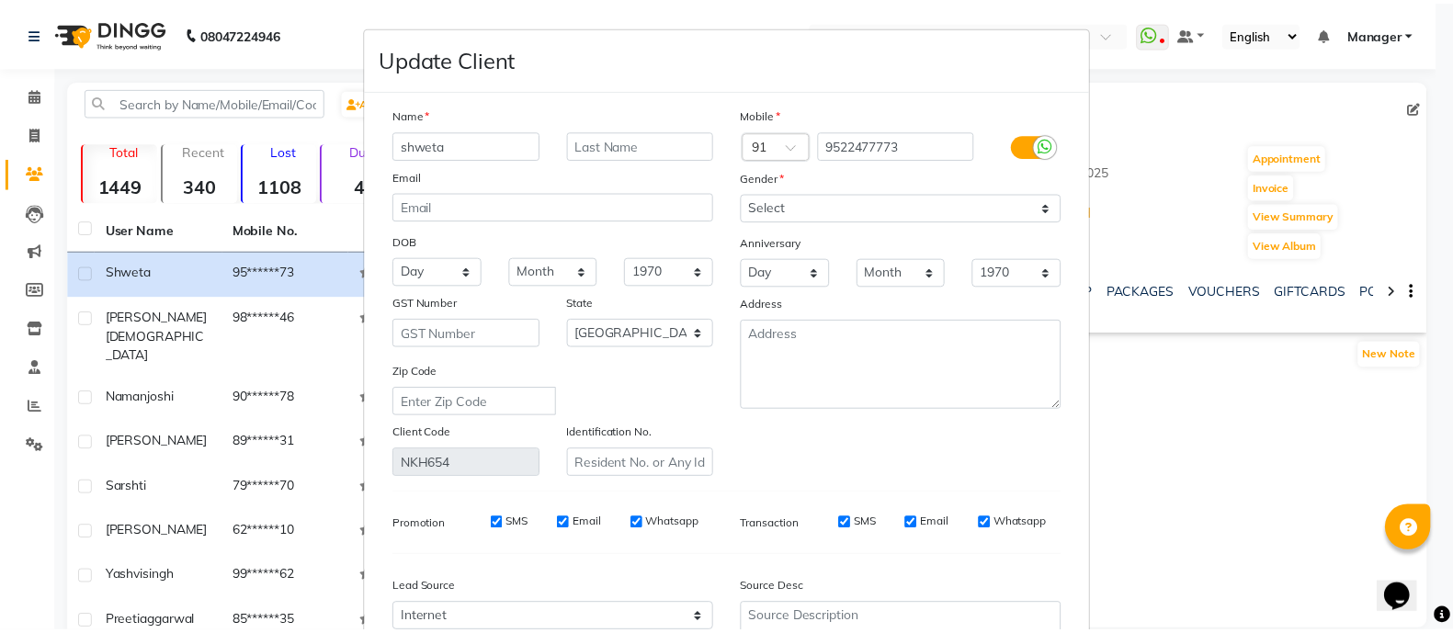
scroll to position [192, 0]
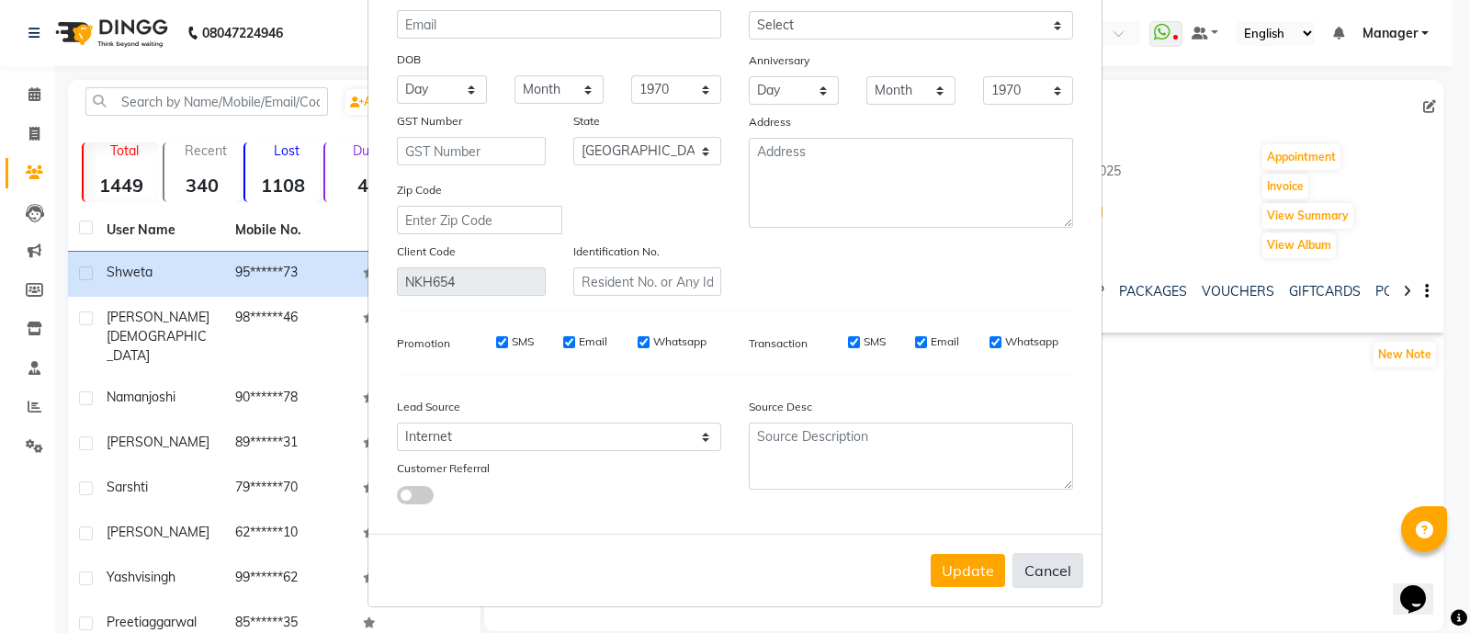
click at [1045, 560] on button "Cancel" at bounding box center [1048, 570] width 71 height 35
select select
select select "null"
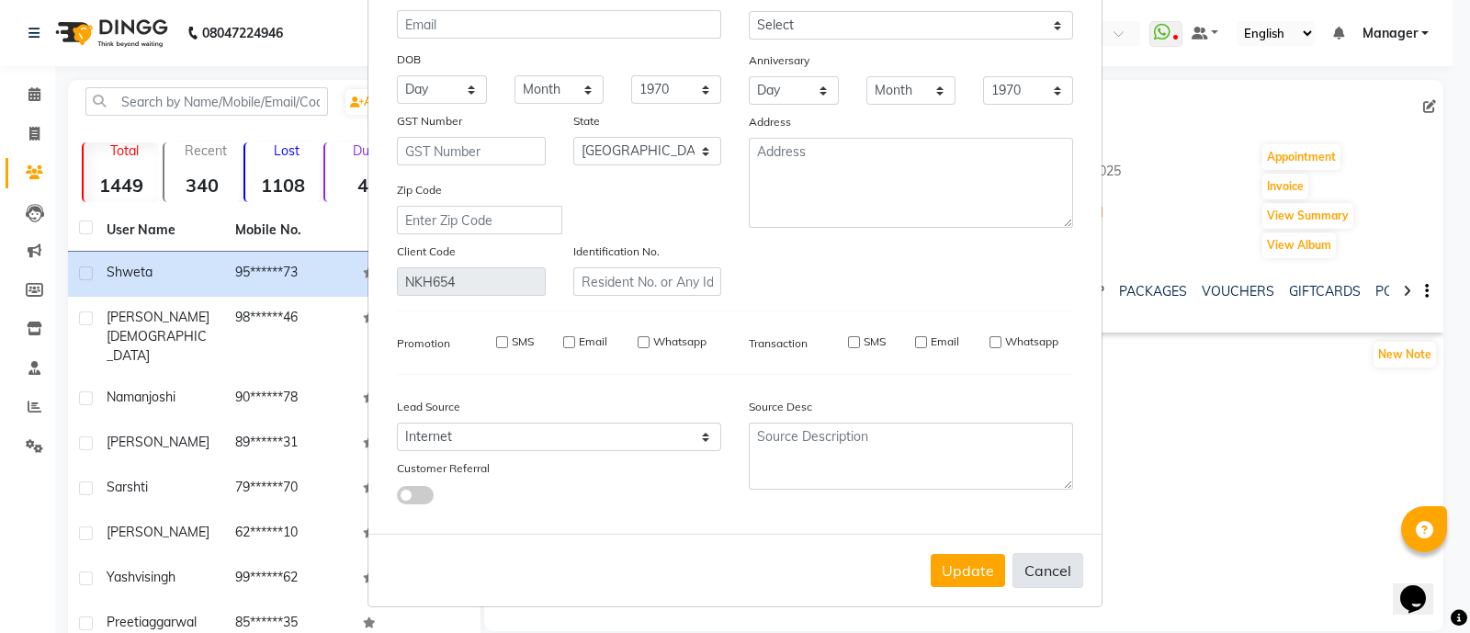
select select
checkbox input "false"
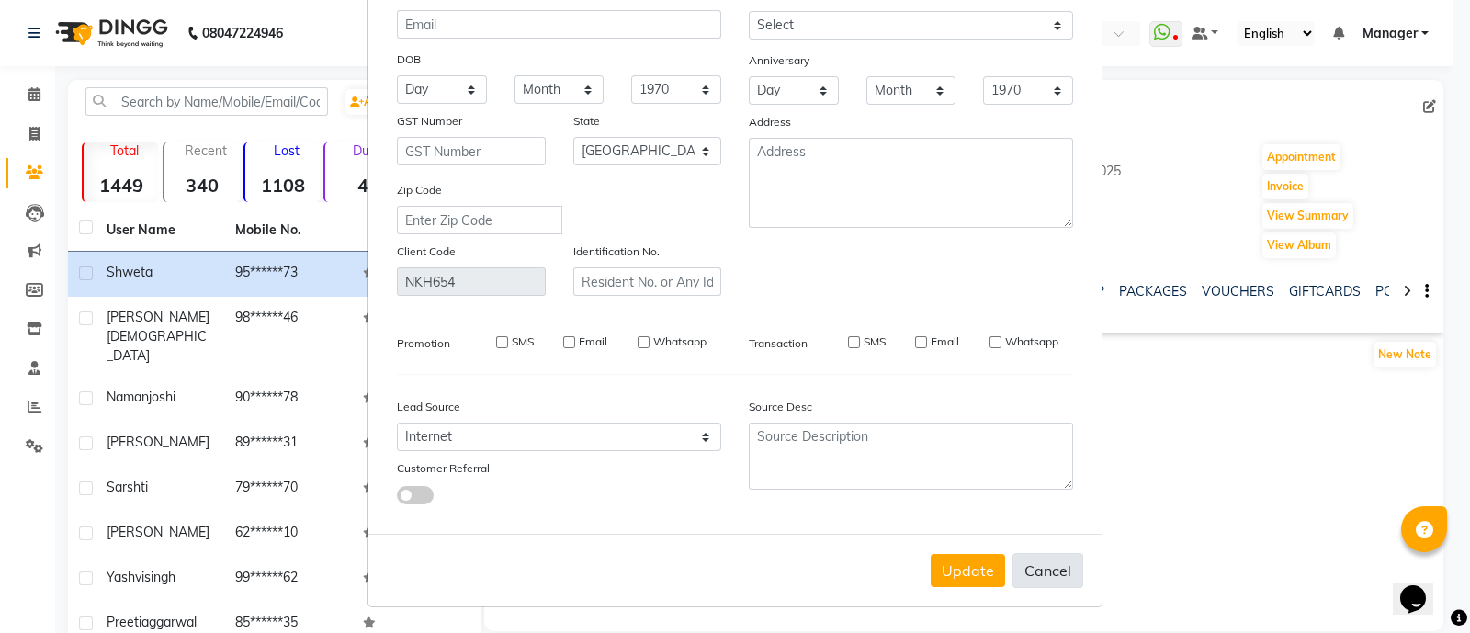
checkbox input "false"
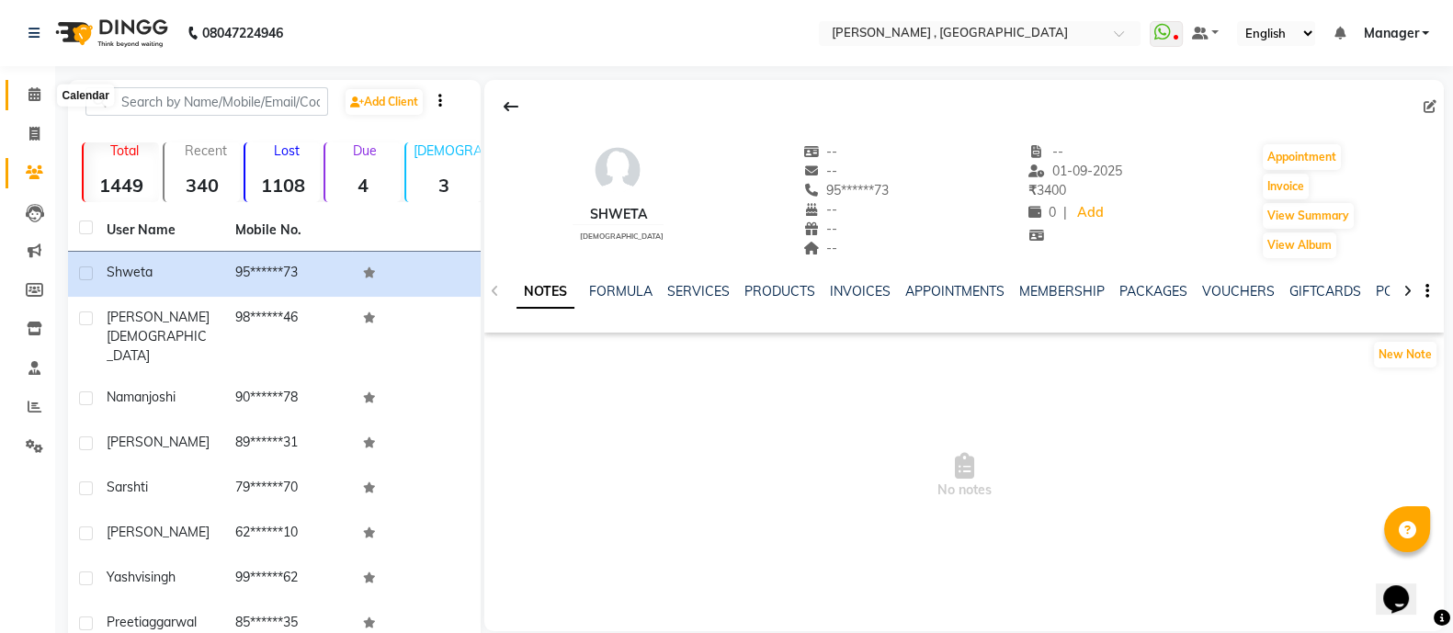
click at [24, 94] on span at bounding box center [34, 95] width 32 height 21
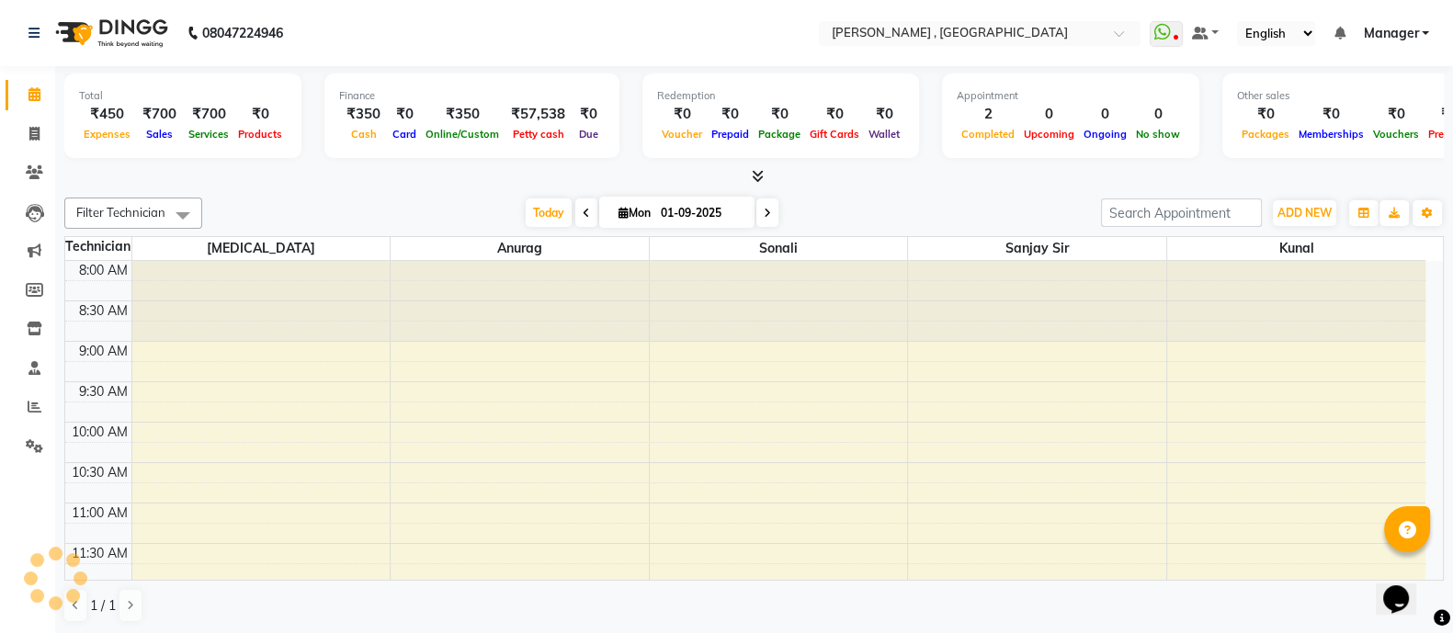
scroll to position [687, 0]
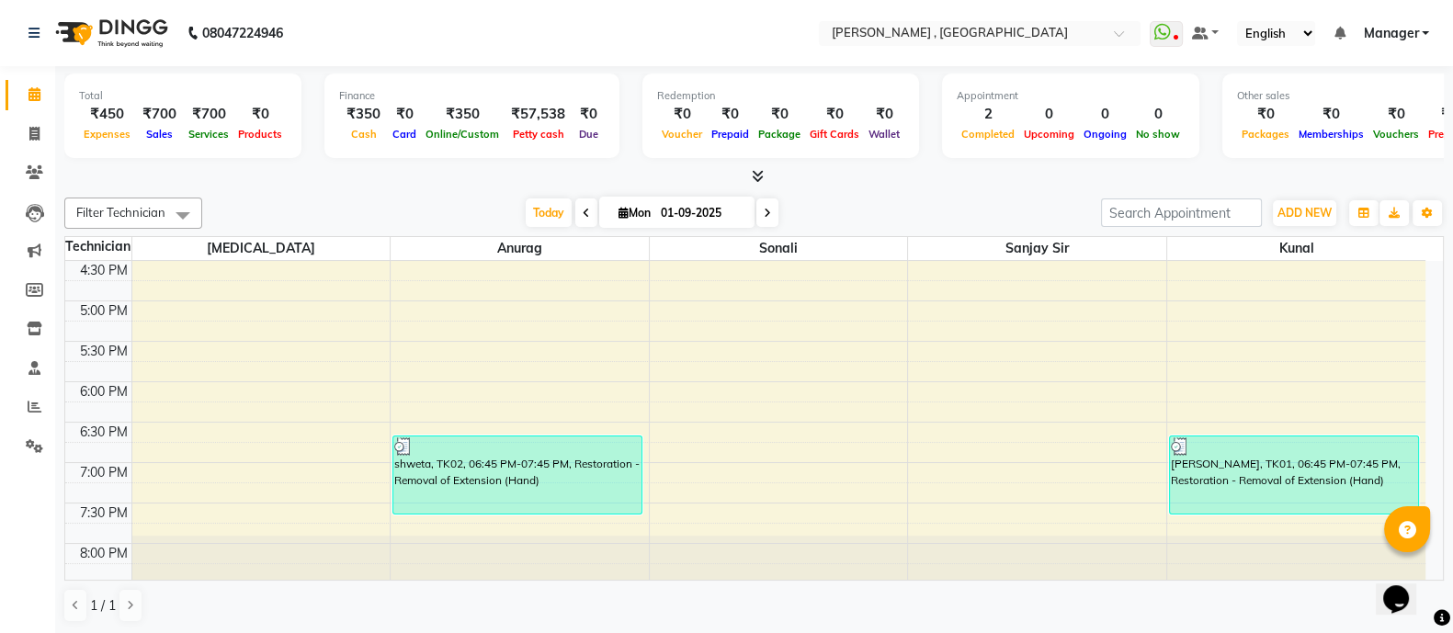
click at [759, 173] on icon at bounding box center [758, 176] width 12 height 14
